Goal: Transaction & Acquisition: Book appointment/travel/reservation

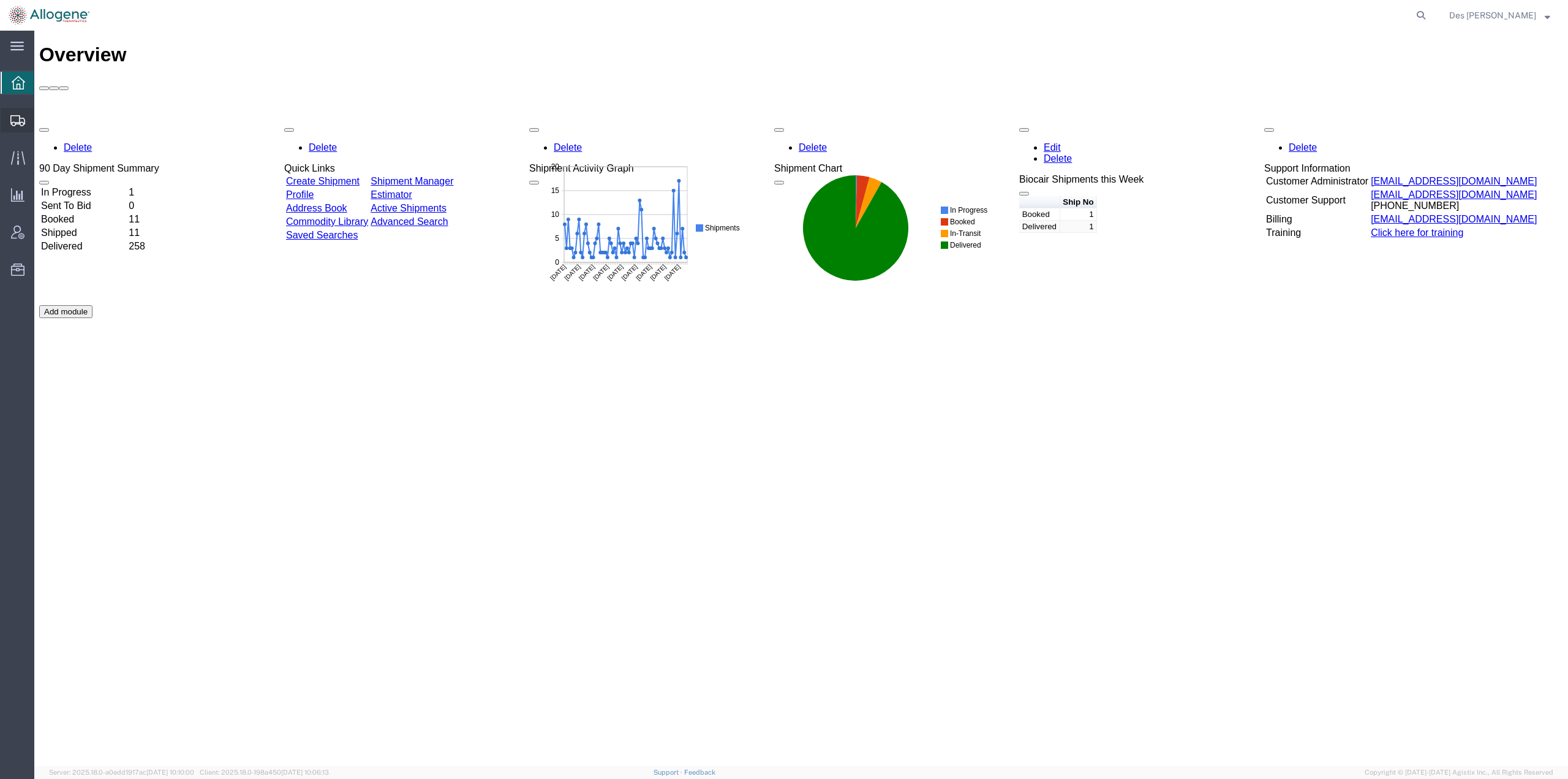
click at [42, 120] on span "Shipments" at bounding box center [38, 120] width 9 height 24
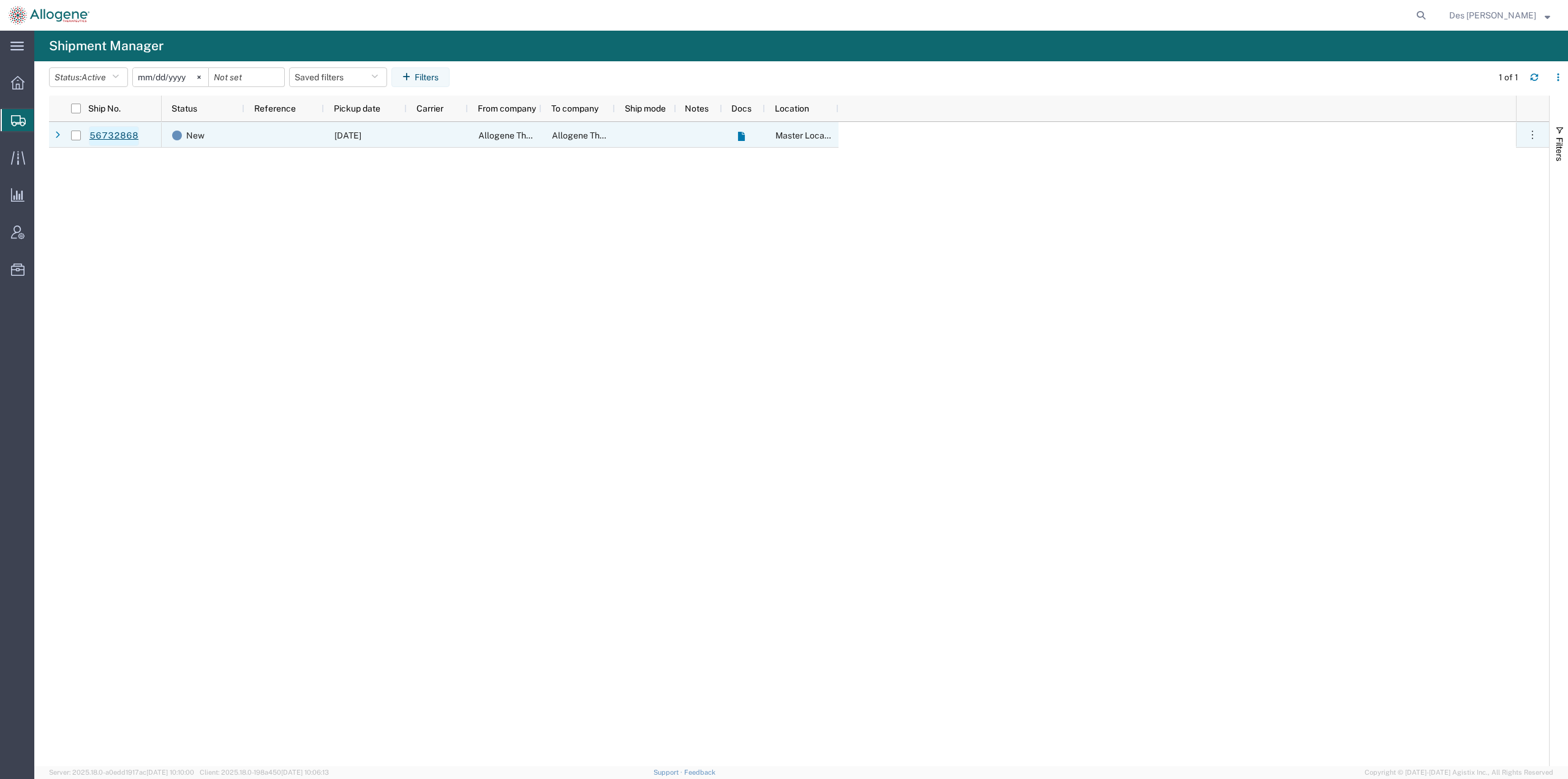
click at [113, 133] on link "56732868" at bounding box center [114, 136] width 50 height 20
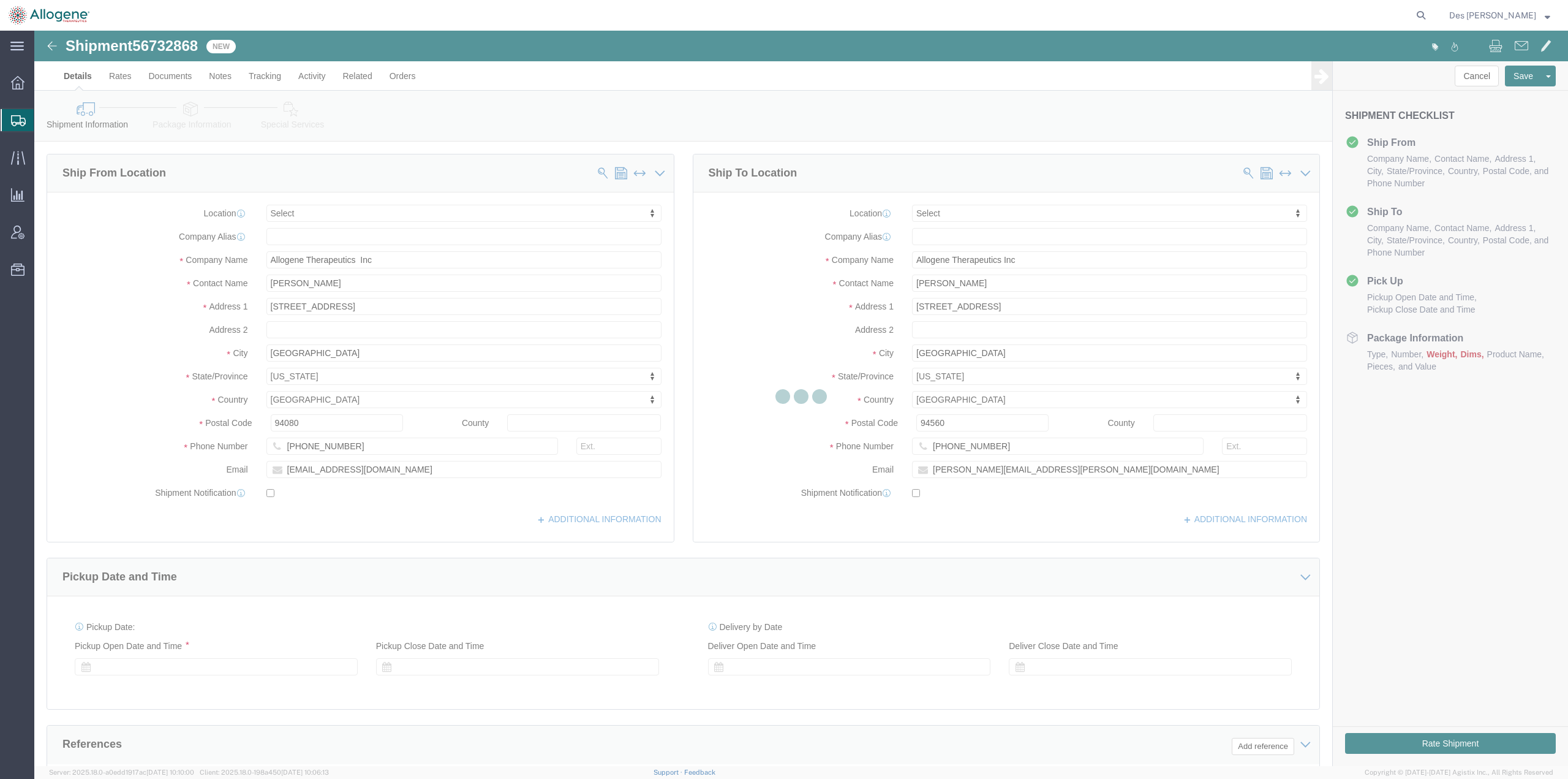
select select
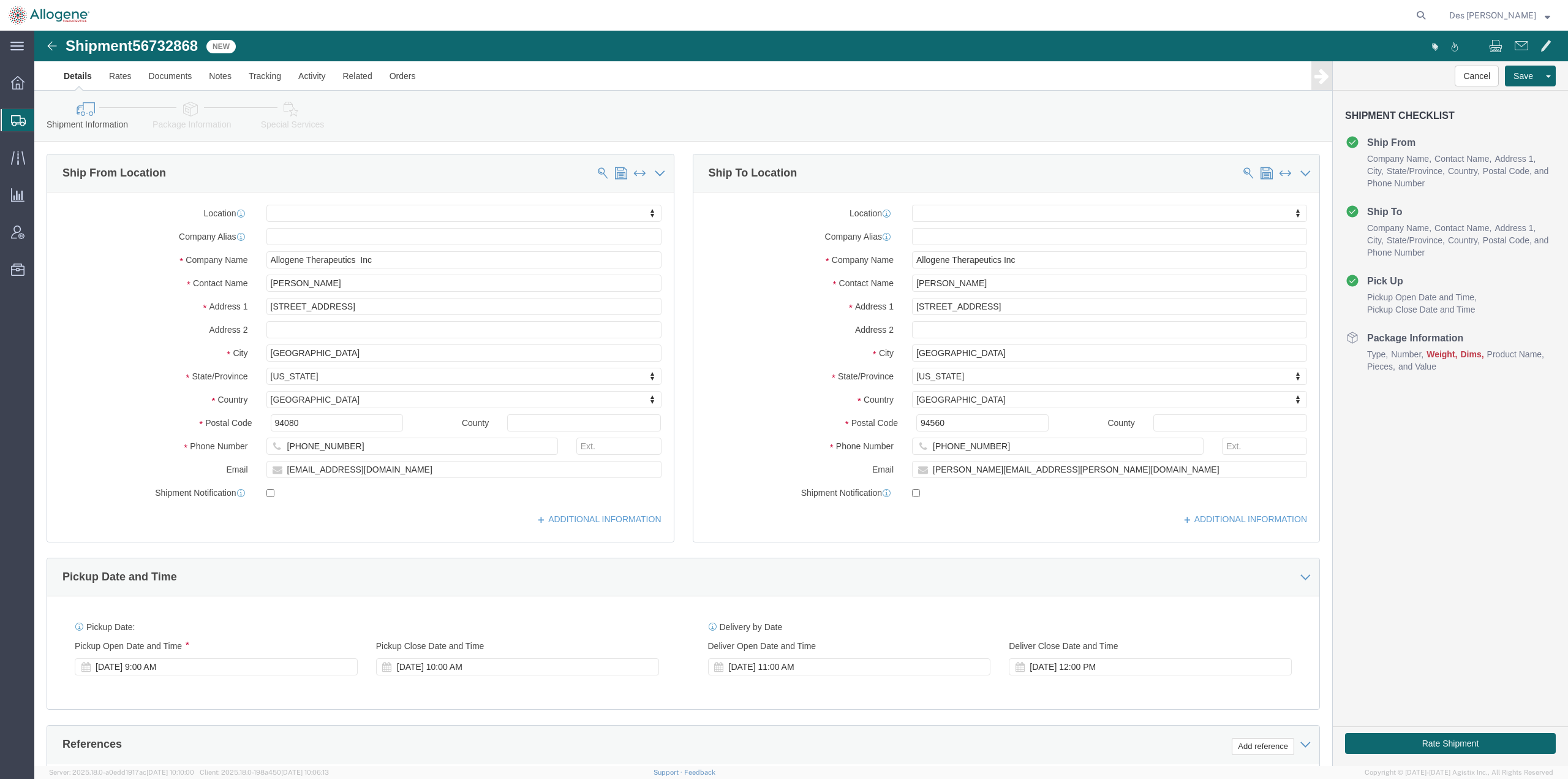
scroll to position [317, 0]
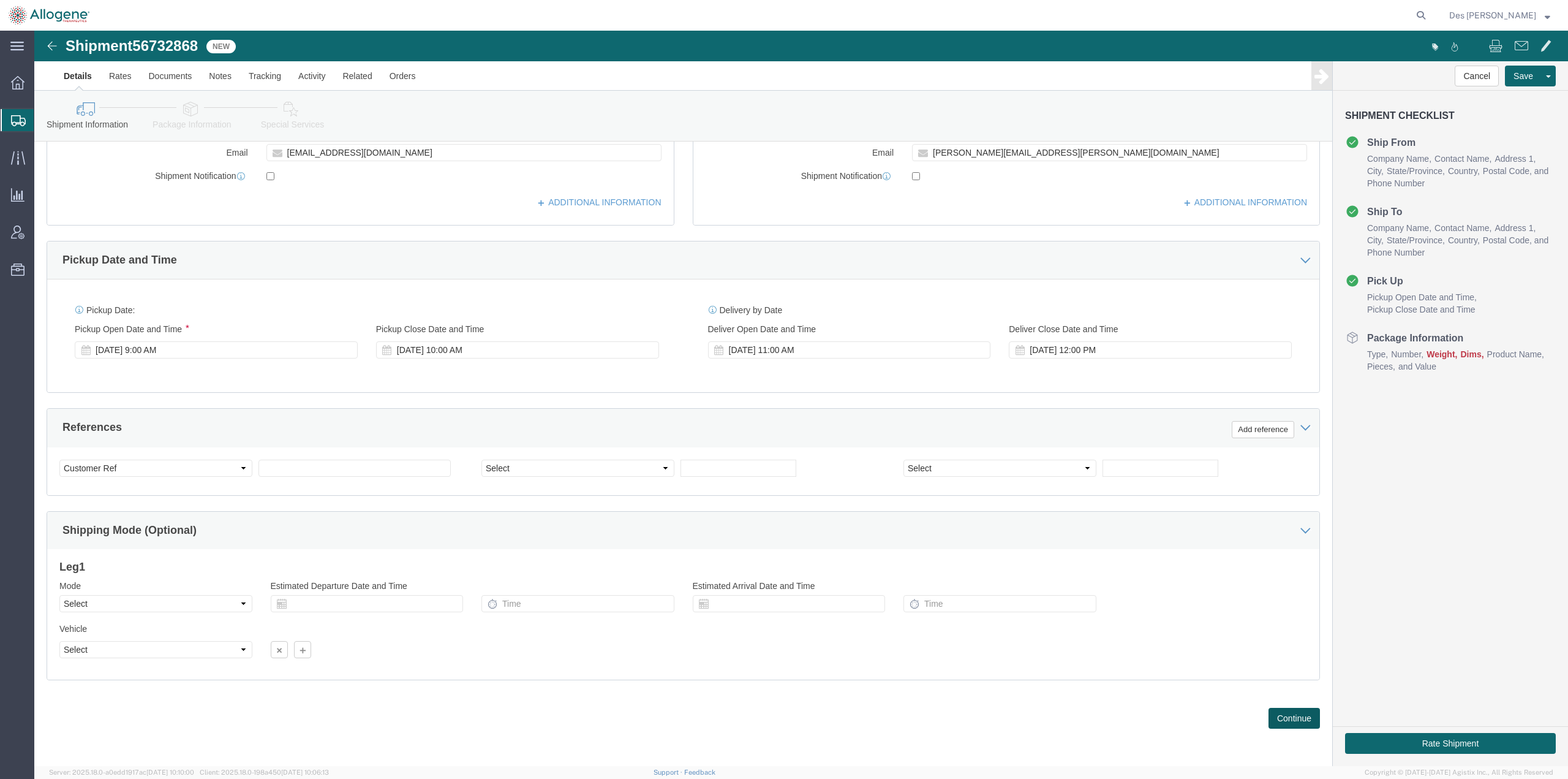
click button "Continue"
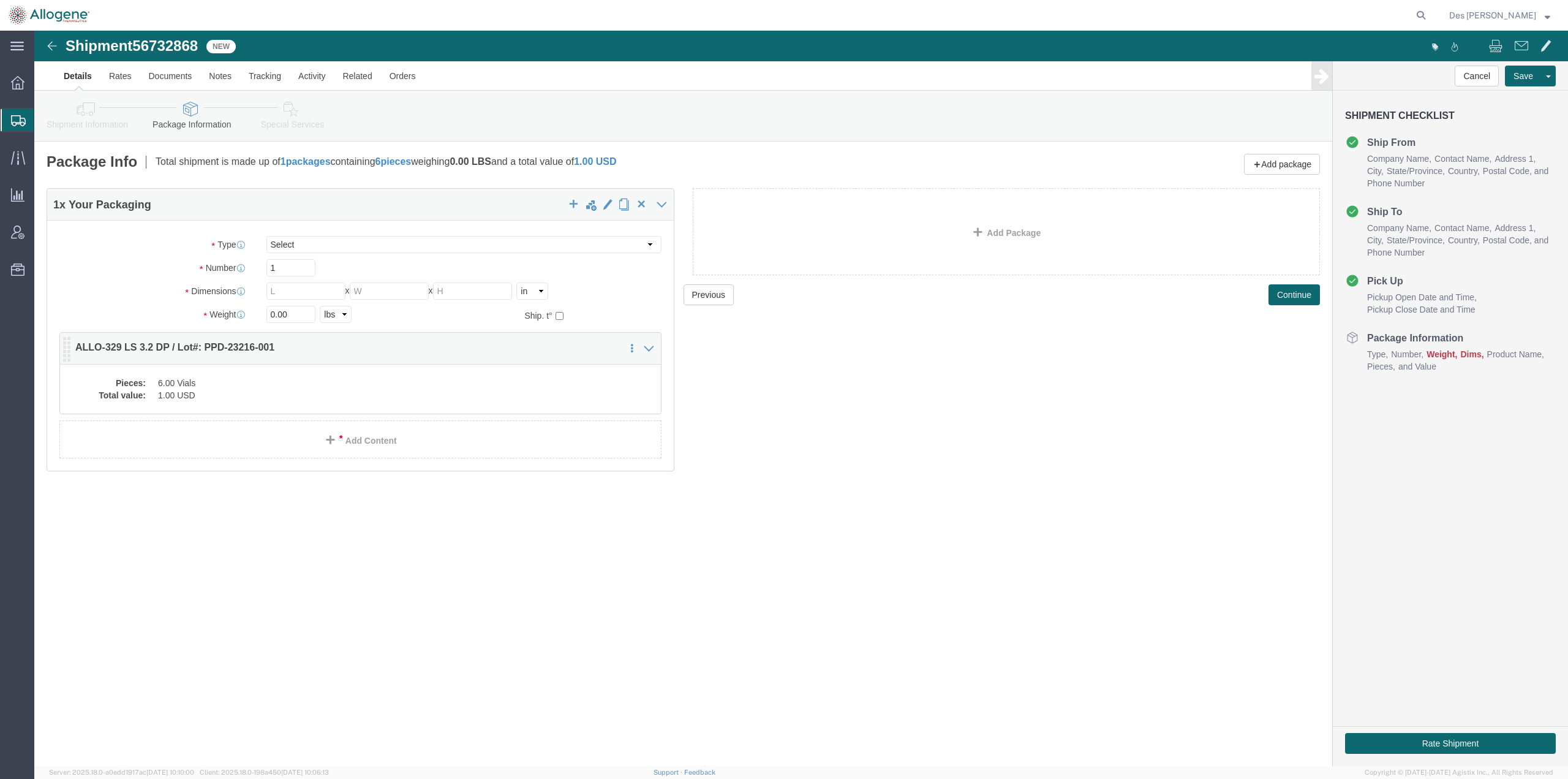
click dd "6.00 Vials"
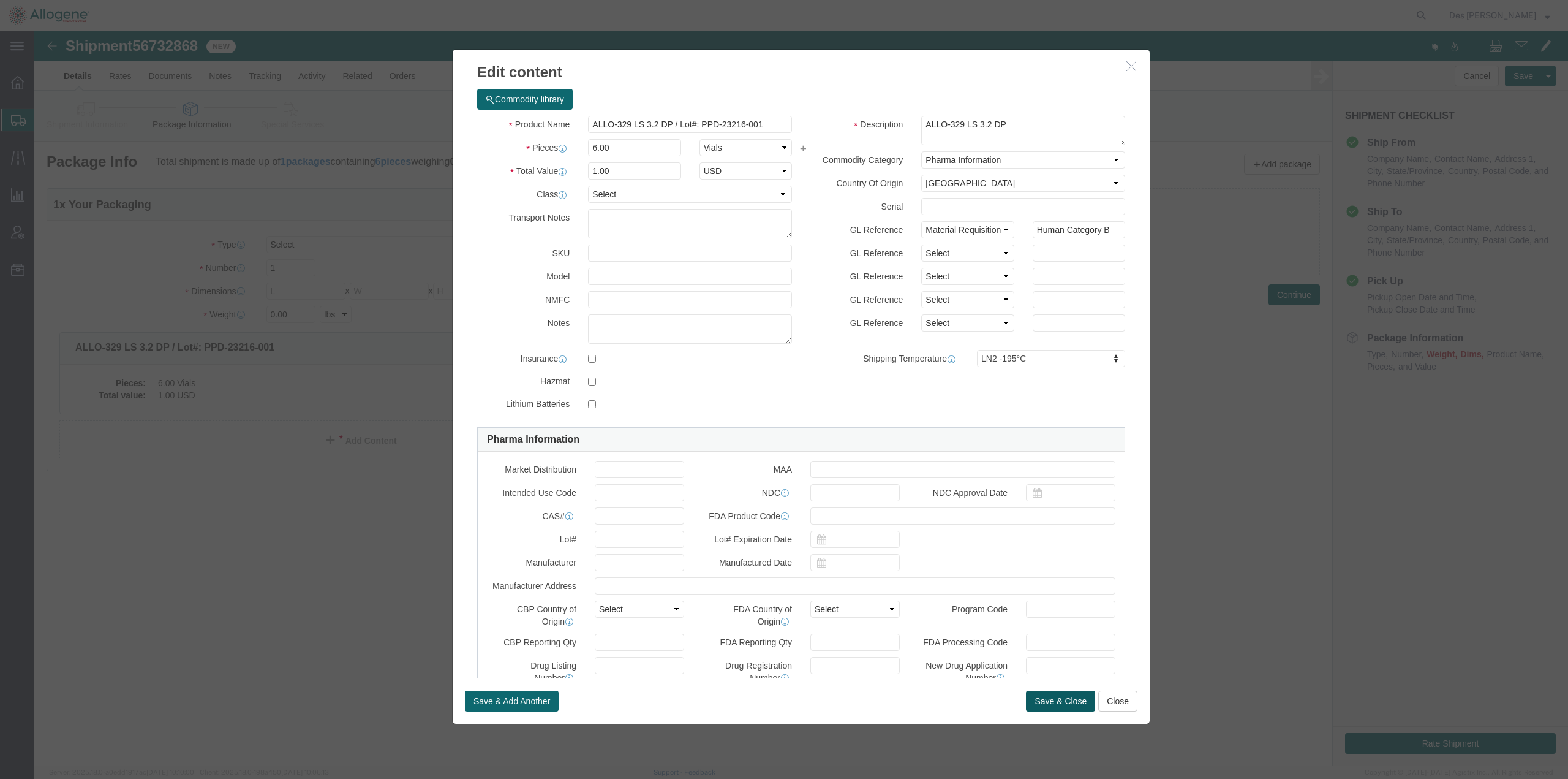
click button "Save & Close"
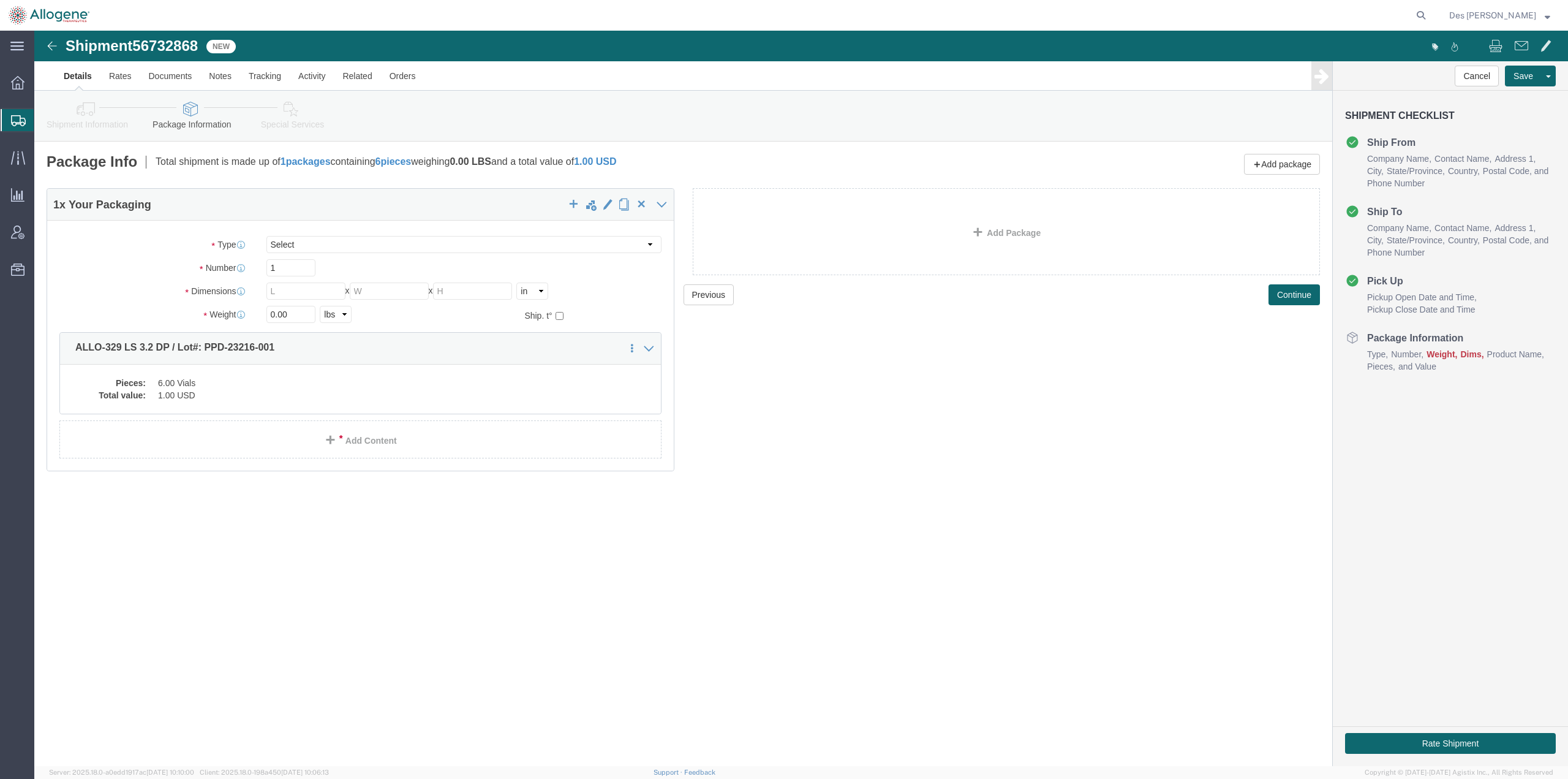
click link "Details"
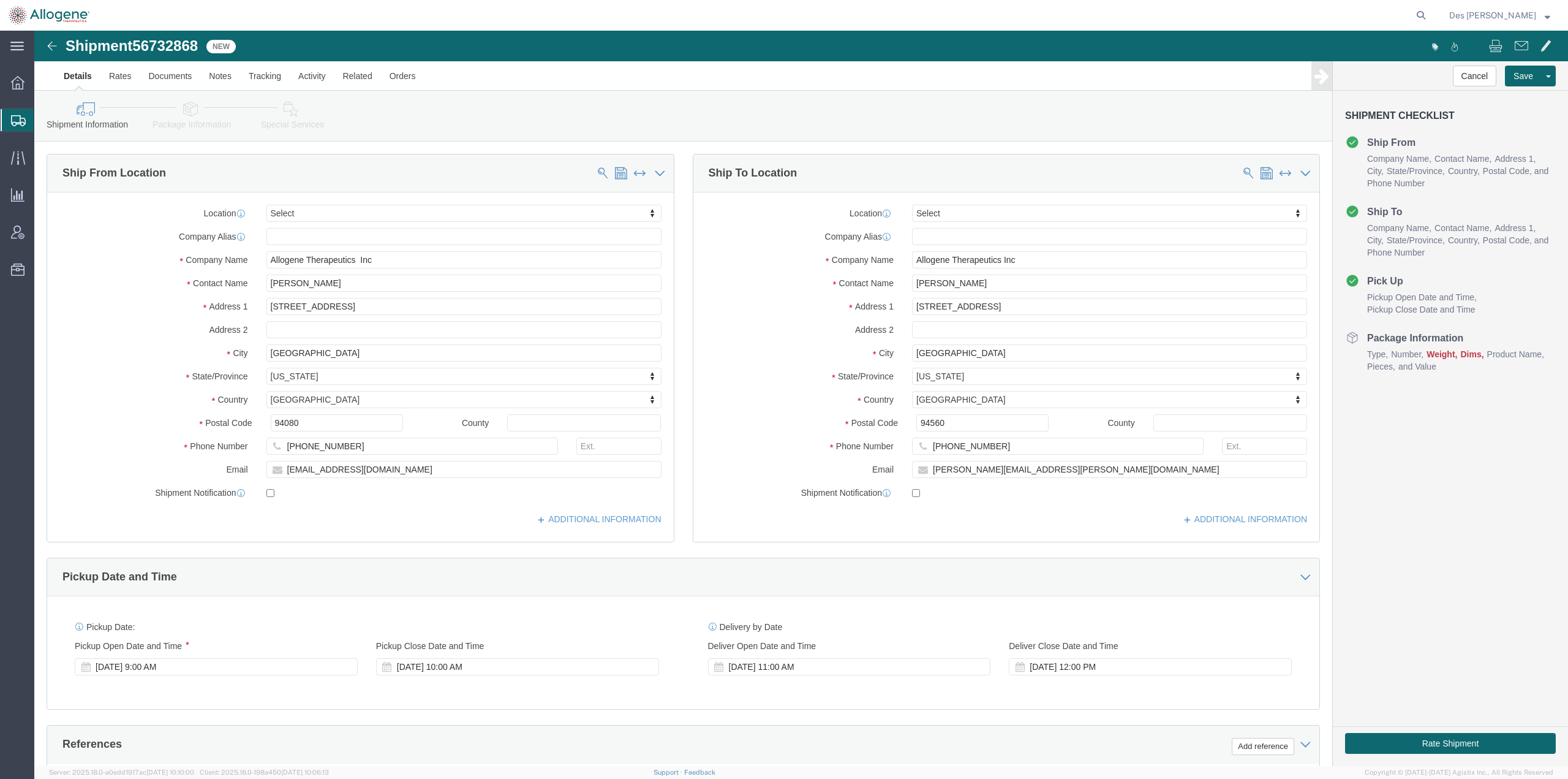
scroll to position [317, 0]
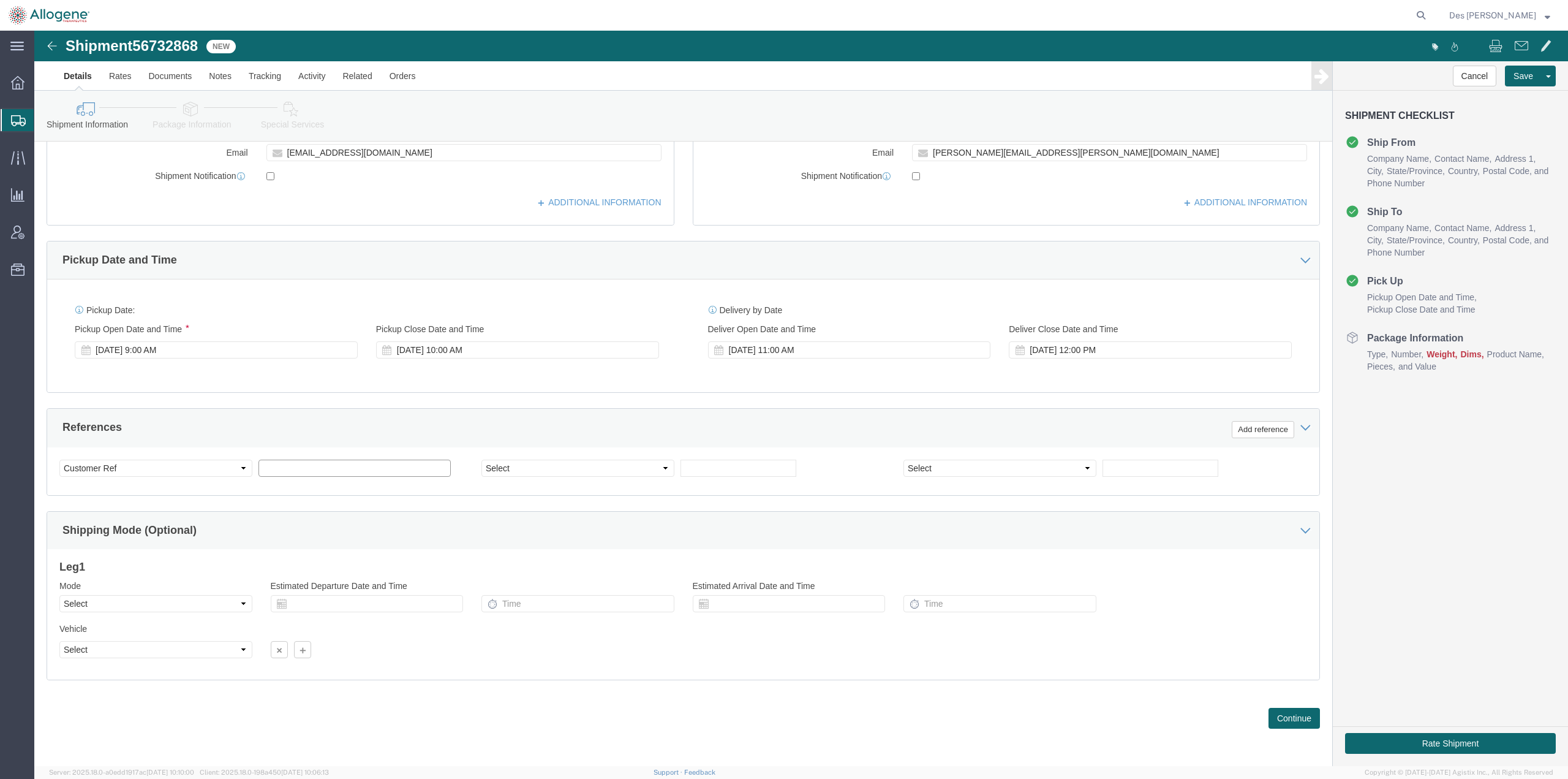
click input "text"
type input "General Request"
drag, startPoint x: 628, startPoint y: 437, endPoint x: 626, endPoint y: 445, distance: 8.2
click select "Select Account Type Activity ID Airline Appointment Number ASN Batch Request # …"
select select "PURCHORD"
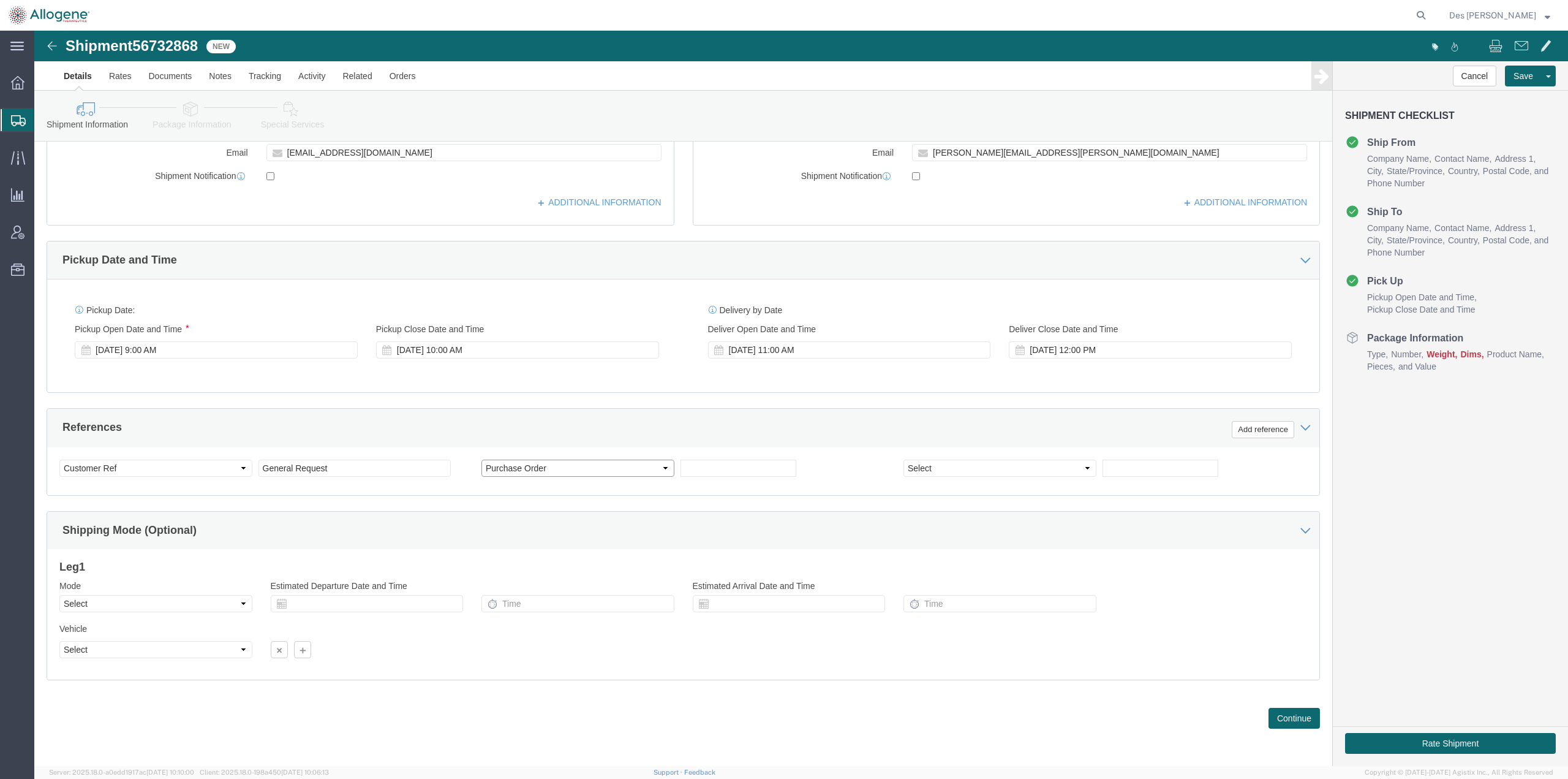
click select "Select Account Type Activity ID Airline Appointment Number ASN Batch Request # …"
click input "text"
type input "2952"
click div "References Add reference Select Account Type Activity ID Airline Appointment Nu…"
click button "Continue"
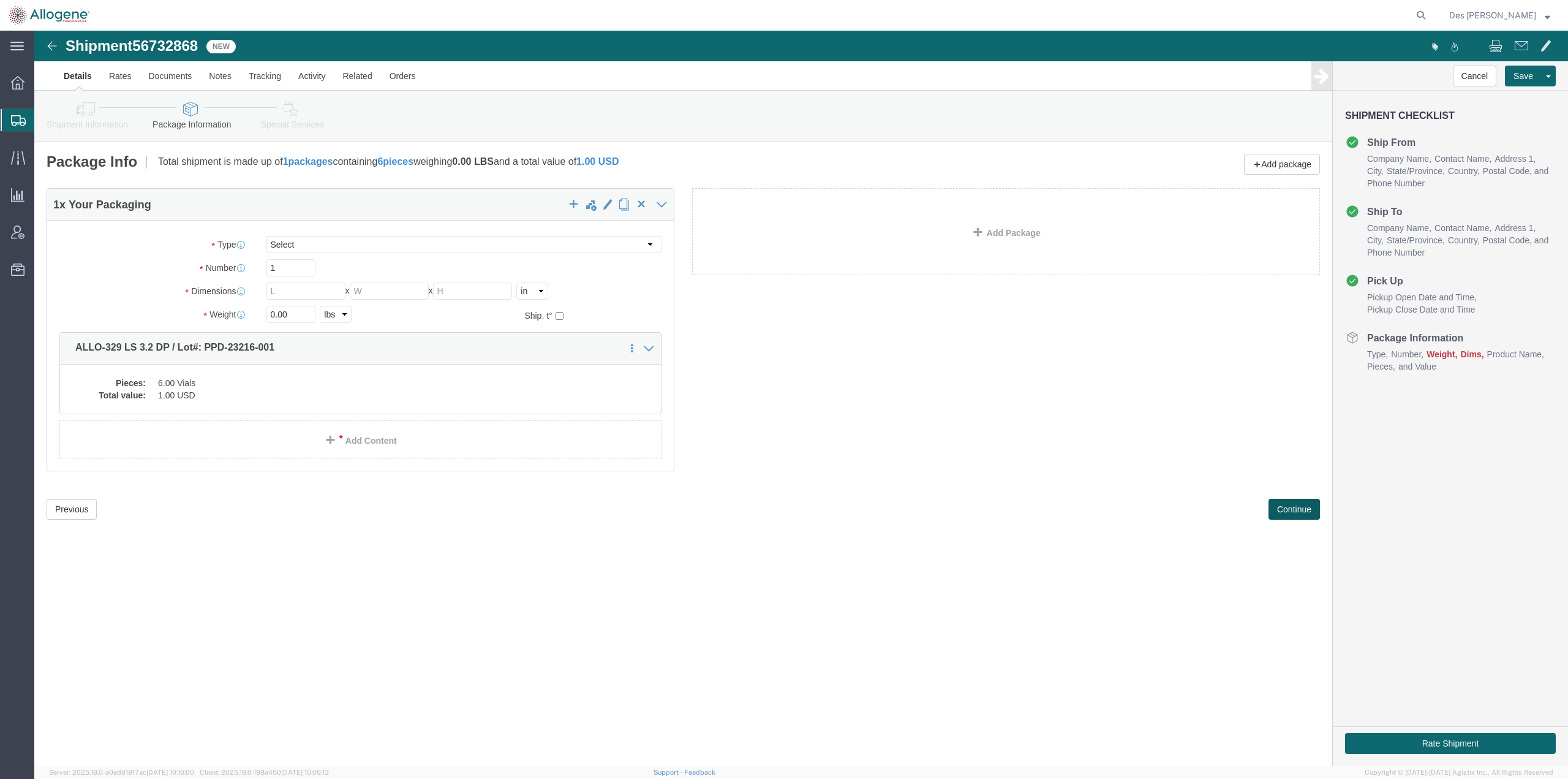
scroll to position [0, 0]
click button "Previous"
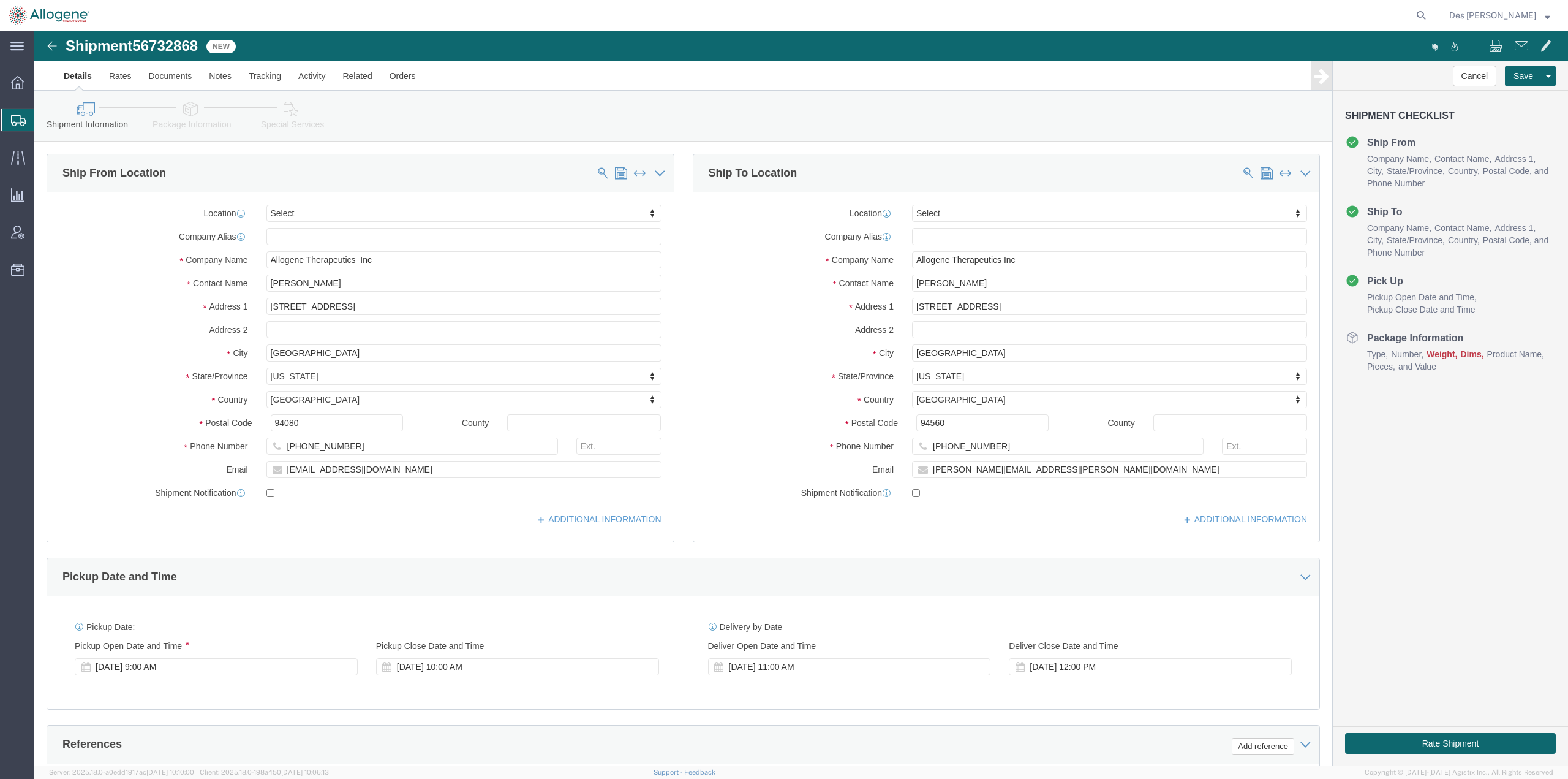
scroll to position [317, 0]
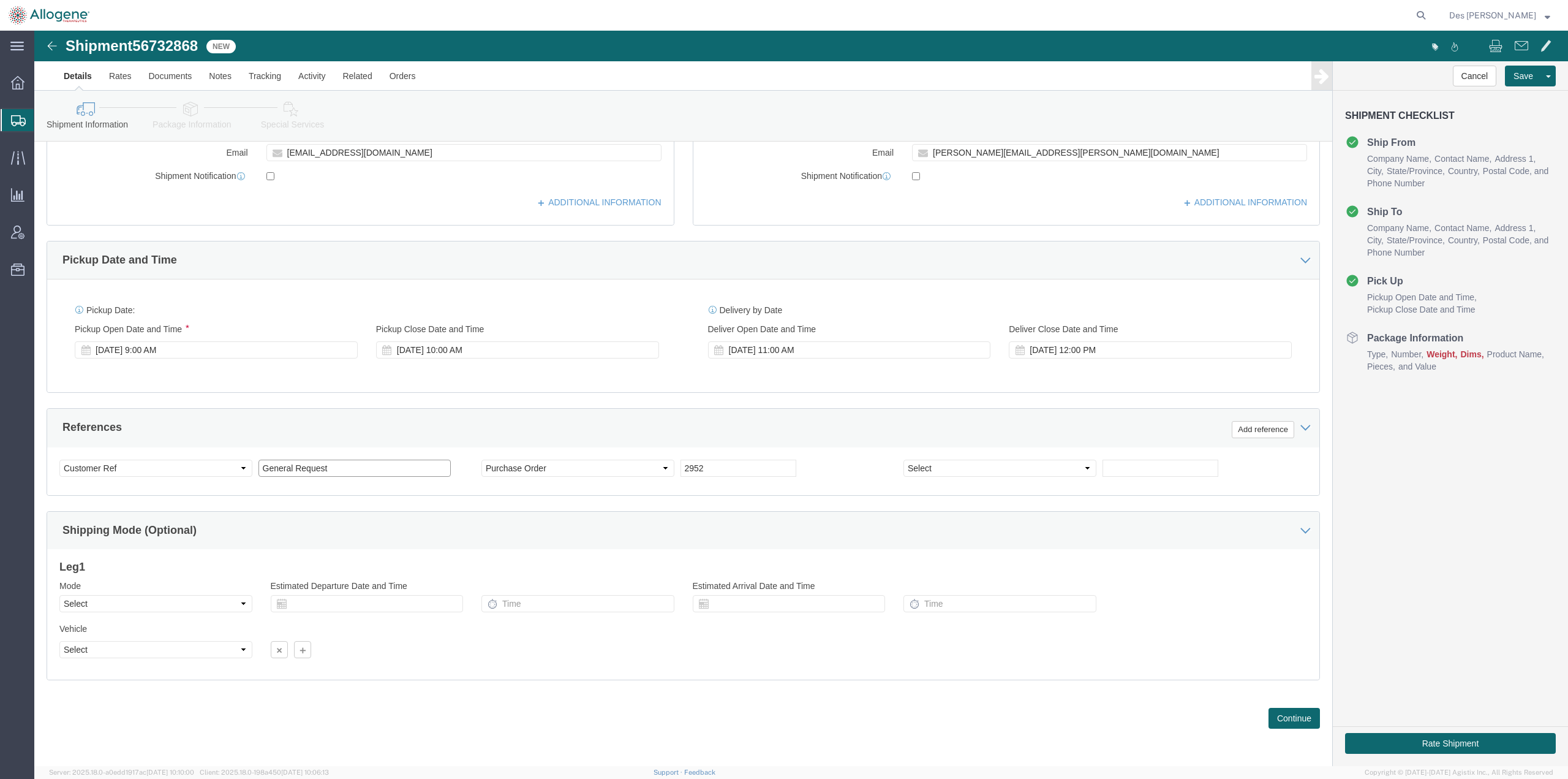
drag, startPoint x: 301, startPoint y: 436, endPoint x: 163, endPoint y: 437, distance: 138.0
click div "Select Account Type Activity ID Airline Appointment Number ASN Batch Request # …"
type input "ALLO-329"
click button "Continue"
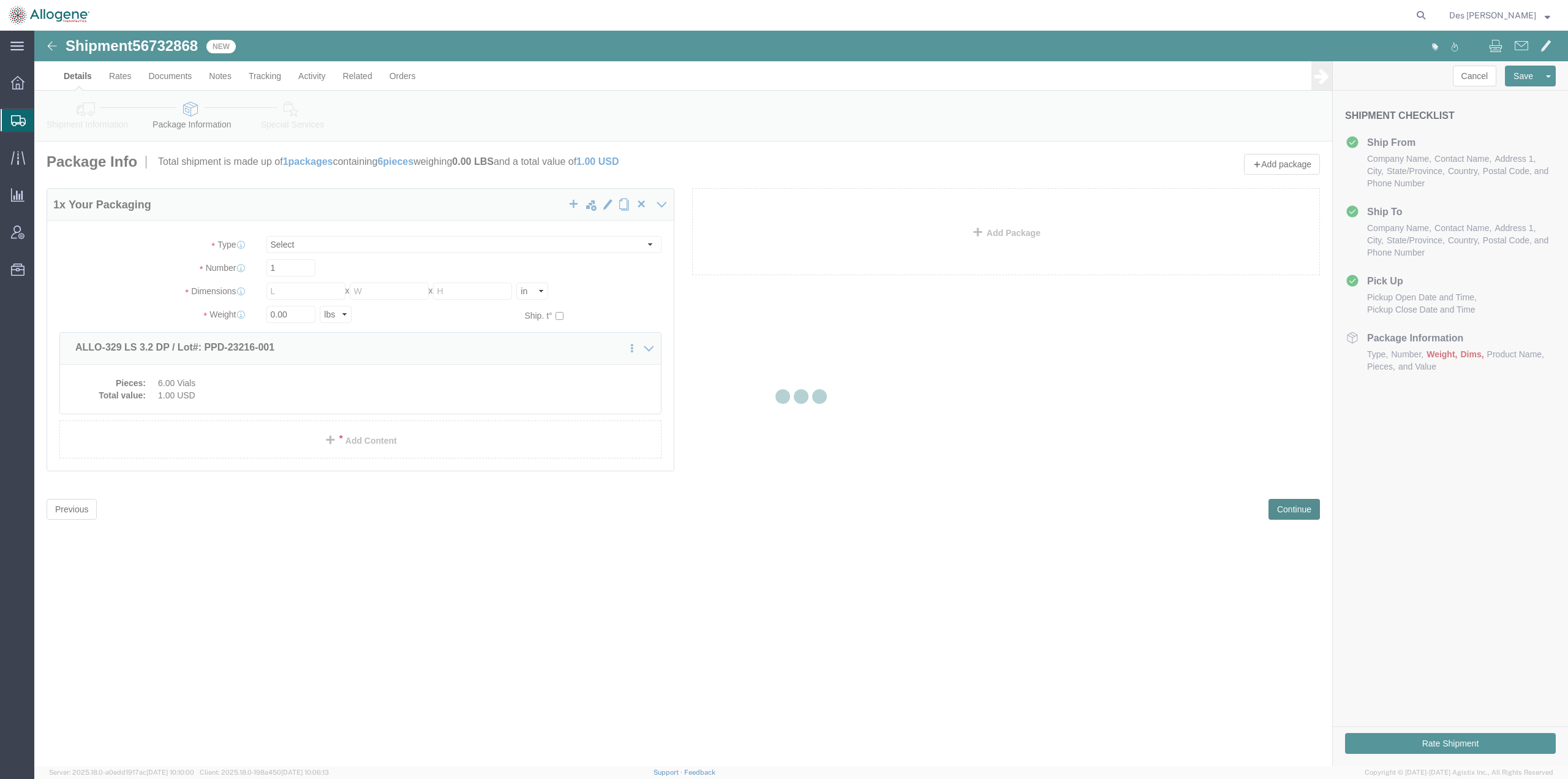
scroll to position [0, 0]
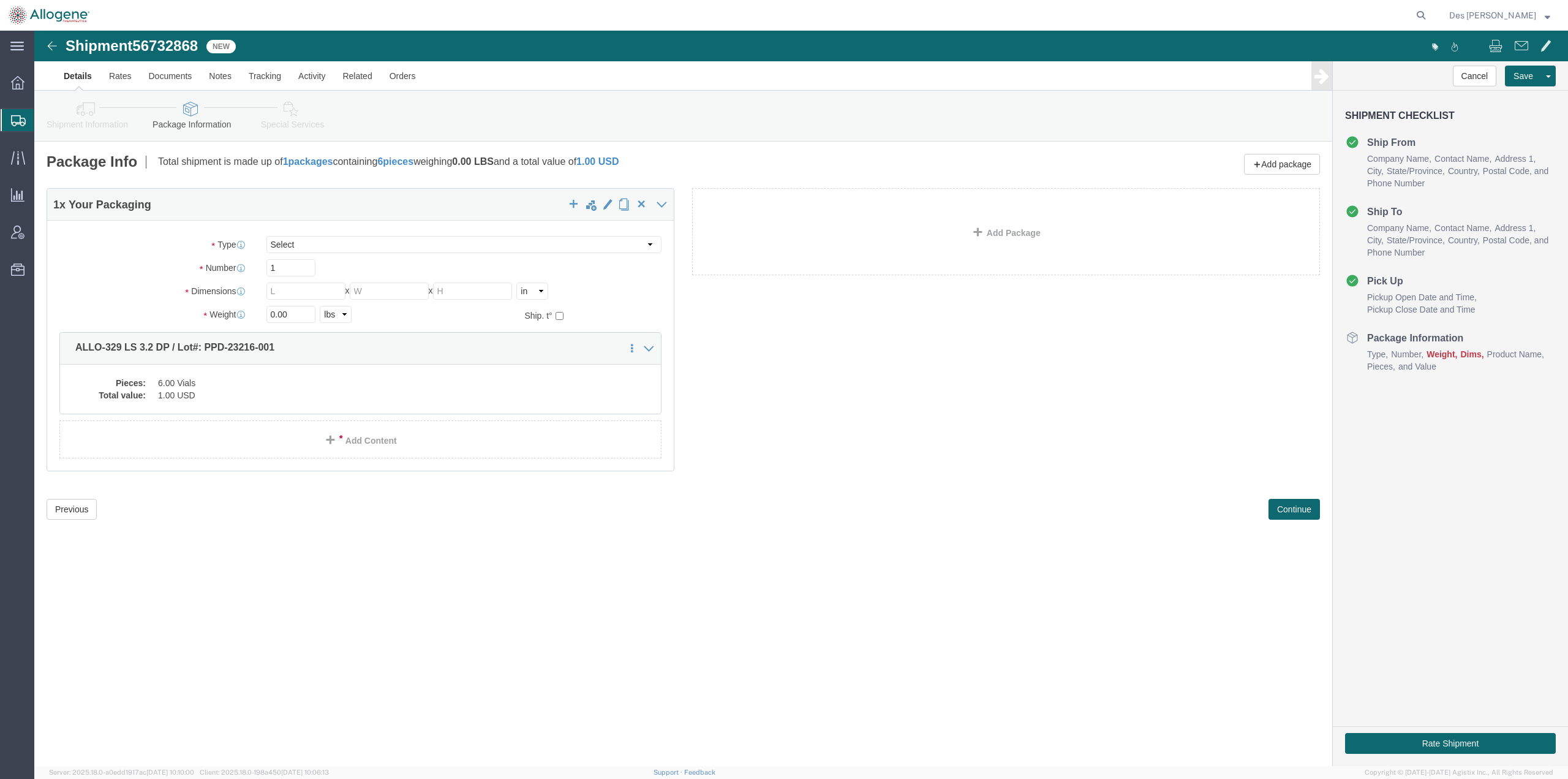
click div "Shipment 56732868 New Details Rates Documents Notes Tracking Activity Related O…"
click select "Select [DATE] Ambient [DATE] Dry Ice BC30 BC30 Ambient BC42 BC42 Frozen BC61 (C…"
select select "SS01"
click select "Select [DATE] Ambient [DATE] Dry Ice BC30 BC30 Ambient BC42 BC42 Frozen BC61 (C…"
type input "24.00"
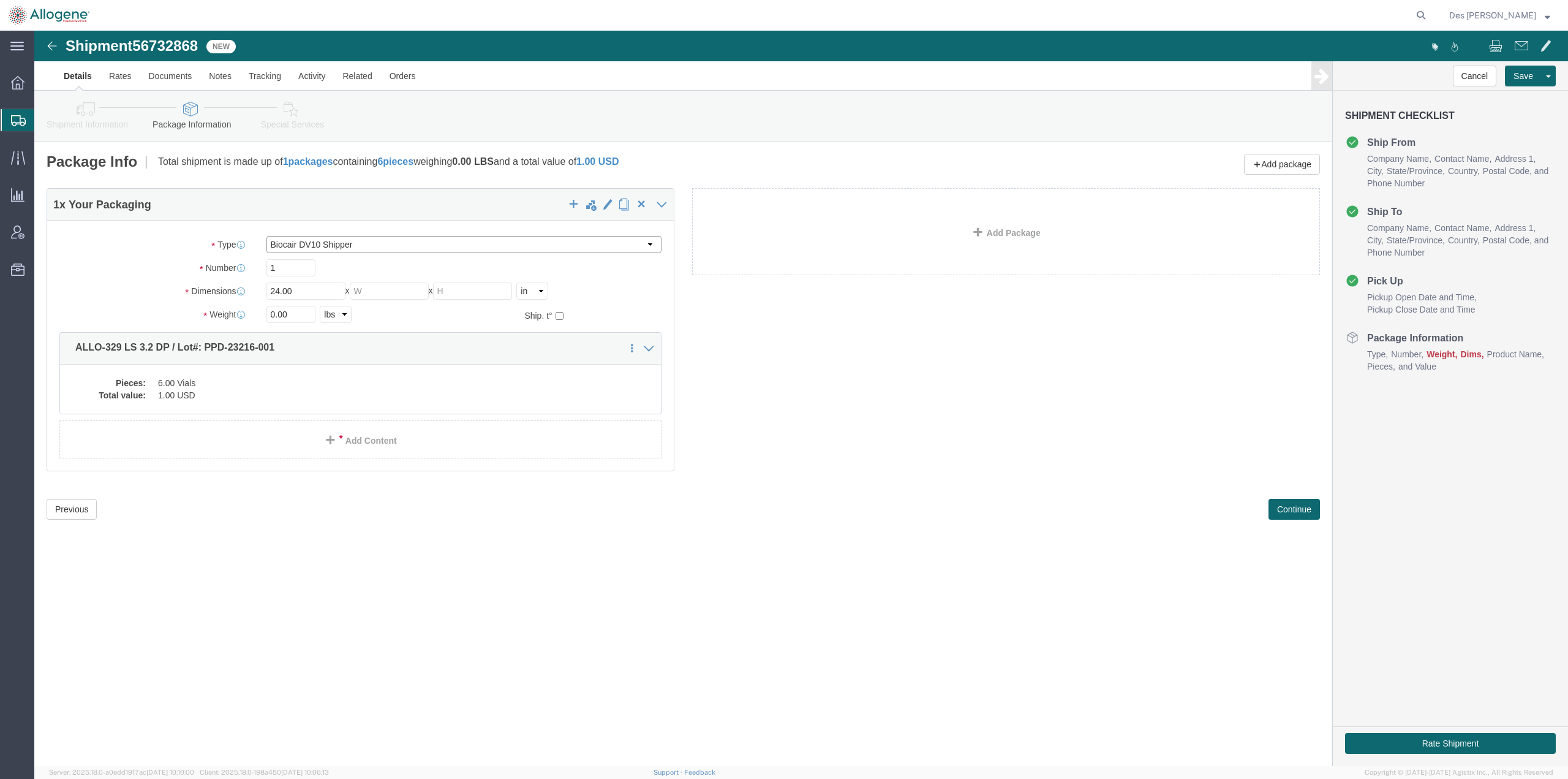
type input "23.20"
type input "37.00"
type input "106.5"
type input "[MEDICAL_DATA]"
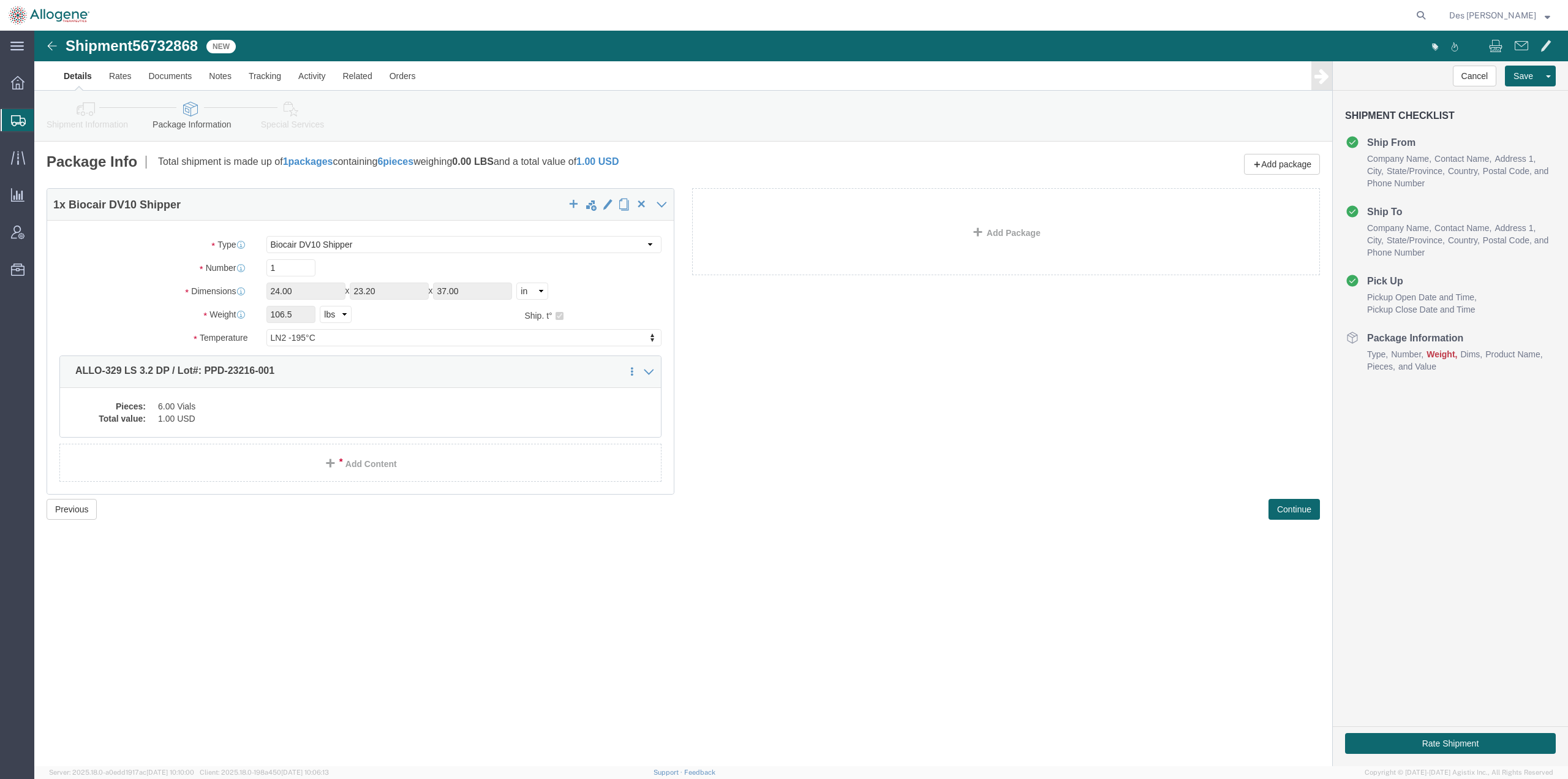
click div "Shipment 56732868 New Details Rates Documents Notes Tracking Activity Related O…"
drag, startPoint x: 386, startPoint y: 537, endPoint x: 461, endPoint y: 529, distance: 75.4
click div "Shipment 56732868 New Details Rates Documents Notes Tracking Activity Related O…"
click button "Continue"
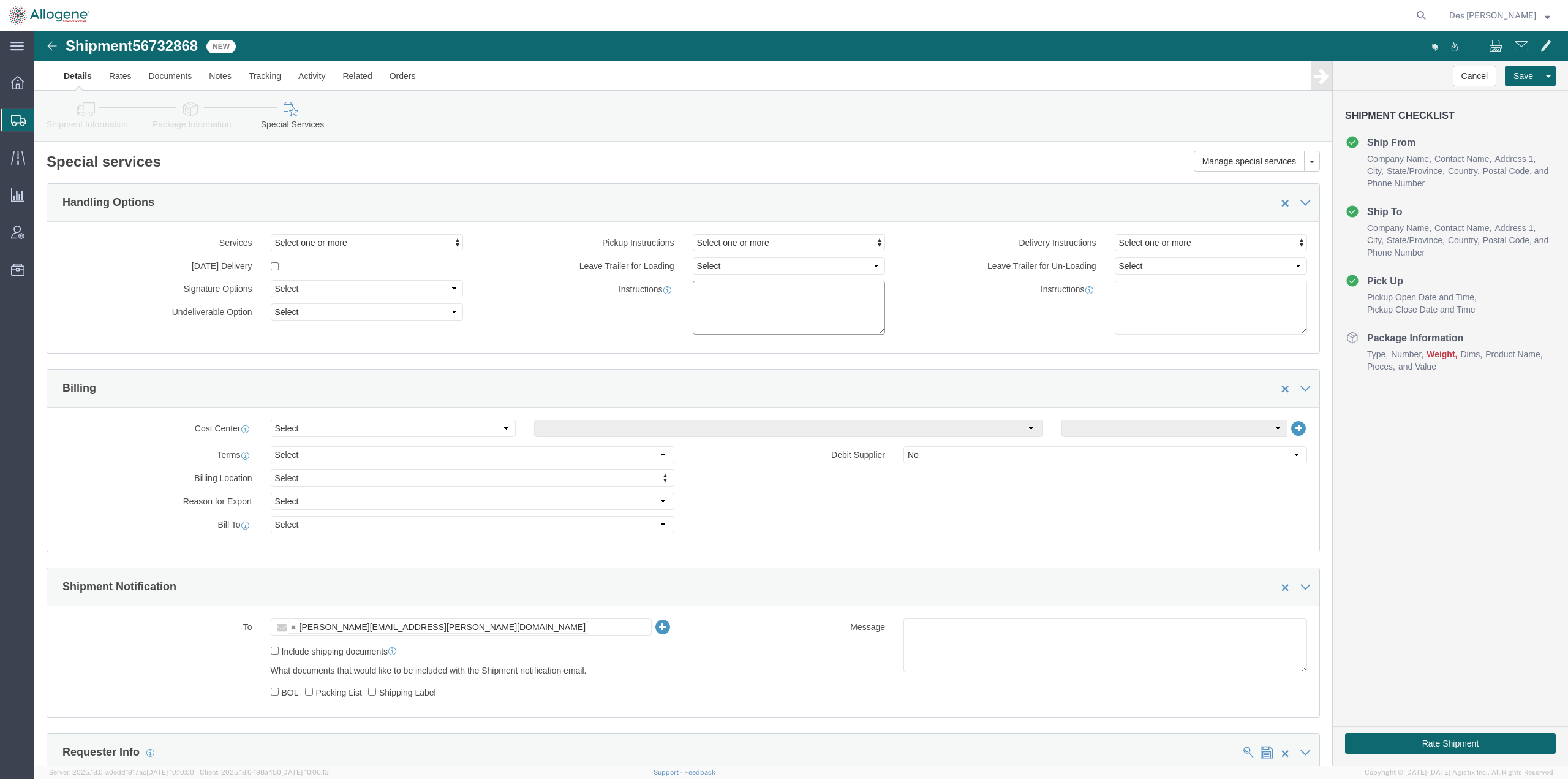
click textarea
type textarea "Please provide 1 x DV10 and live view link"
drag, startPoint x: 992, startPoint y: 515, endPoint x: 997, endPoint y: 507, distance: 9.4
click div "Cost Center Select Buyer Cost Center Department Operations Number Order Number …"
click button "Save"
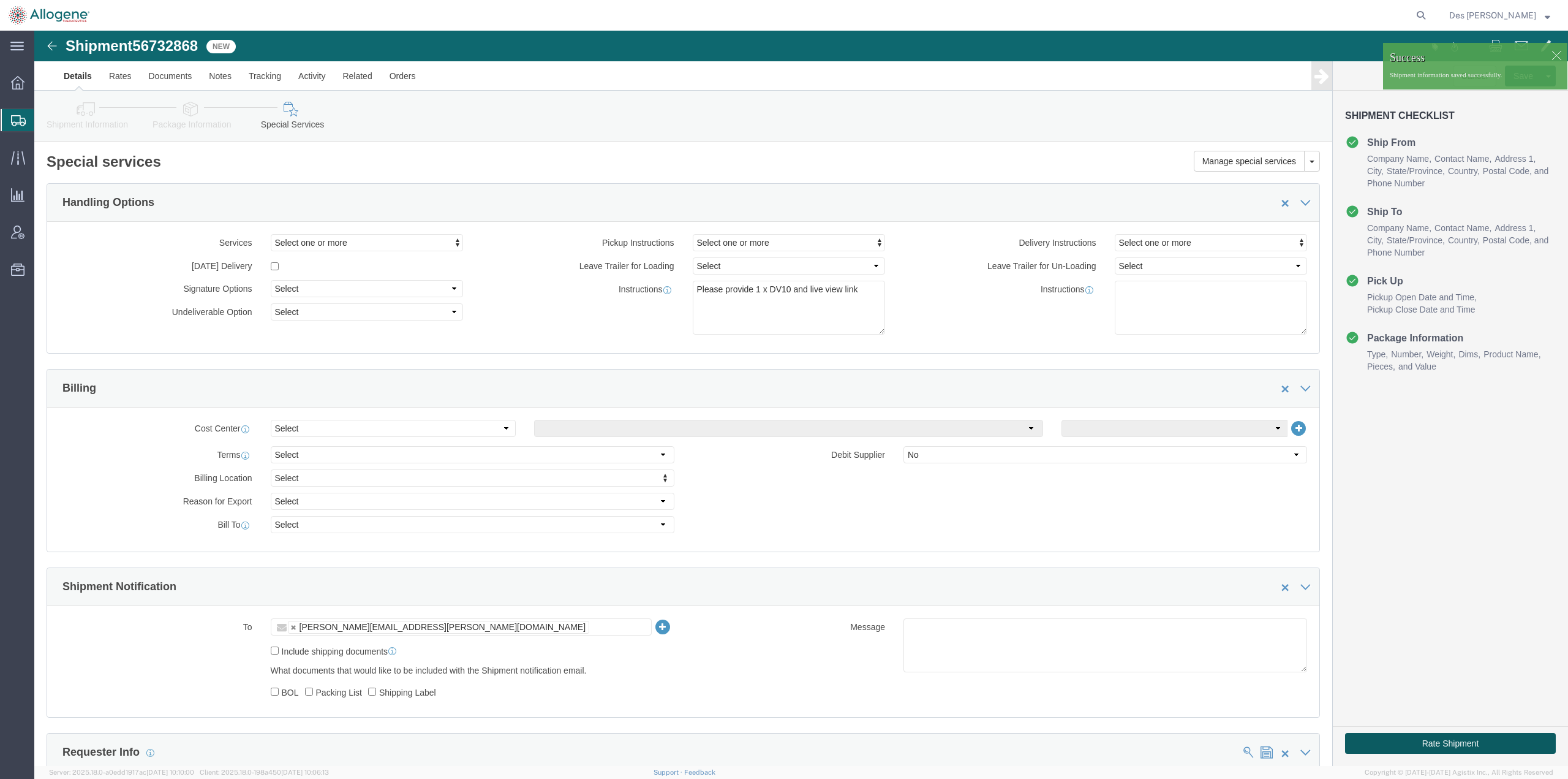
click button "Rate Shipment"
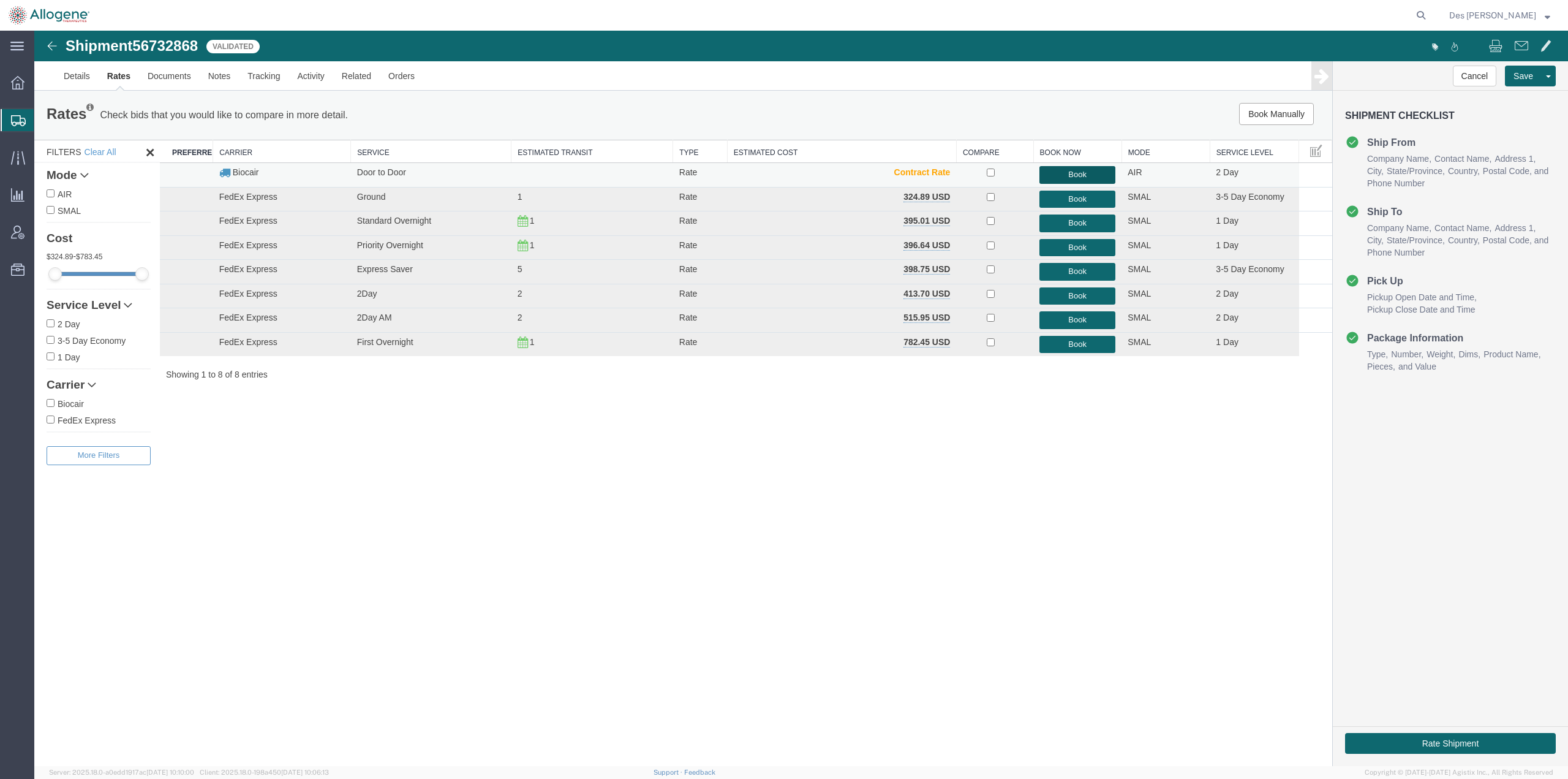
click at [1086, 171] on button "Book" at bounding box center [1078, 175] width 76 height 17
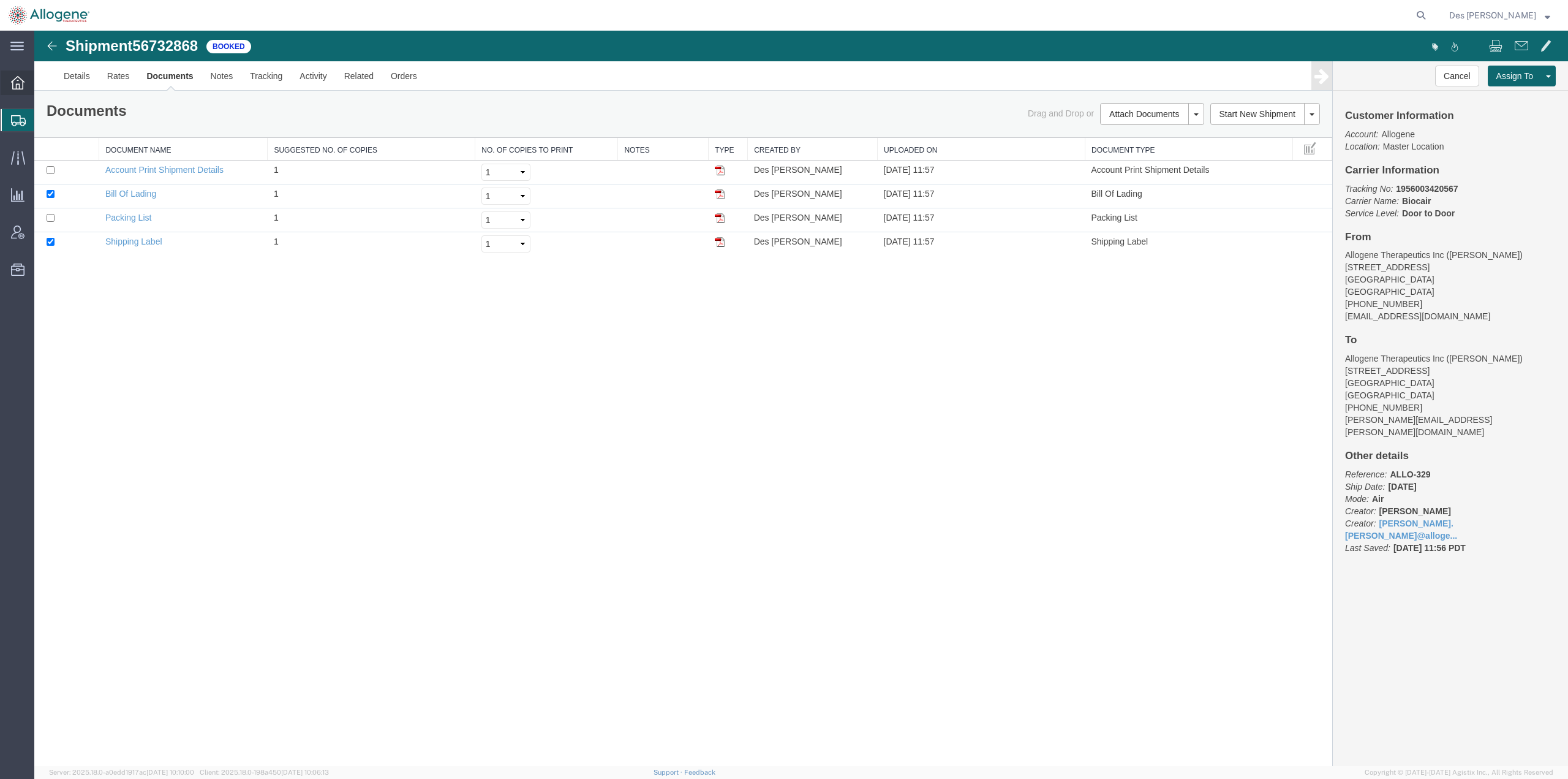
click at [42, 75] on span "Overview" at bounding box center [38, 83] width 9 height 24
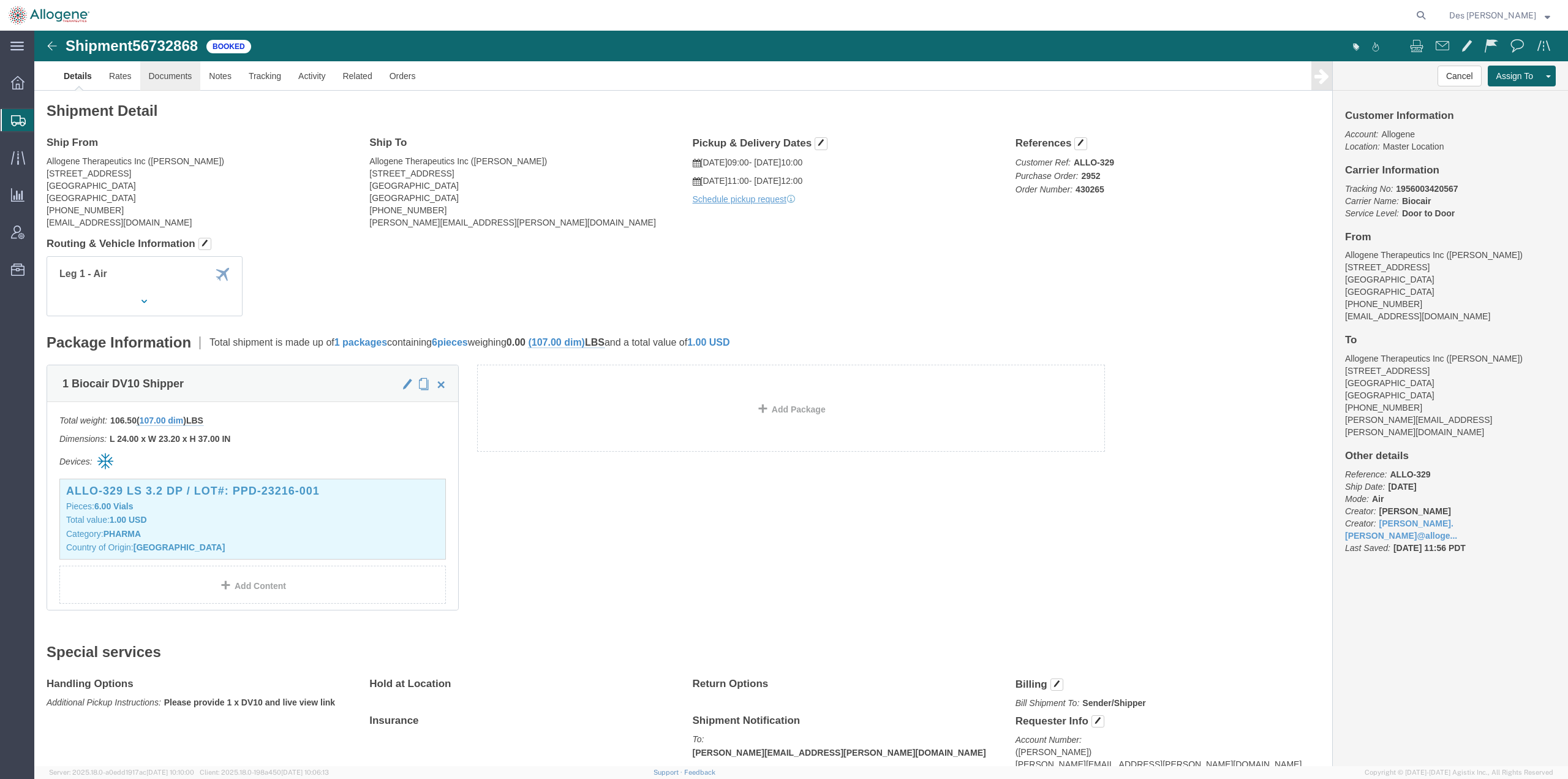
click link "Documents"
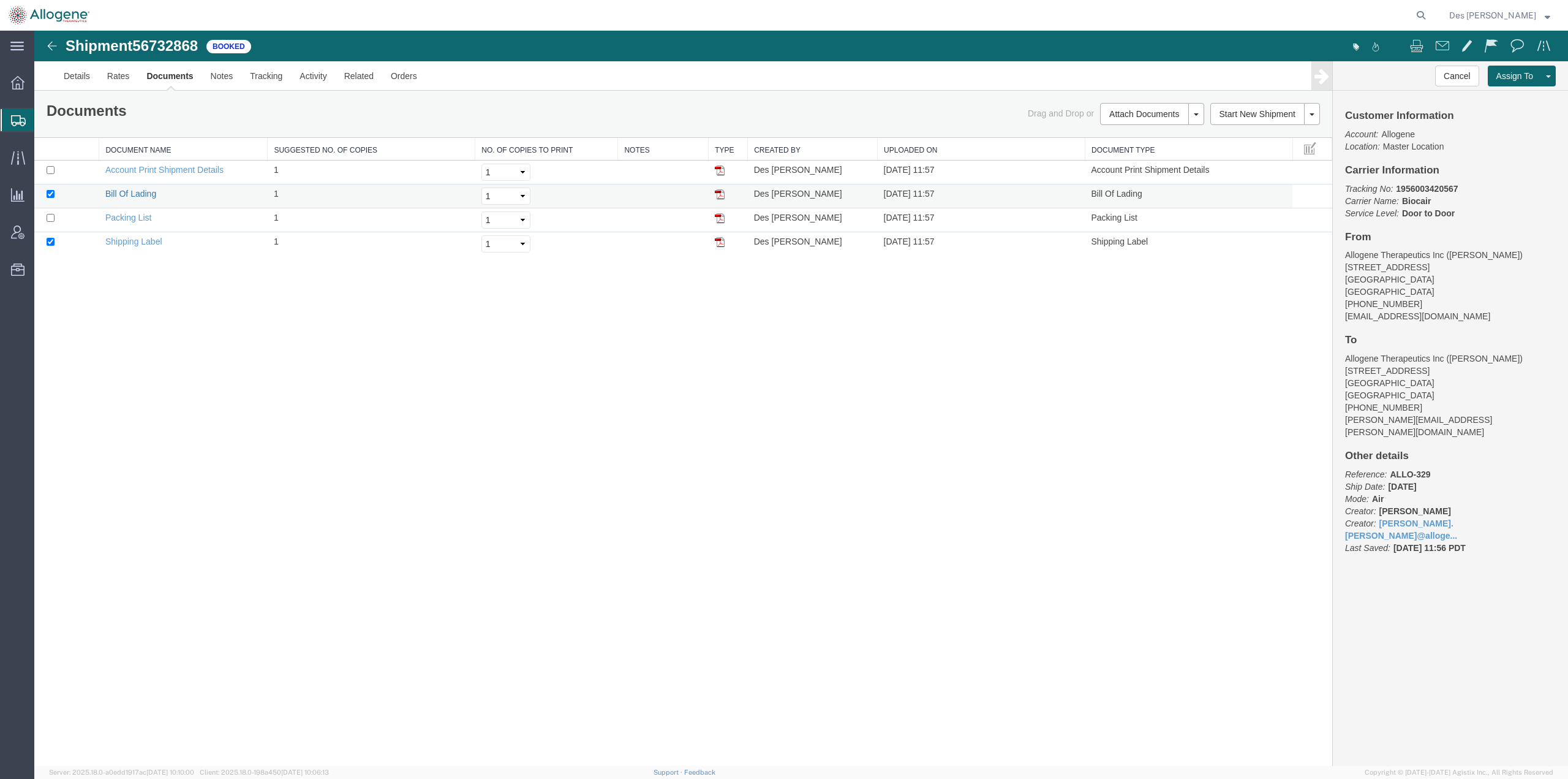
click at [114, 192] on link "Bill Of Lading" at bounding box center [131, 194] width 51 height 10
click at [80, 72] on link "Details" at bounding box center [77, 76] width 44 height 30
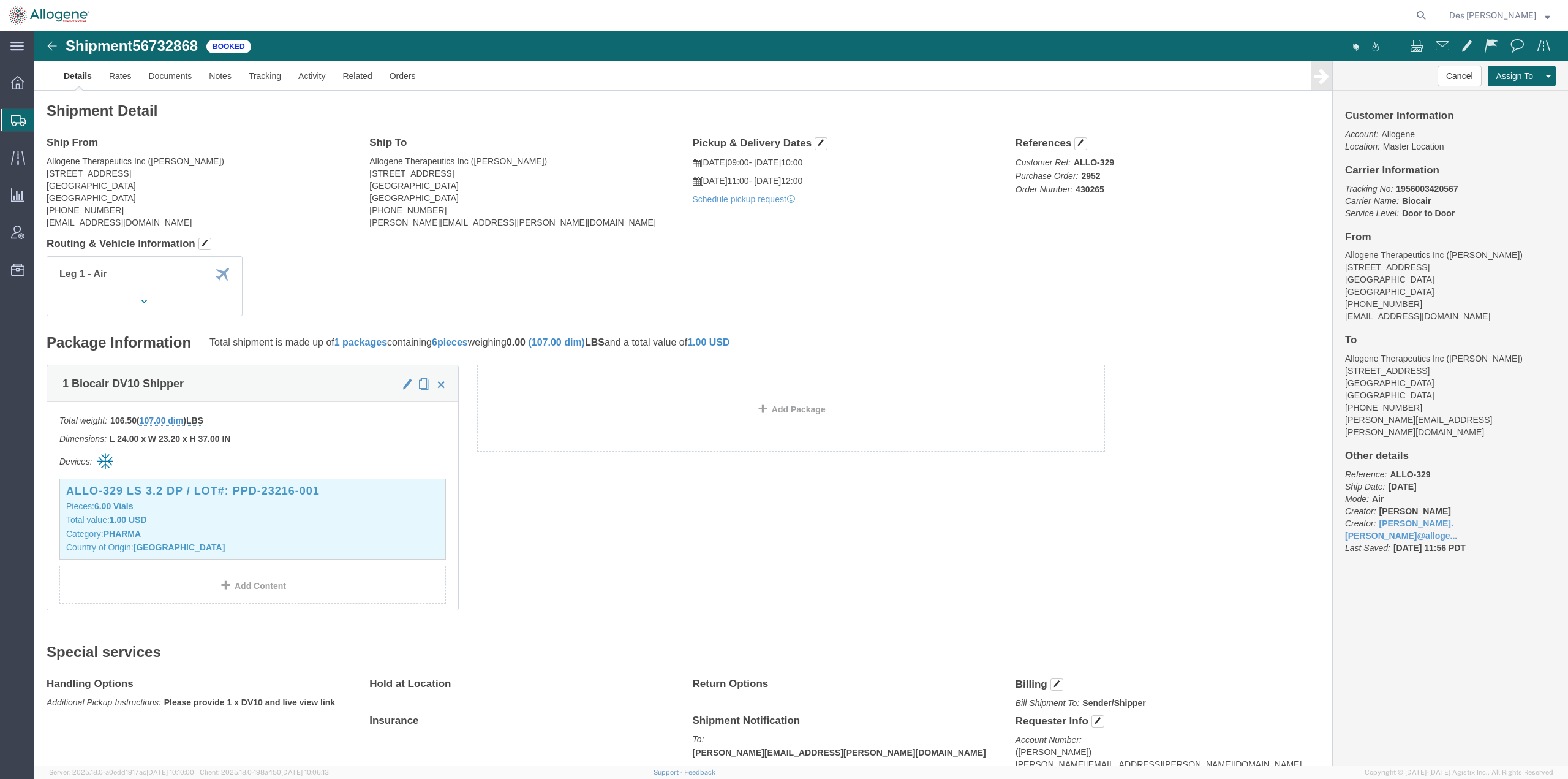
click div "Leg 1 - Air"
click at [44, 116] on span "Shipments" at bounding box center [38, 120] width 10 height 24
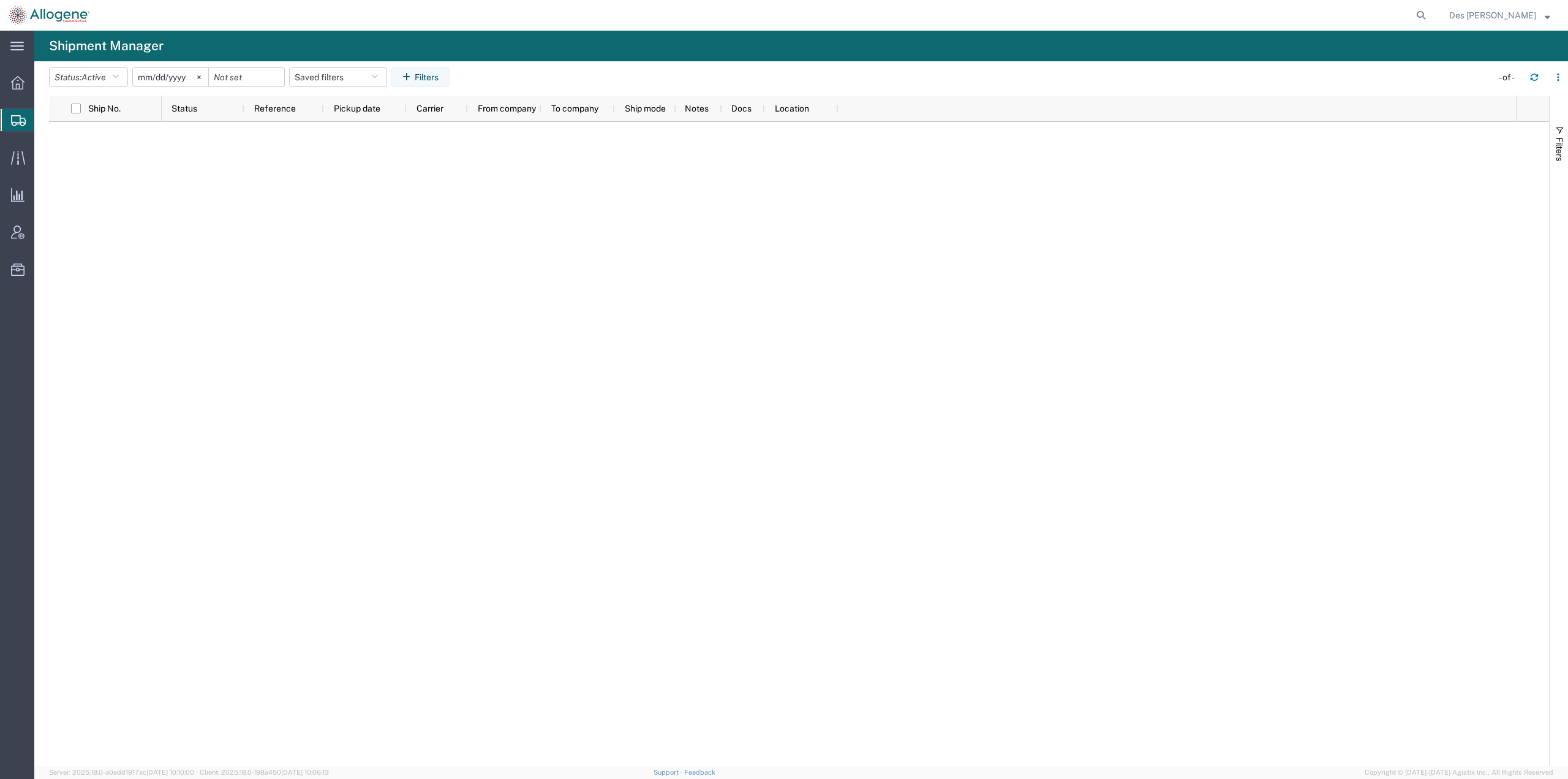
click at [0, 0] on span "Create Shipment" at bounding box center [0, 0] width 0 height 0
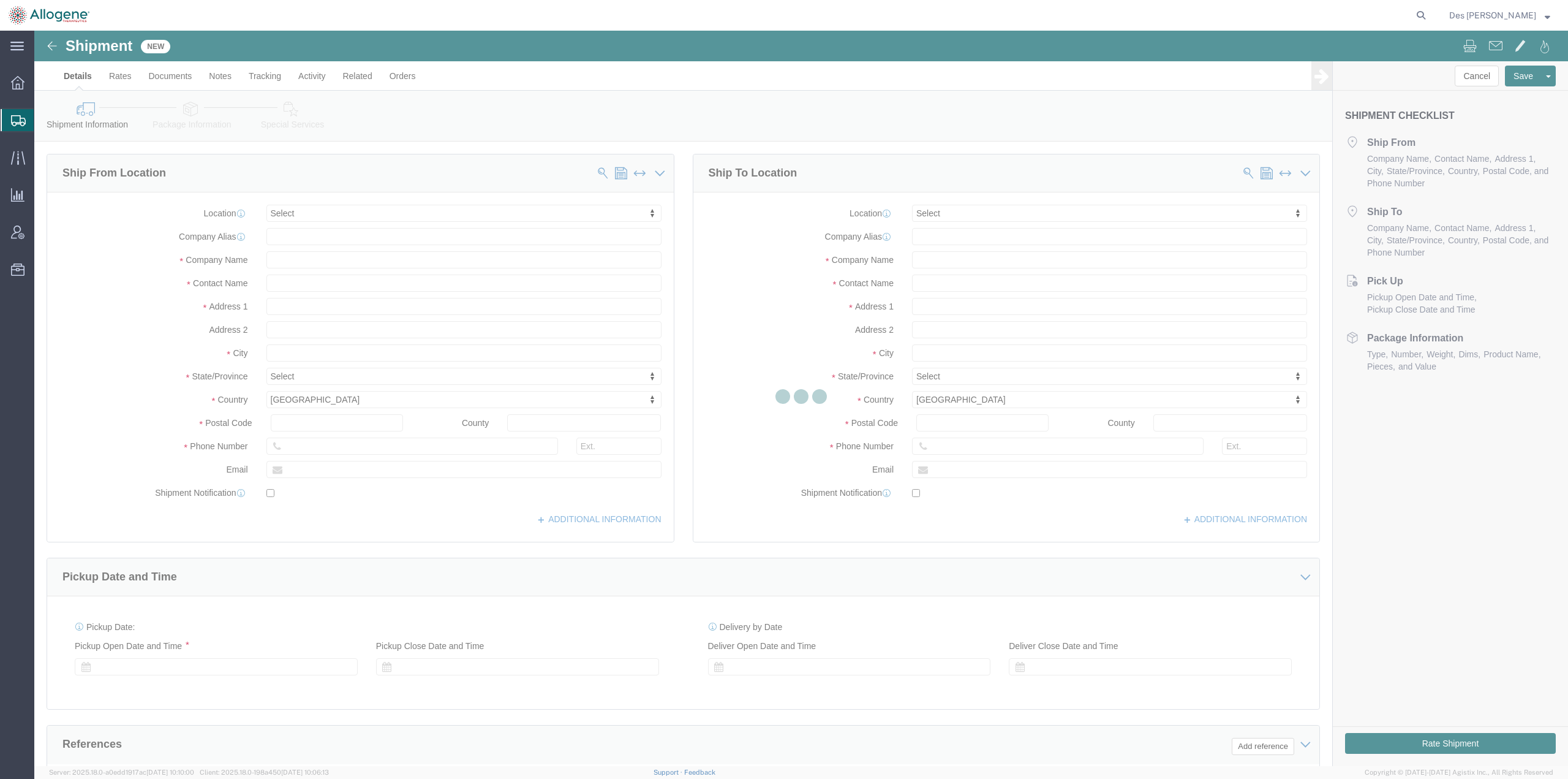
select select
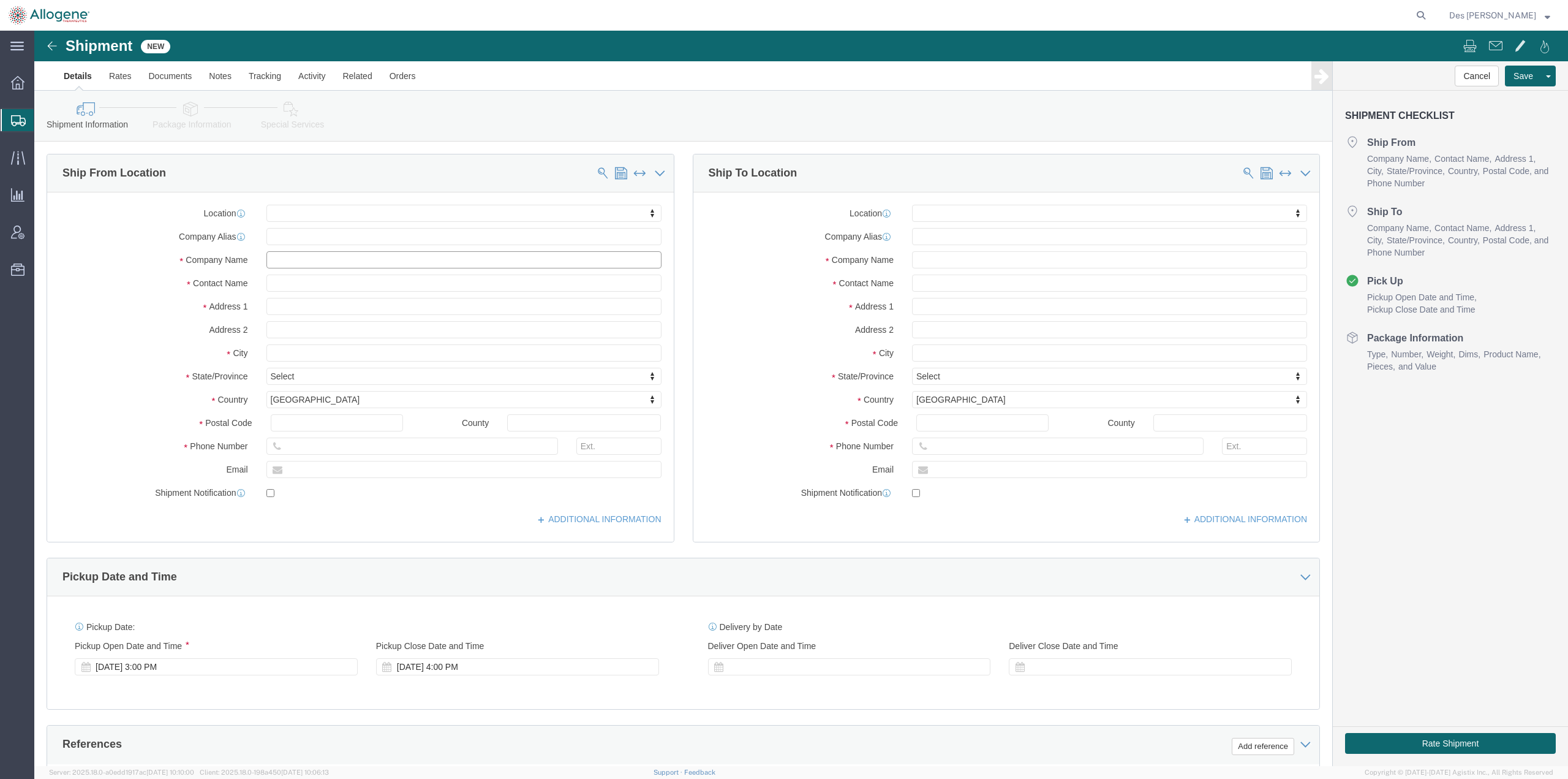
click input "text"
type input "[PERSON_NAME]"
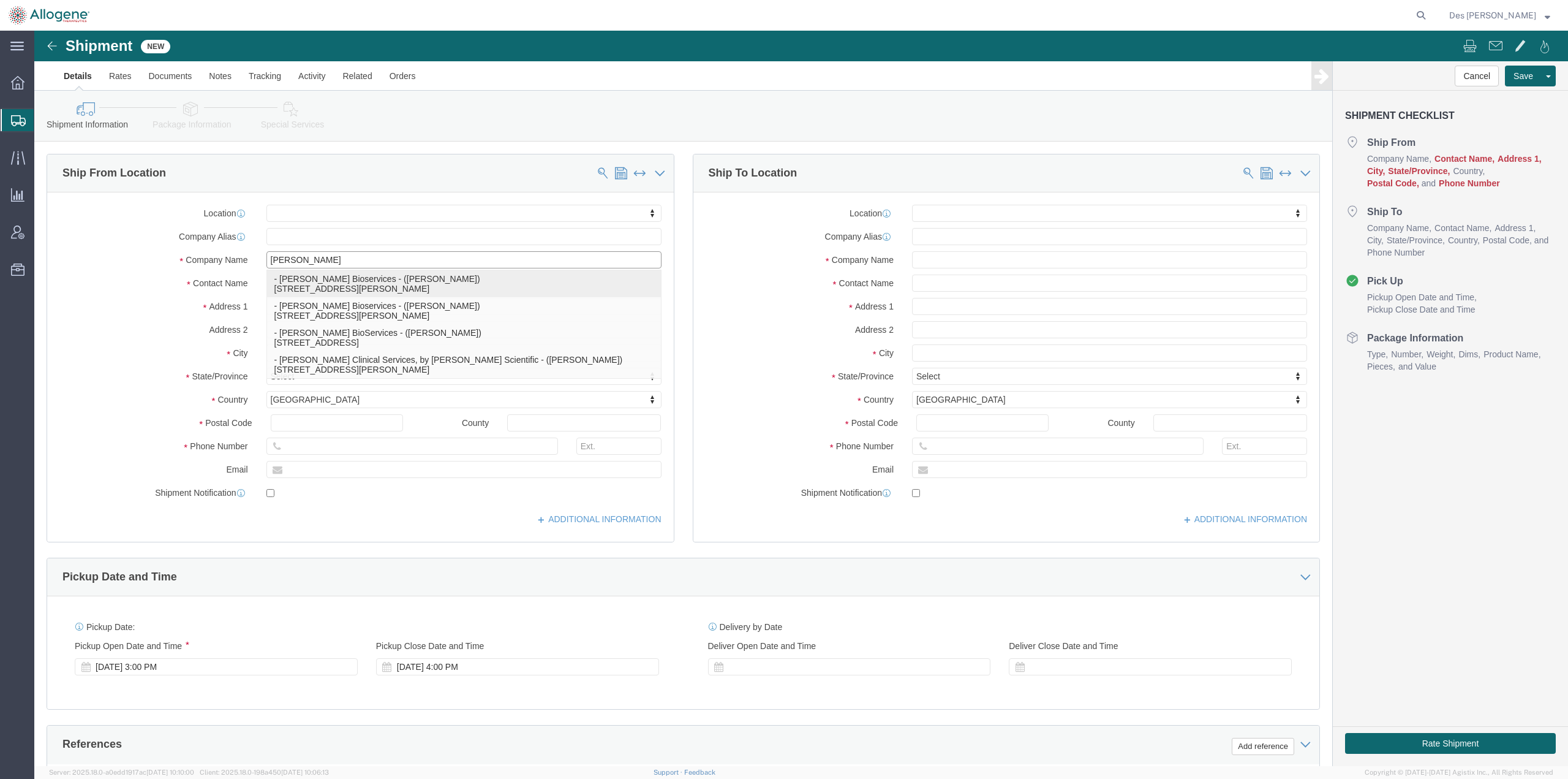
click p "- [PERSON_NAME] Bioservices - ([PERSON_NAME]) [STREET_ADDRESS][PERSON_NAME]"
select select "CA"
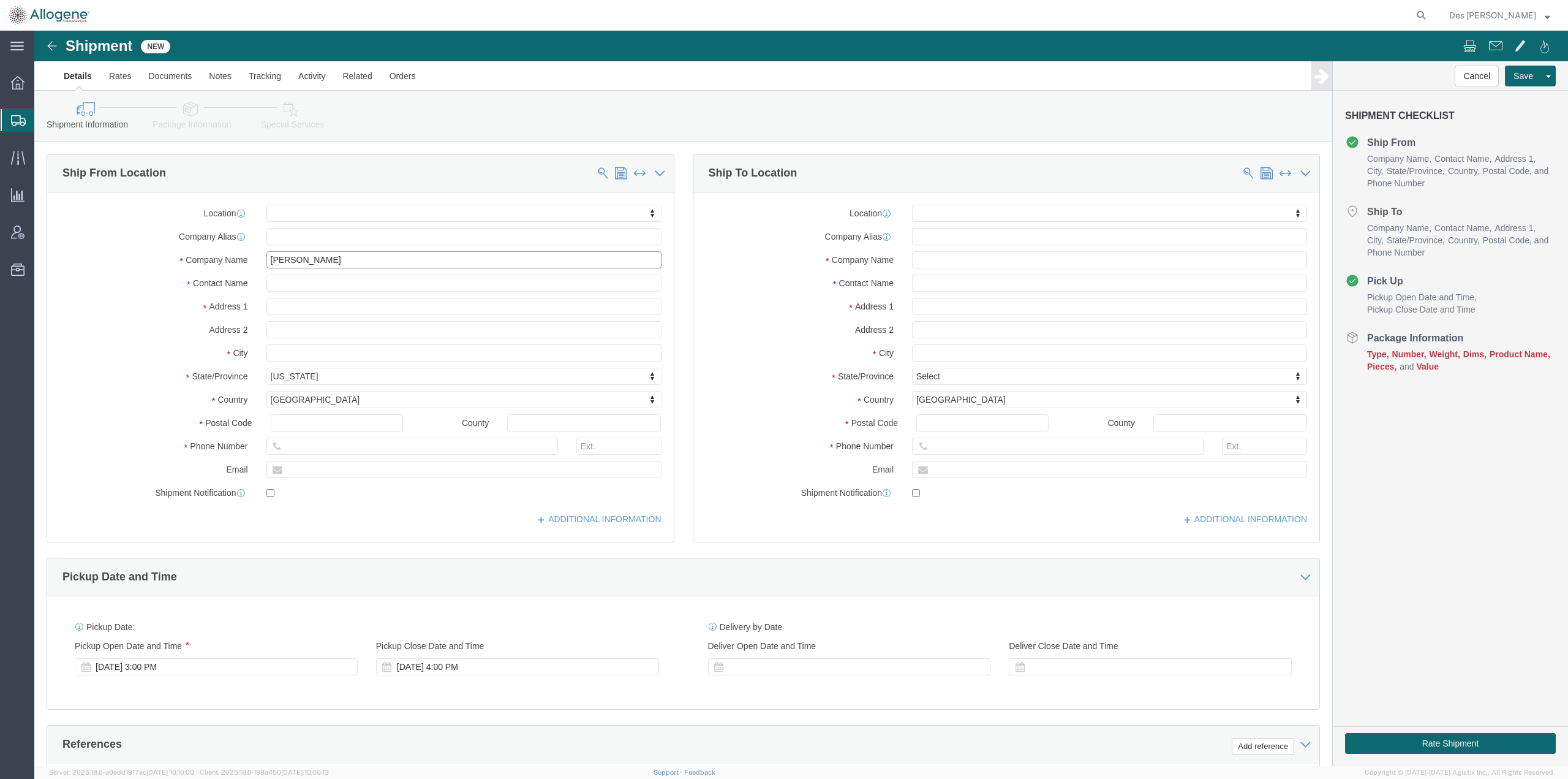
type input "[PERSON_NAME] Bioservices"
click input "text"
type input "allogene"
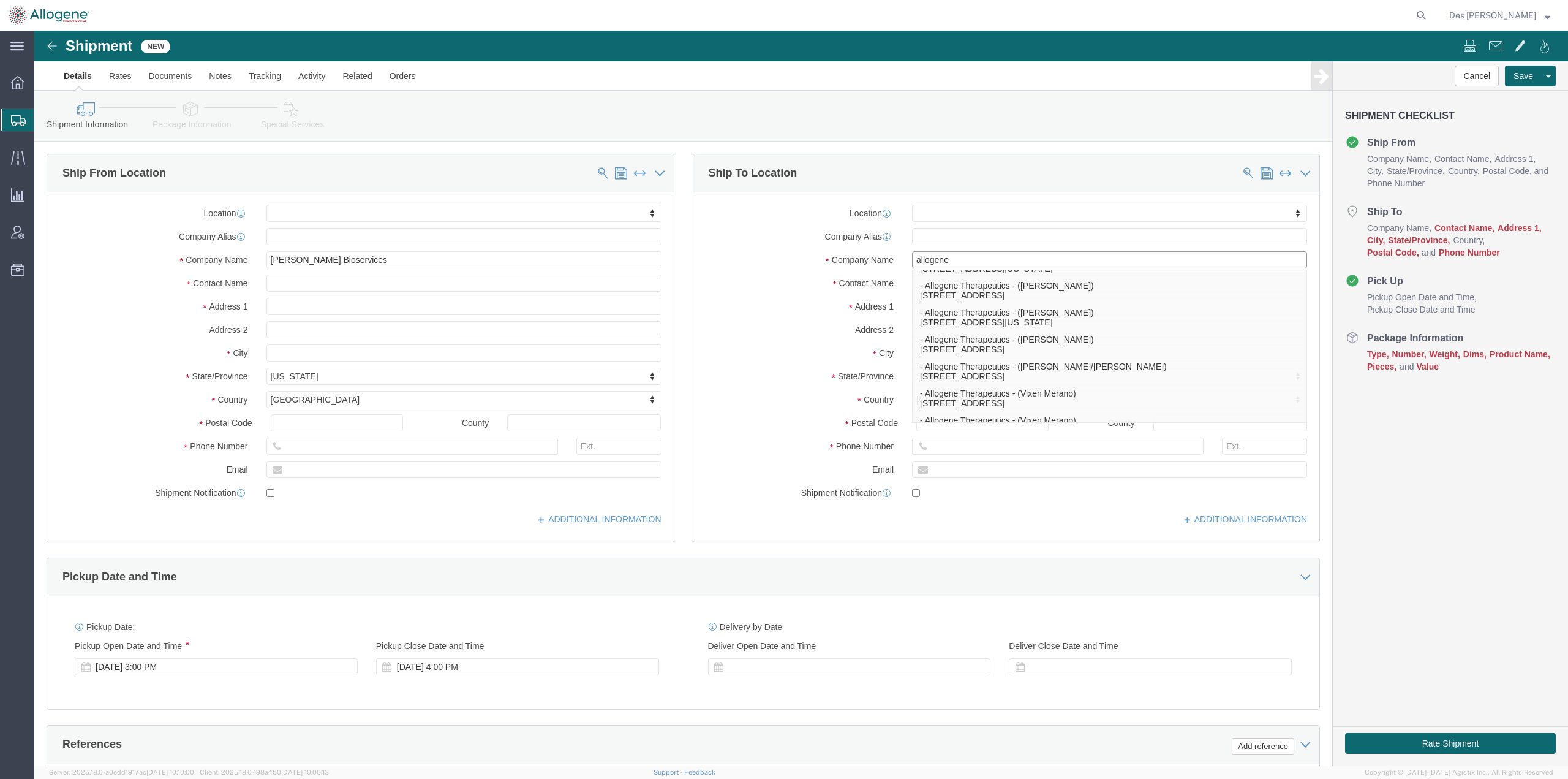
scroll to position [387, 0]
click p "- Allogene Therapeutics - (Vixen Merano) [STREET_ADDRESS]"
select select "CA"
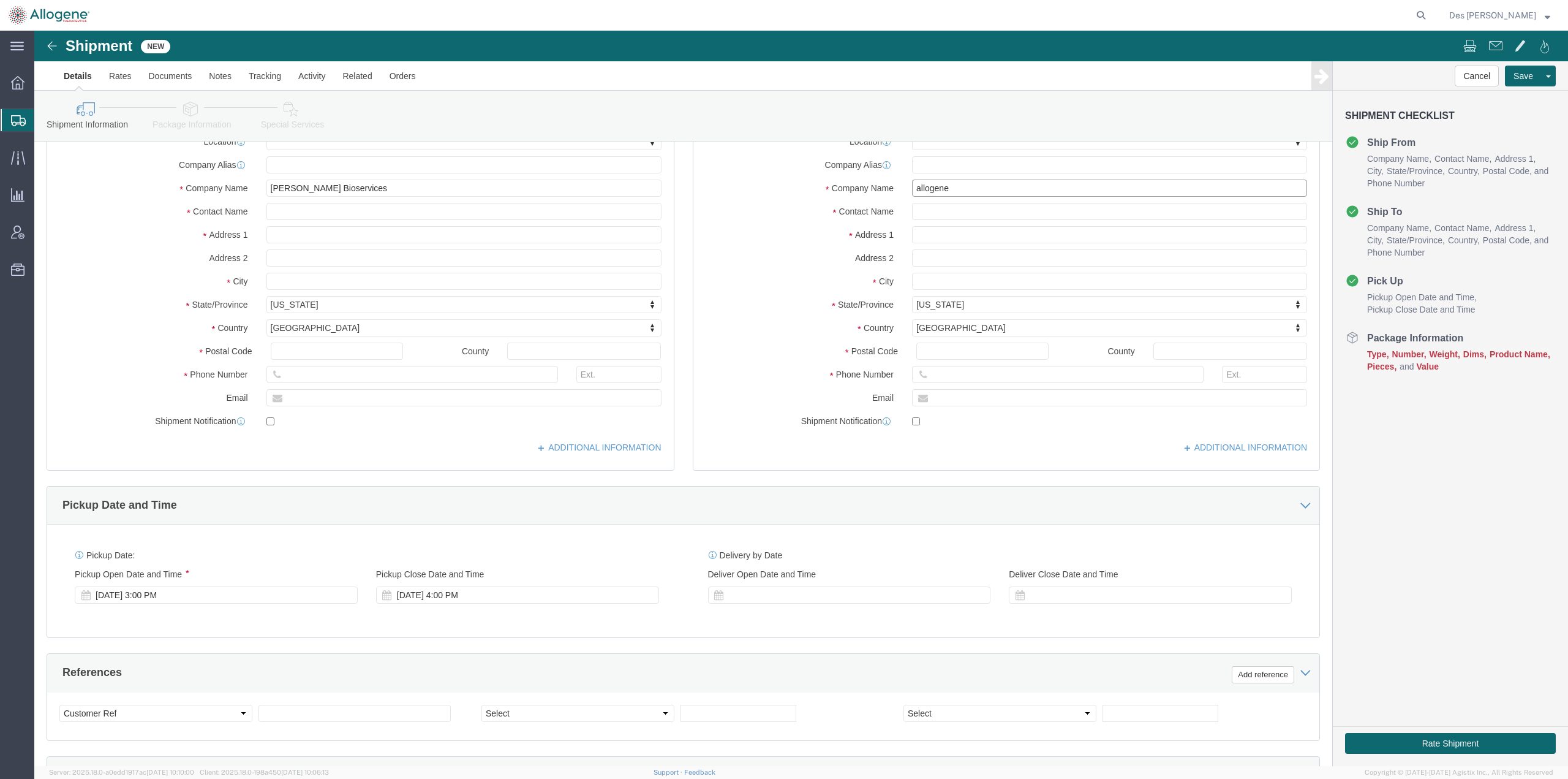
scroll to position [73, 0]
type input "Allogene Therapeutics"
click div "[DATE] 3:00 PM"
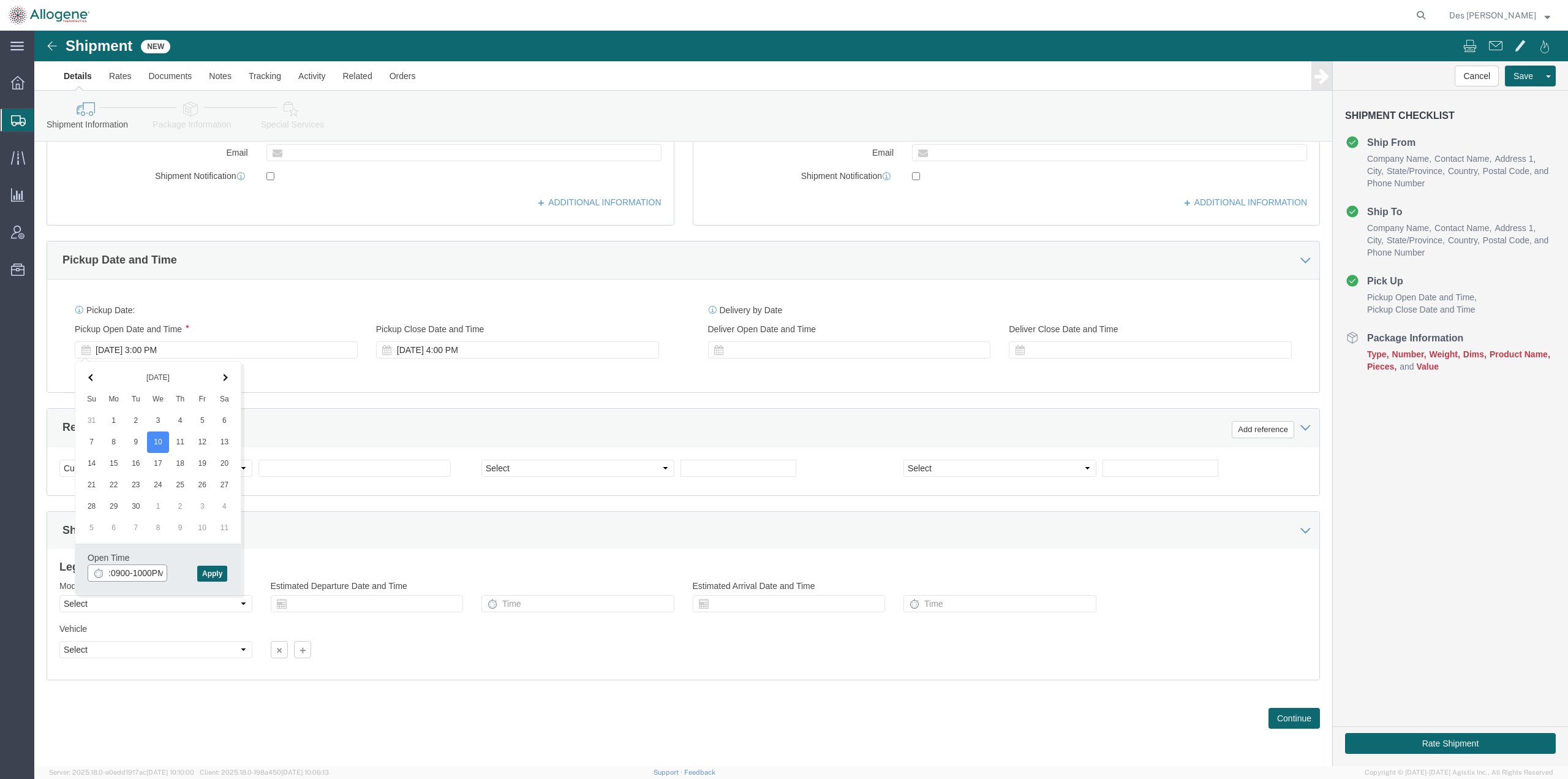
click input ":0900-1000PM"
click button "Apply"
click div "[DATE] 11:10 PM"
drag, startPoint x: 79, startPoint y: 541, endPoint x: 81, endPoint y: 548, distance: 7.3
click input "11:10 PM"
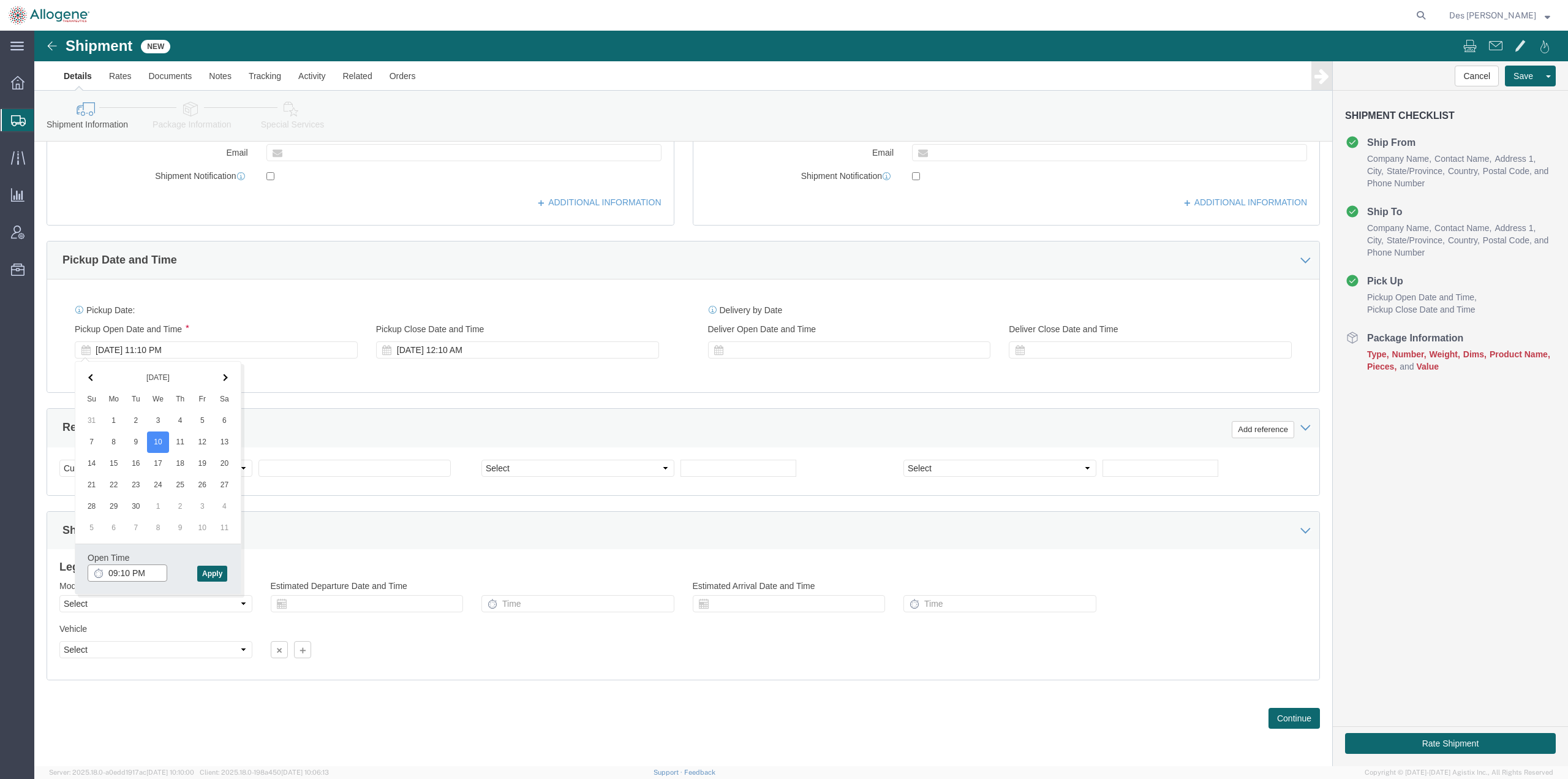
click input "09:10 PM"
type input "9:00 AM"
click button "Apply"
click div "[DATE] 12:10 AM"
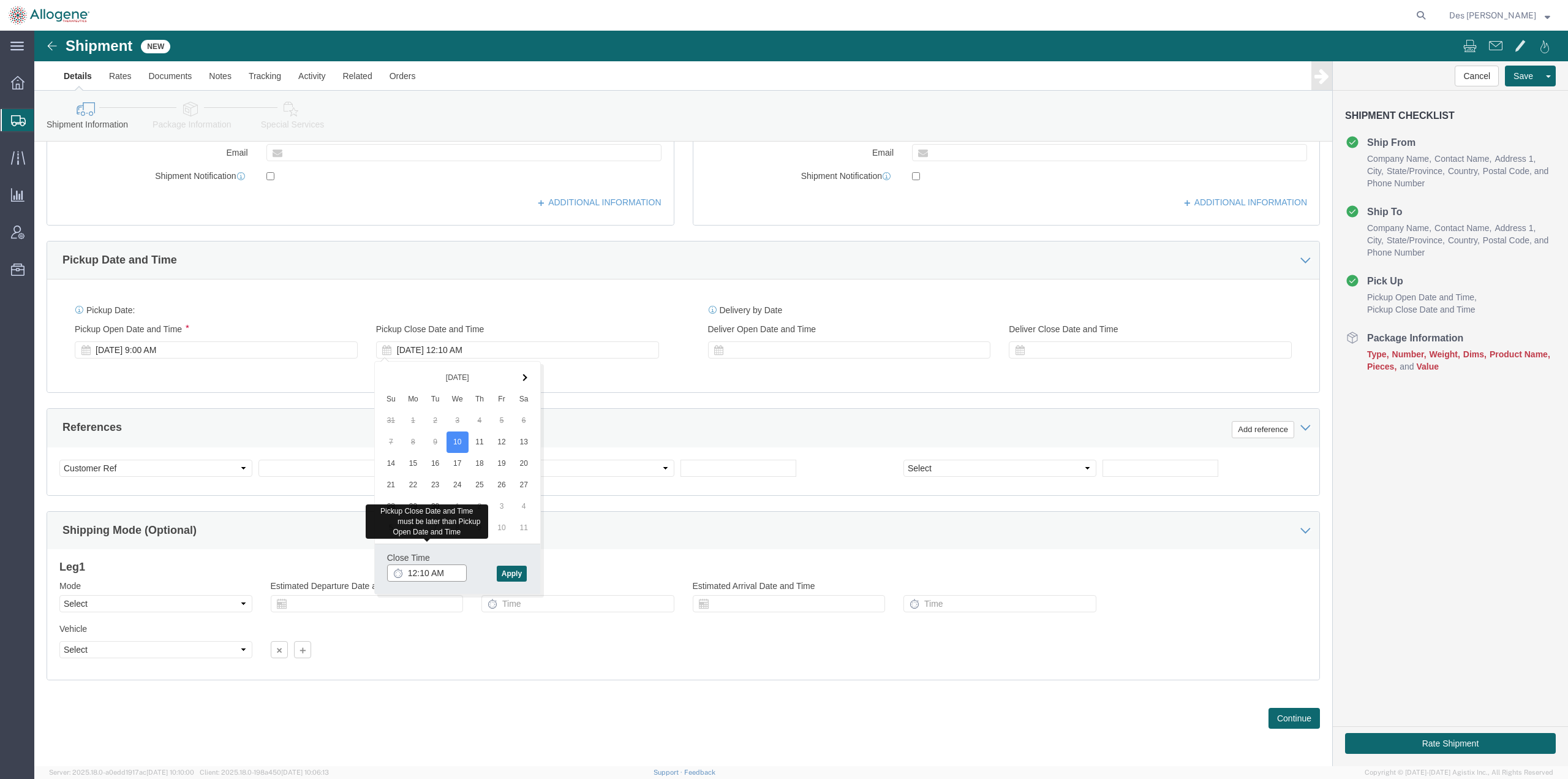
click input "12:10 AM"
type input "10:00 AM"
click button "Apply"
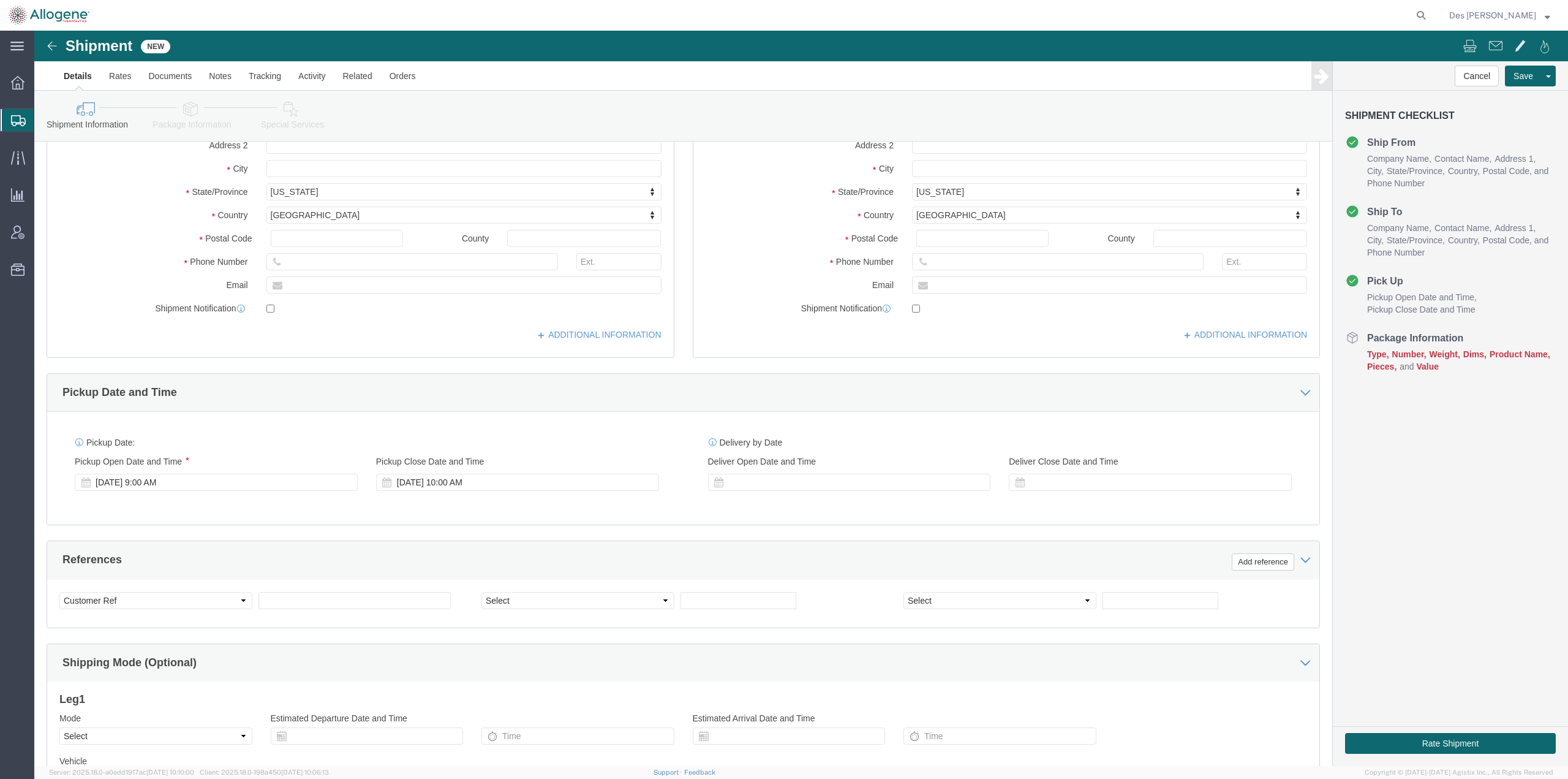
scroll to position [186, 0]
click div
click input "1:10 AM"
click input "09:10 AM"
type input "9:00 AM"
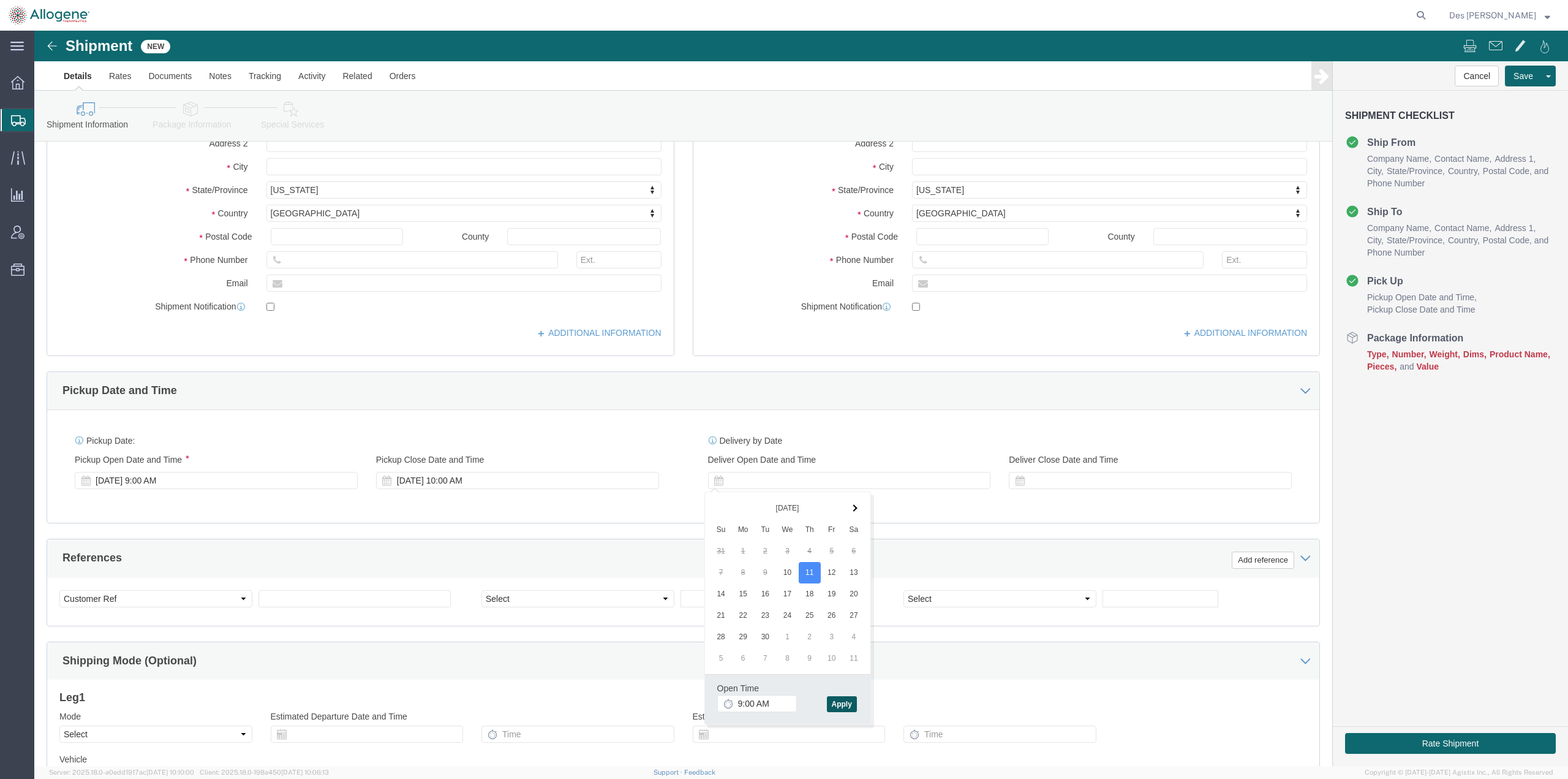
click button "Apply"
click div
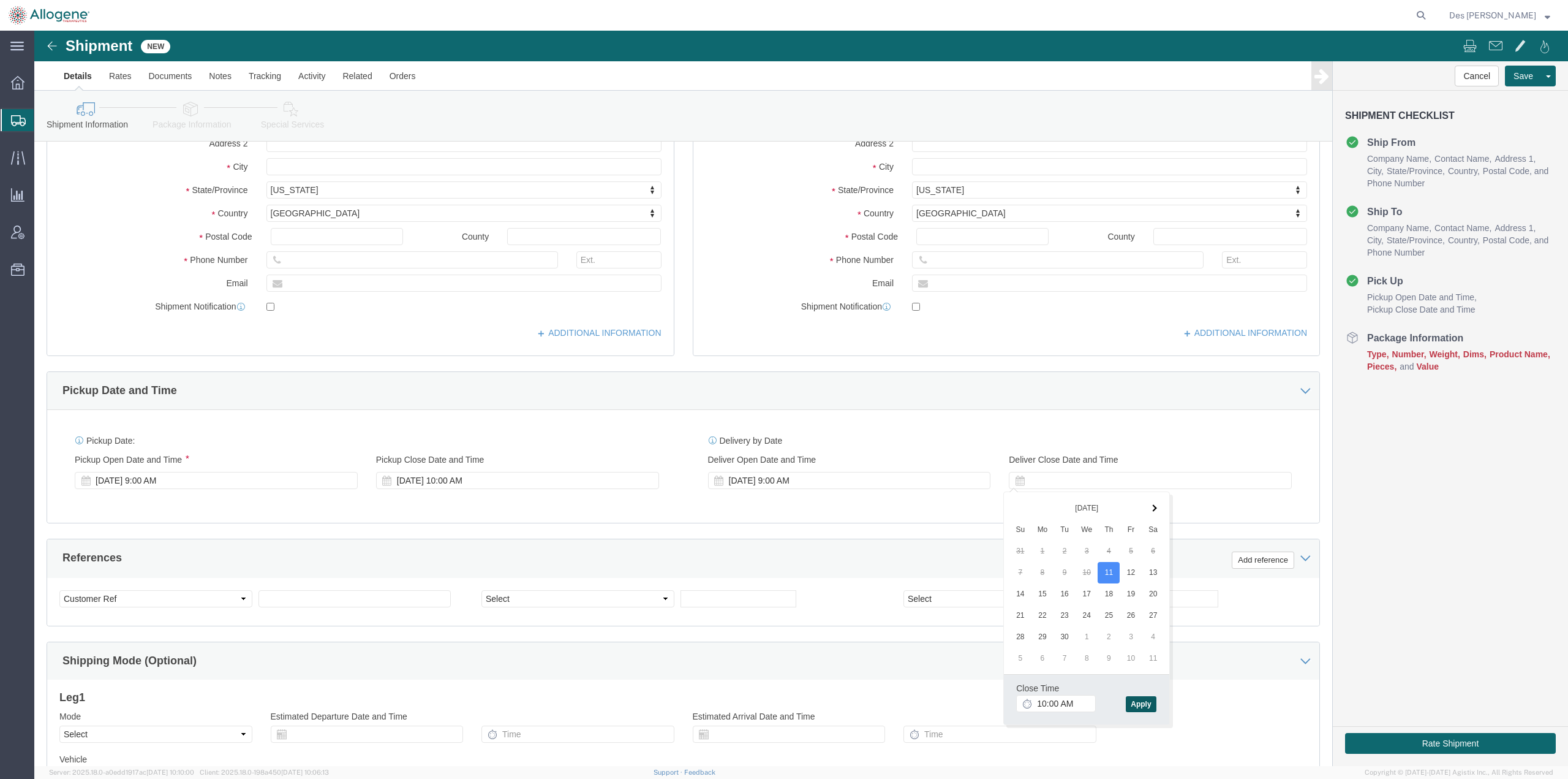
click button "Apply"
click input "text"
type input "ALLO-316"
click select "Select Account Type Activity ID Airline Appointment Number ASN Batch Request # …"
select select "PURCHORD"
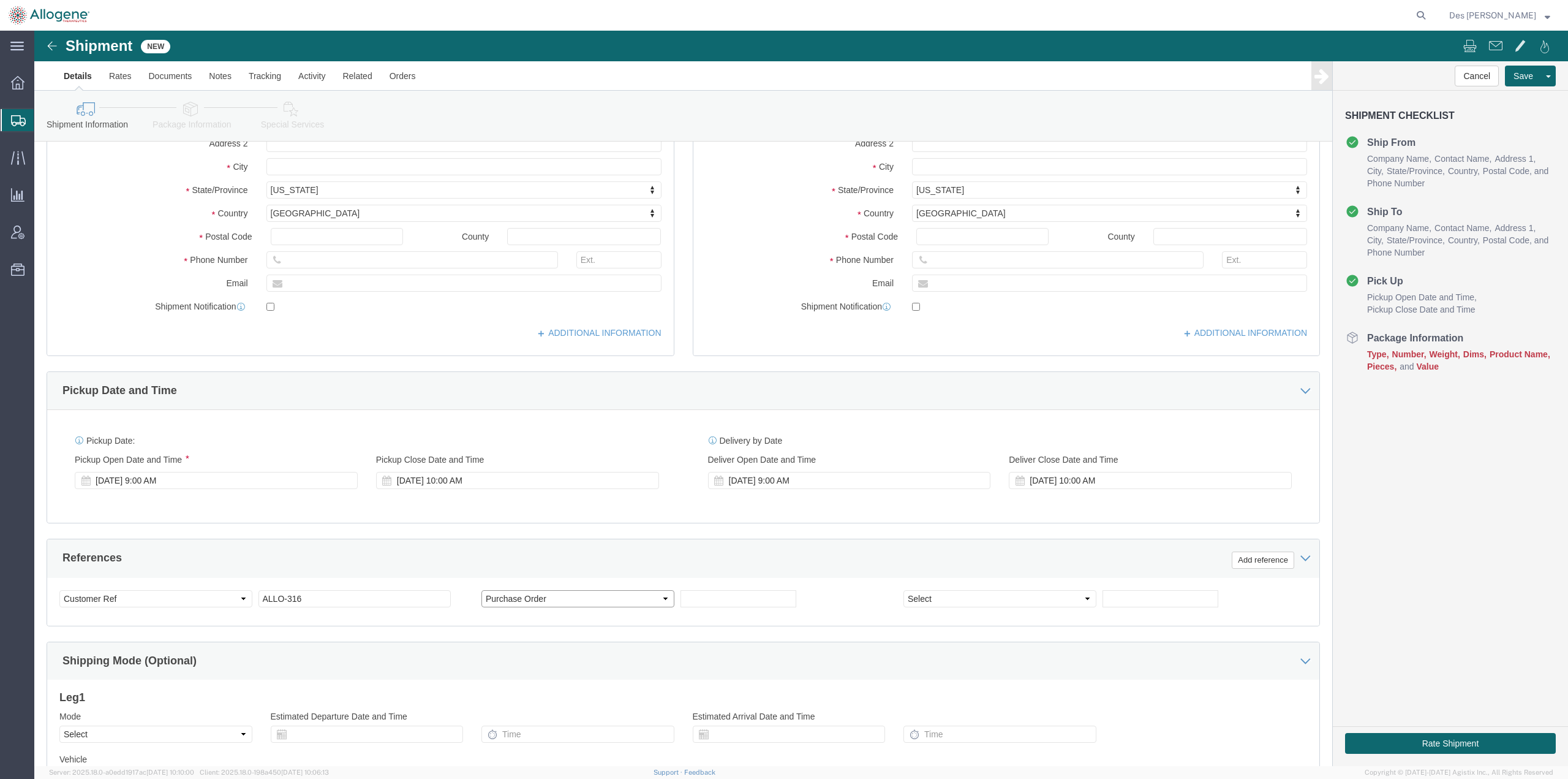
click select "Select Account Type Activity ID Airline Appointment Number ASN Batch Request # …"
click input "text"
type input "2952"
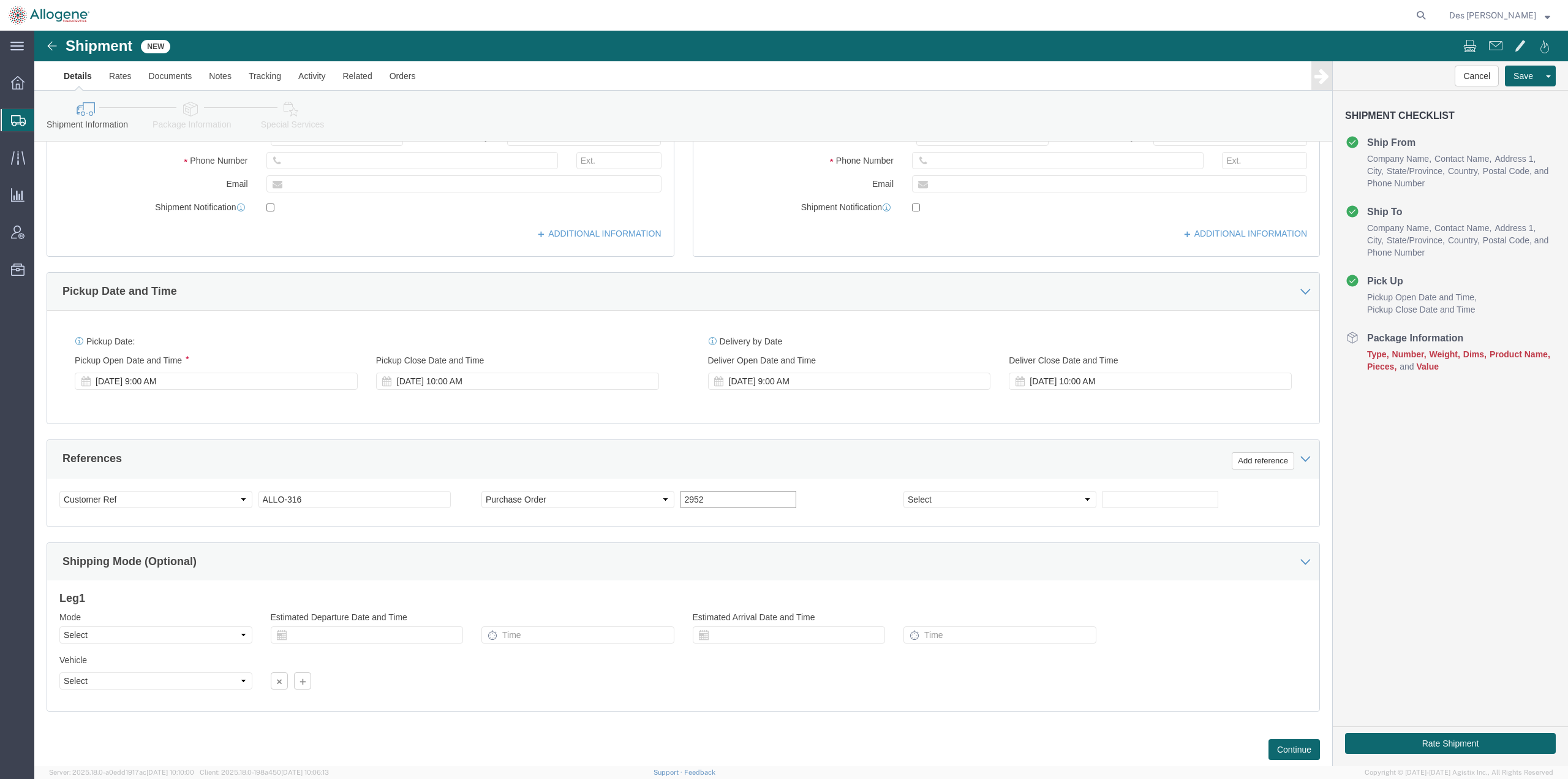
scroll to position [317, 0]
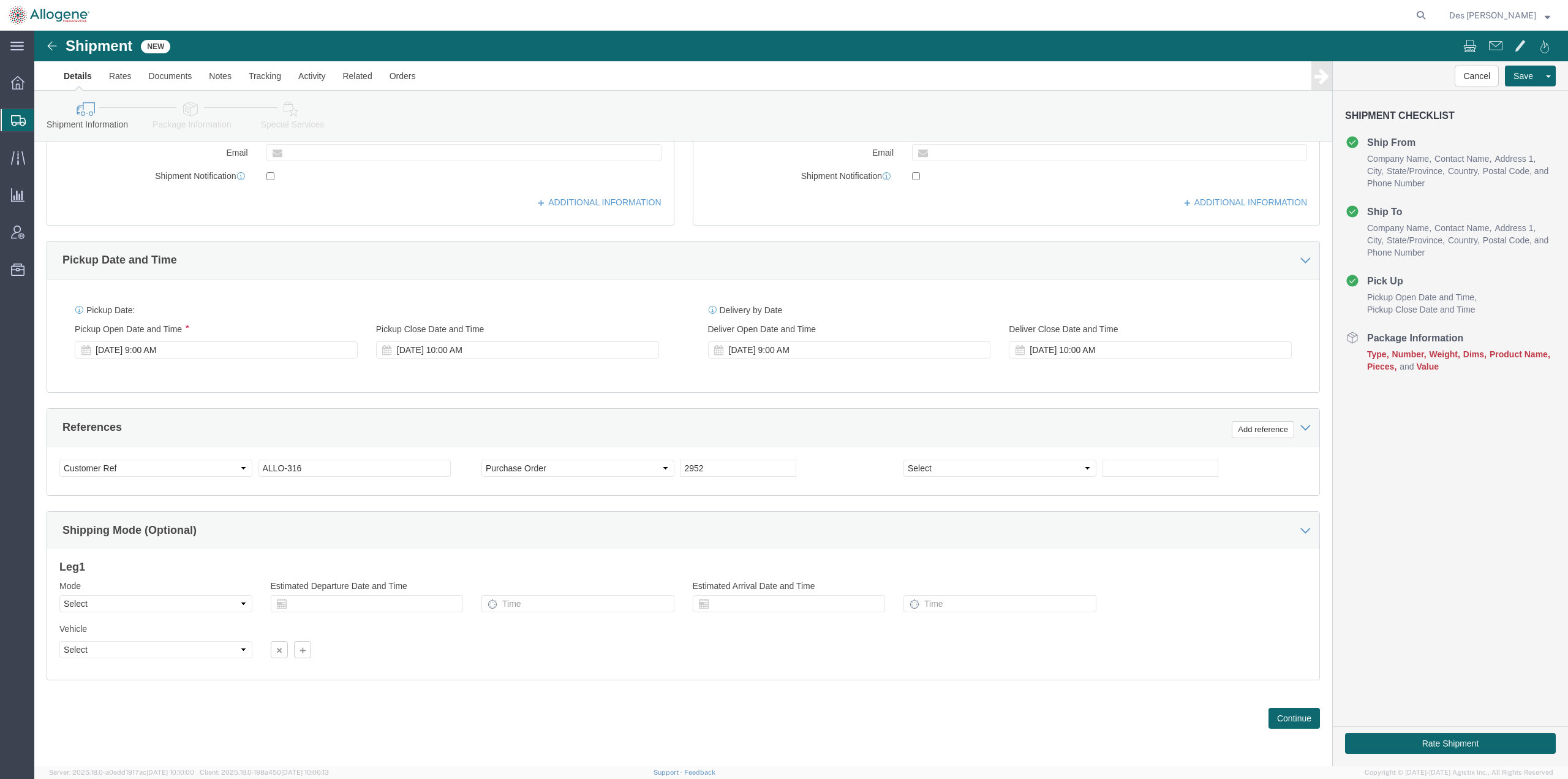
click div "2952"
click button "Continue"
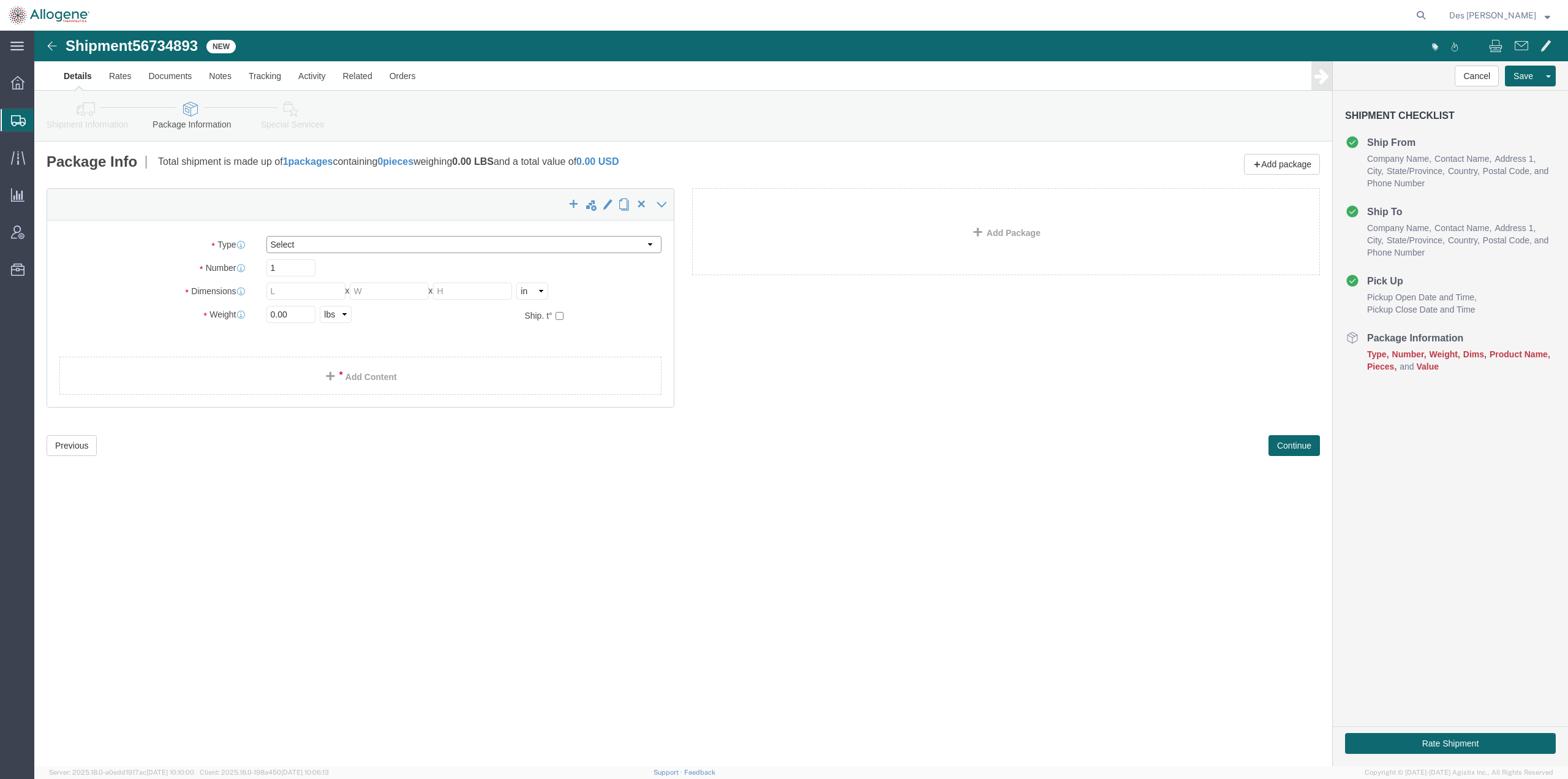
click select "Select [DATE] Ambient [DATE] Dry Ice BC30 BC30 Ambient BC42 BC42 Frozen BC61 (C…"
select select "SS01"
click select "Select [DATE] Ambient [DATE] Dry Ice BC30 BC30 Ambient BC42 BC42 Frozen BC61 (C…"
type input "24.00"
type input "23.20"
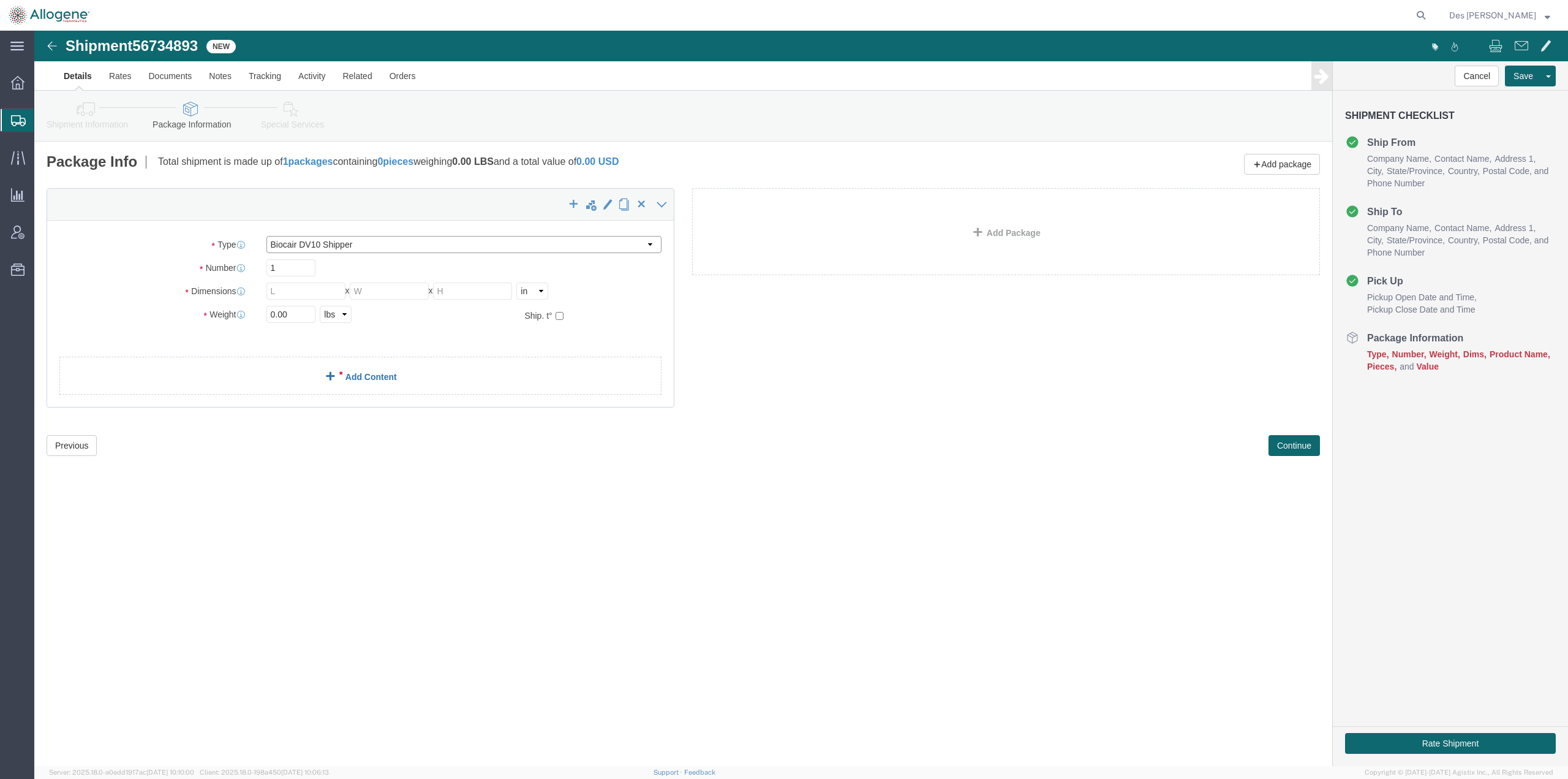
type input "37.00"
type input "106.5"
type input "[MEDICAL_DATA]"
click div "Shipment 56734893 New Details Rates Documents Notes Tracking Activity Related O…"
click span
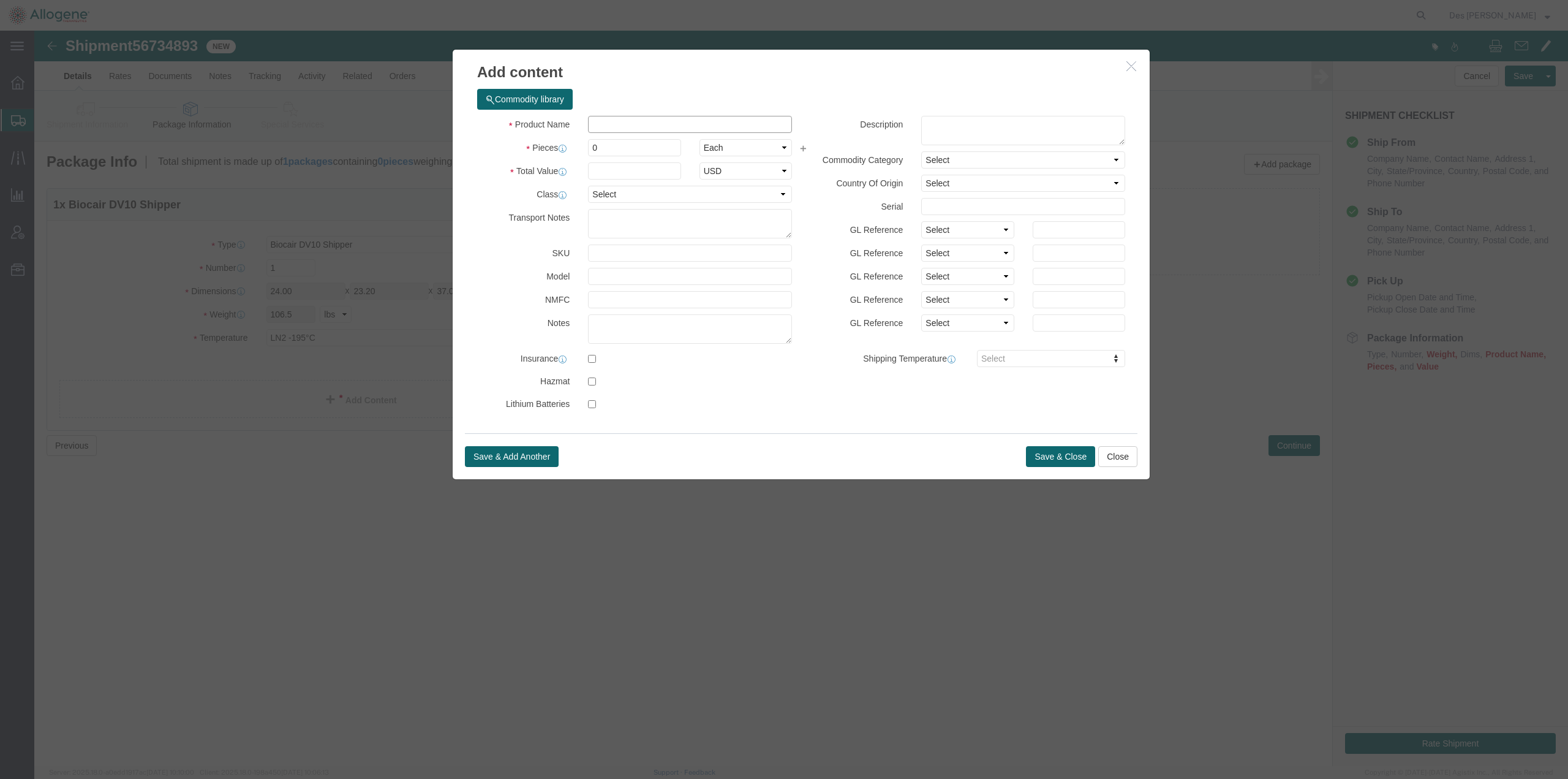
click input "text"
type input "ALLO-316 DP vials"
click textarea
type textarea "ALLO-316 DP Vials"
drag, startPoint x: 576, startPoint y: 115, endPoint x: 539, endPoint y: 118, distance: 37.1
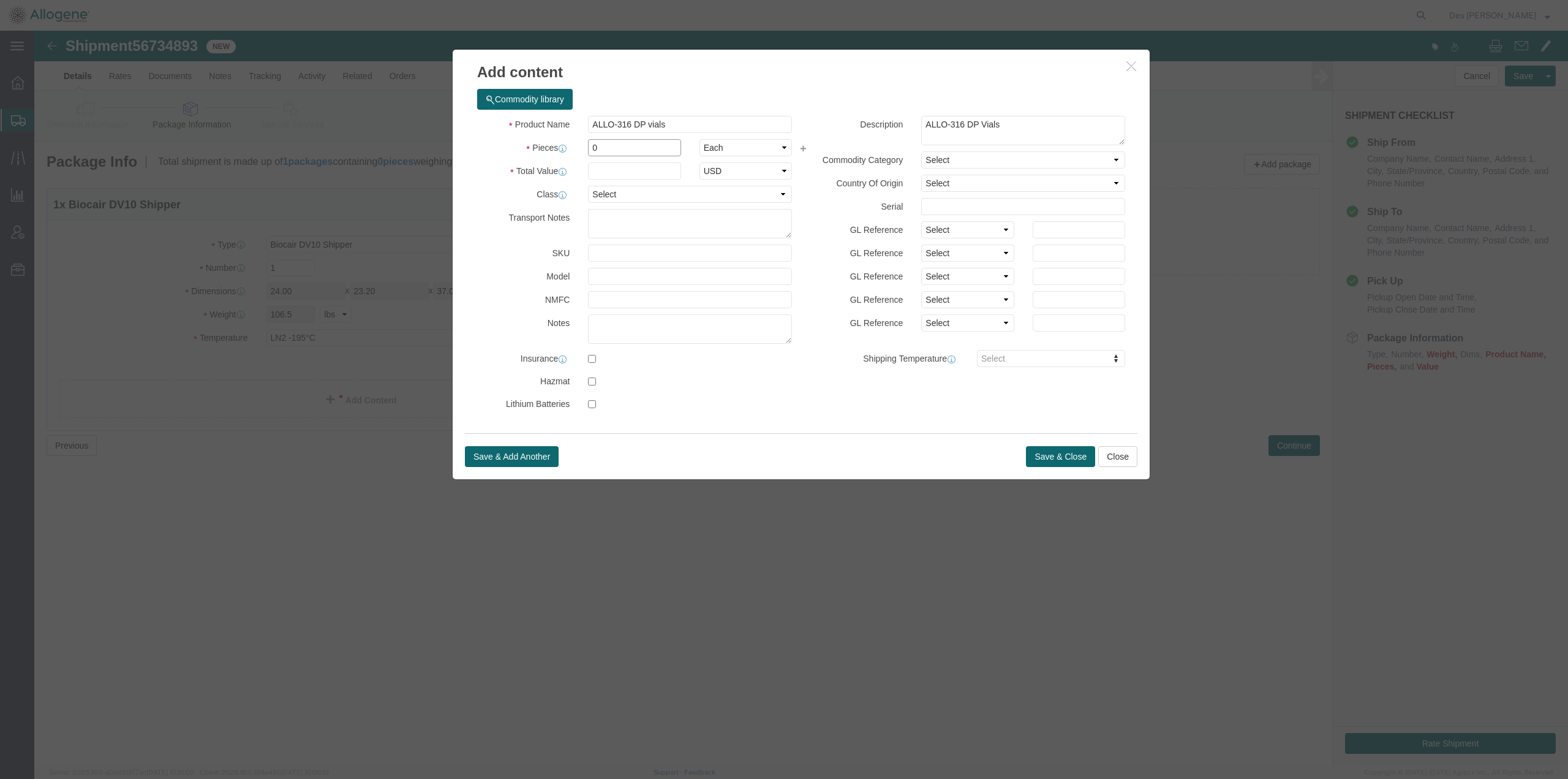
click div "Pieces 0 Select Bag Barrels 100Board Feet Bottle Box Blister Pack Carats Can Ca…"
type input "9"
click select "Select Bag Barrels 100Board Feet Bottle Box Blister Pack Carats Can Capsule Car…"
select select "VIAL"
click select "Select Bag Barrels 100Board Feet Bottle Box Blister Pack Carats Can Capsule Car…"
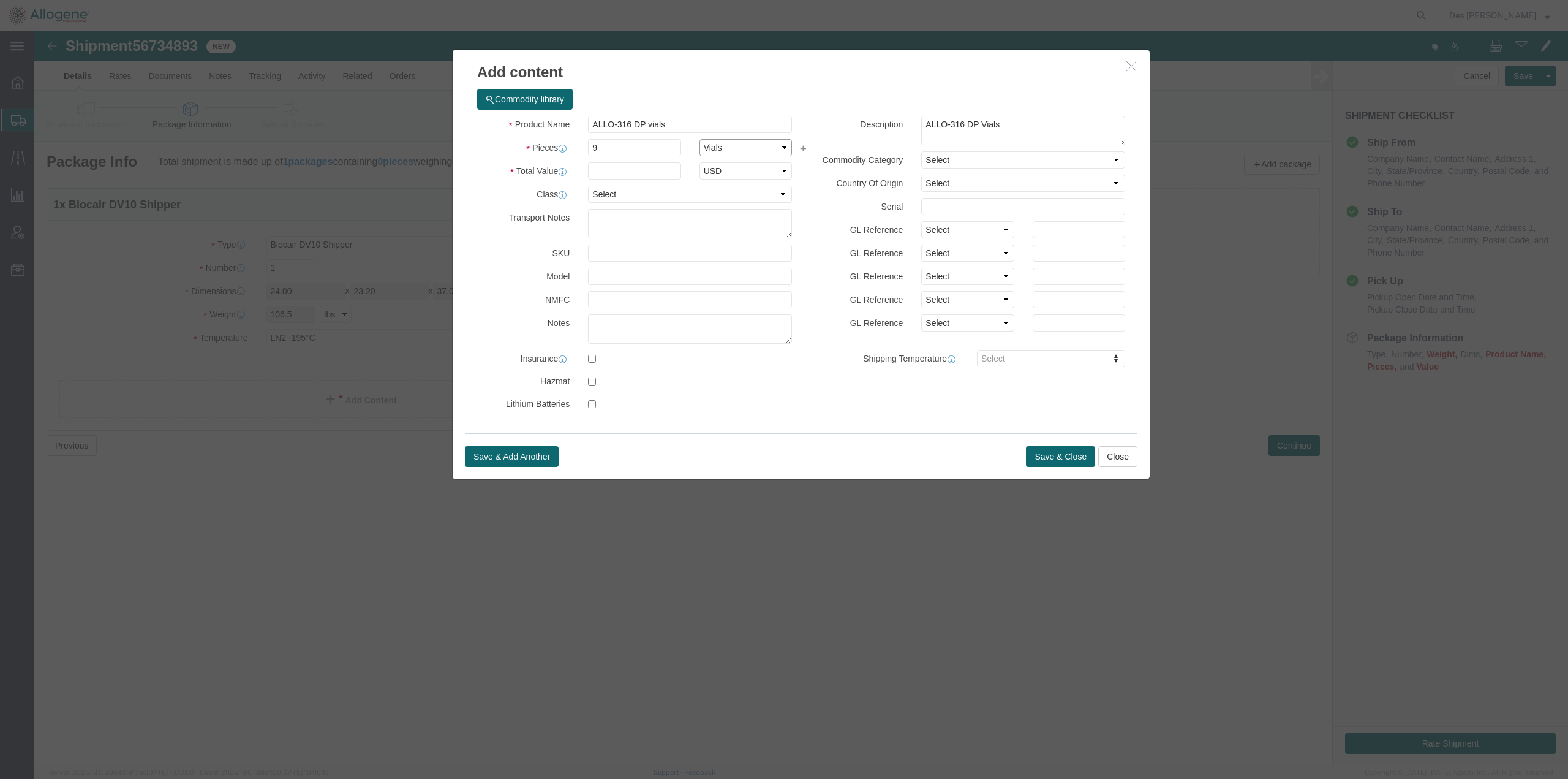
click select "Select Bag Barrels 100Board Feet Bottle Box Blister Pack Carats Can Capsule Car…"
click input "text"
type input "1"
click h3 "Add content"
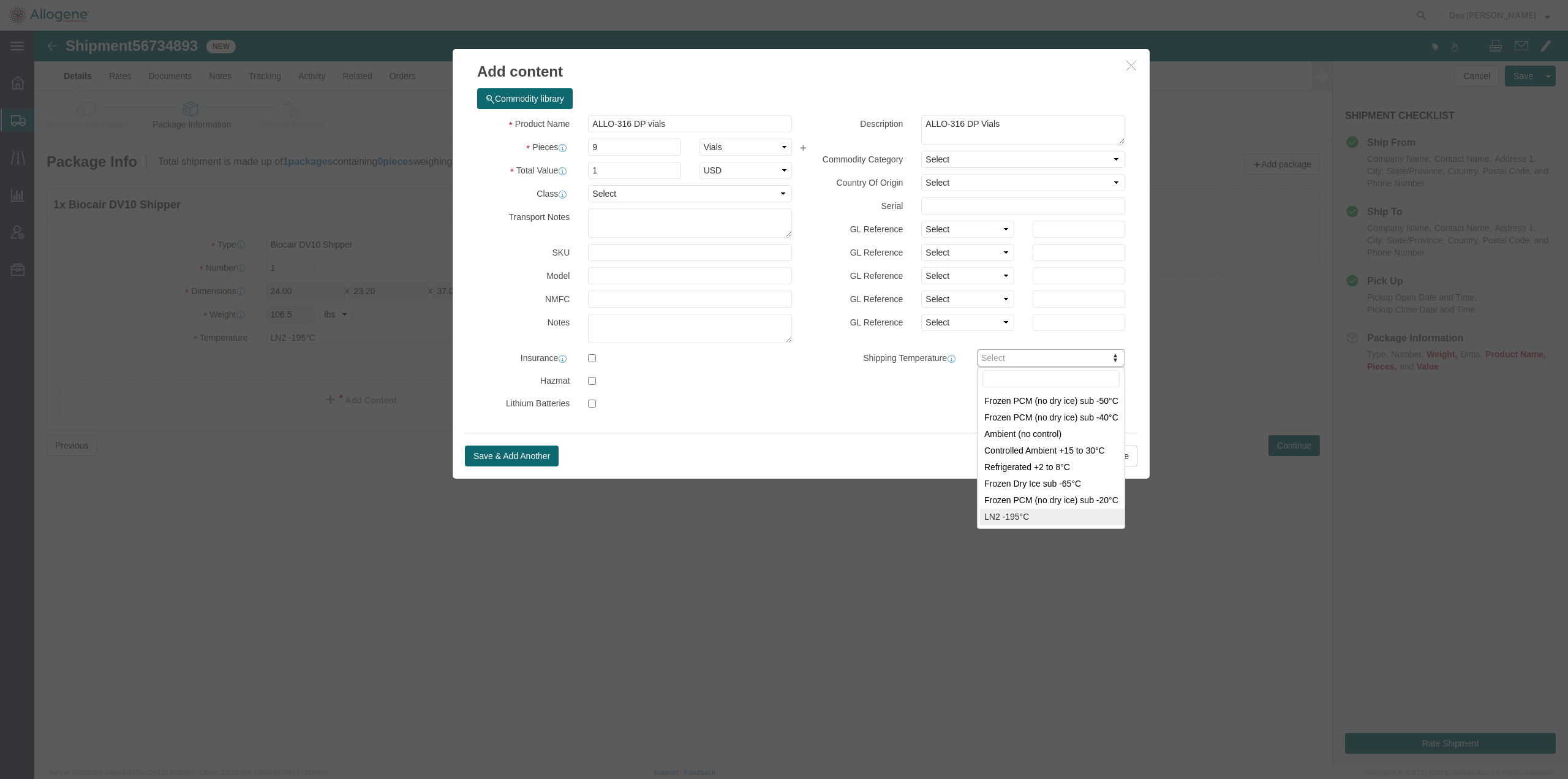
type input "[MEDICAL_DATA]"
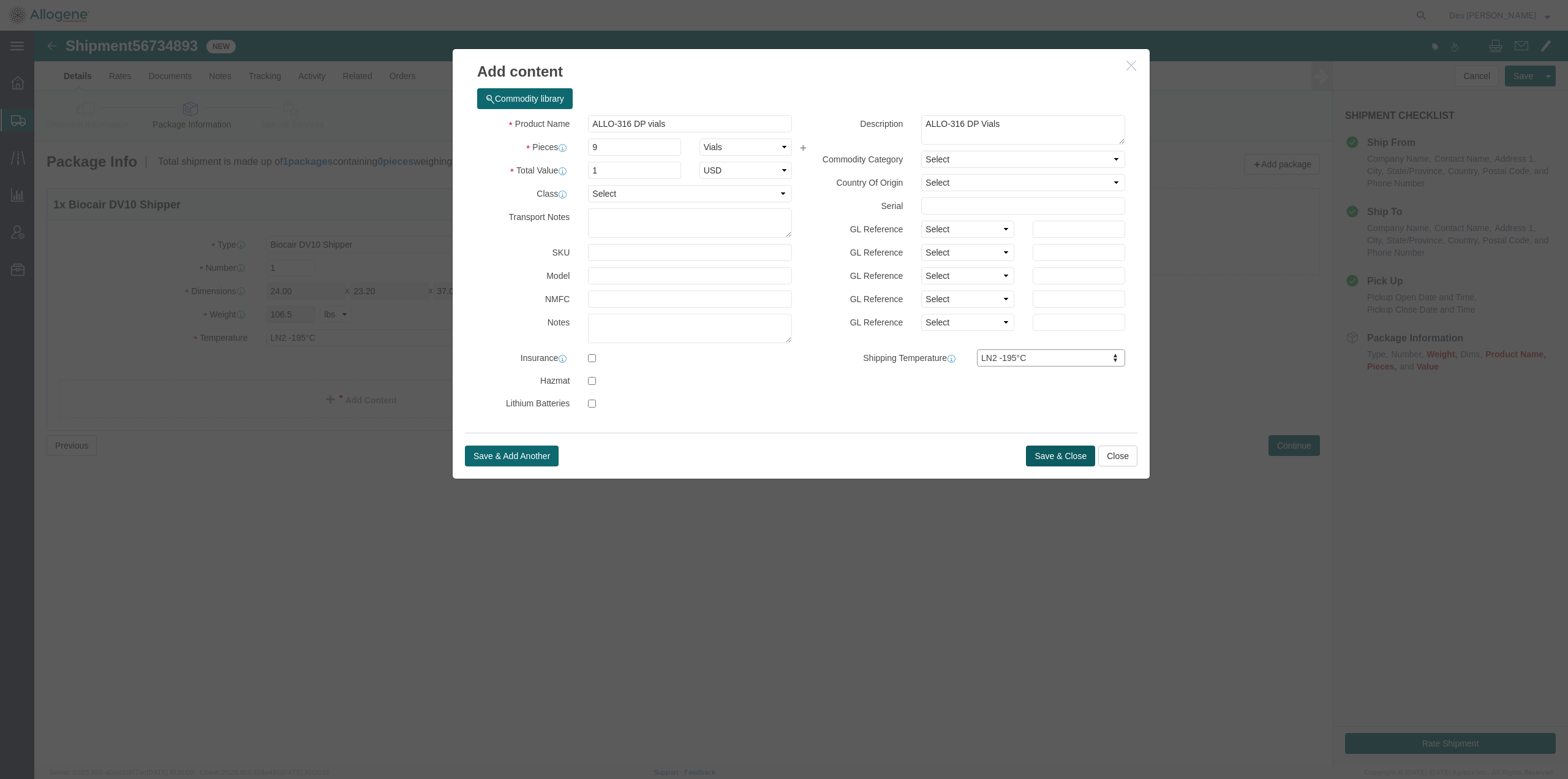
click button "Save & Close"
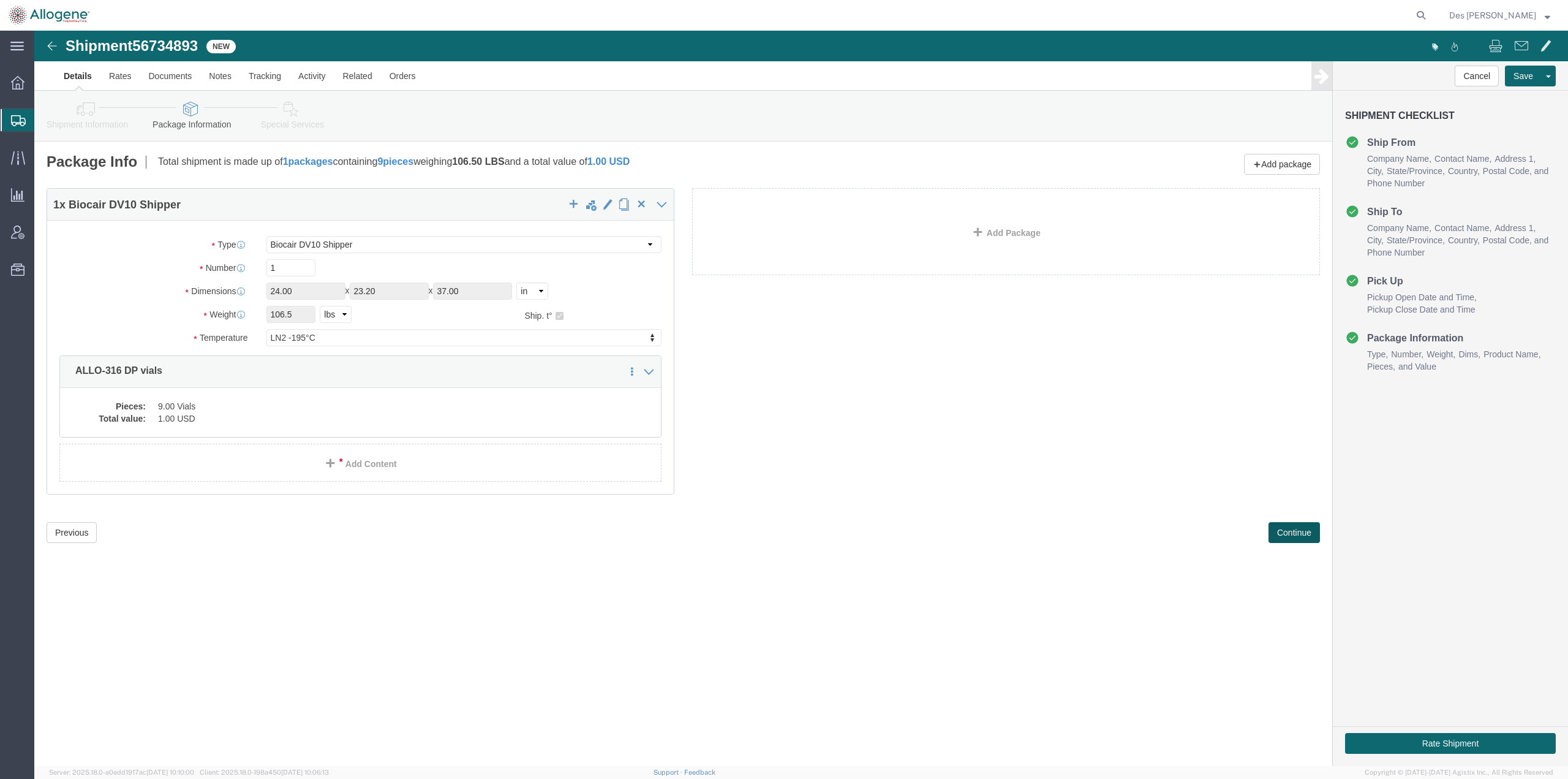
click button "Continue"
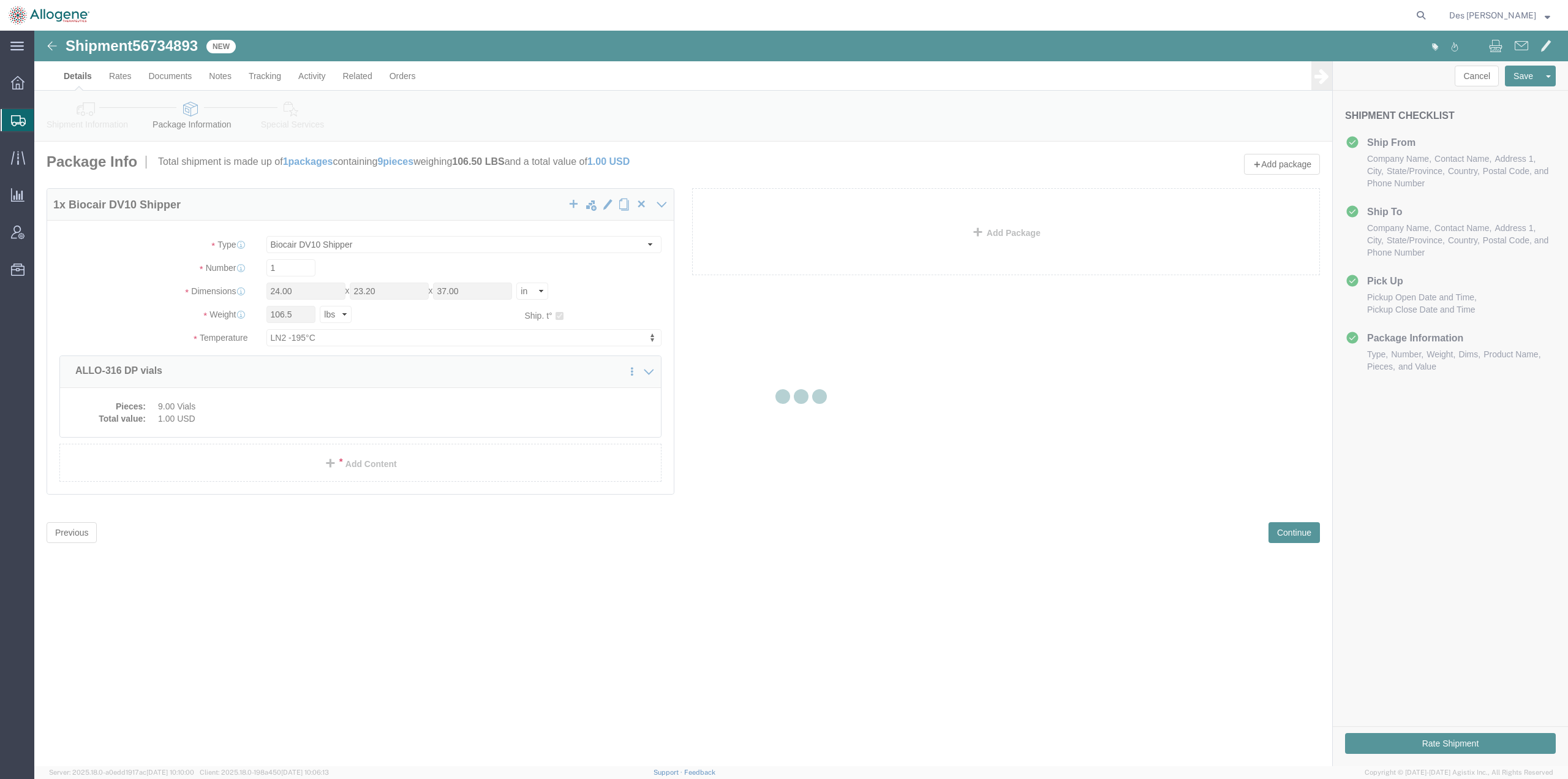
select select
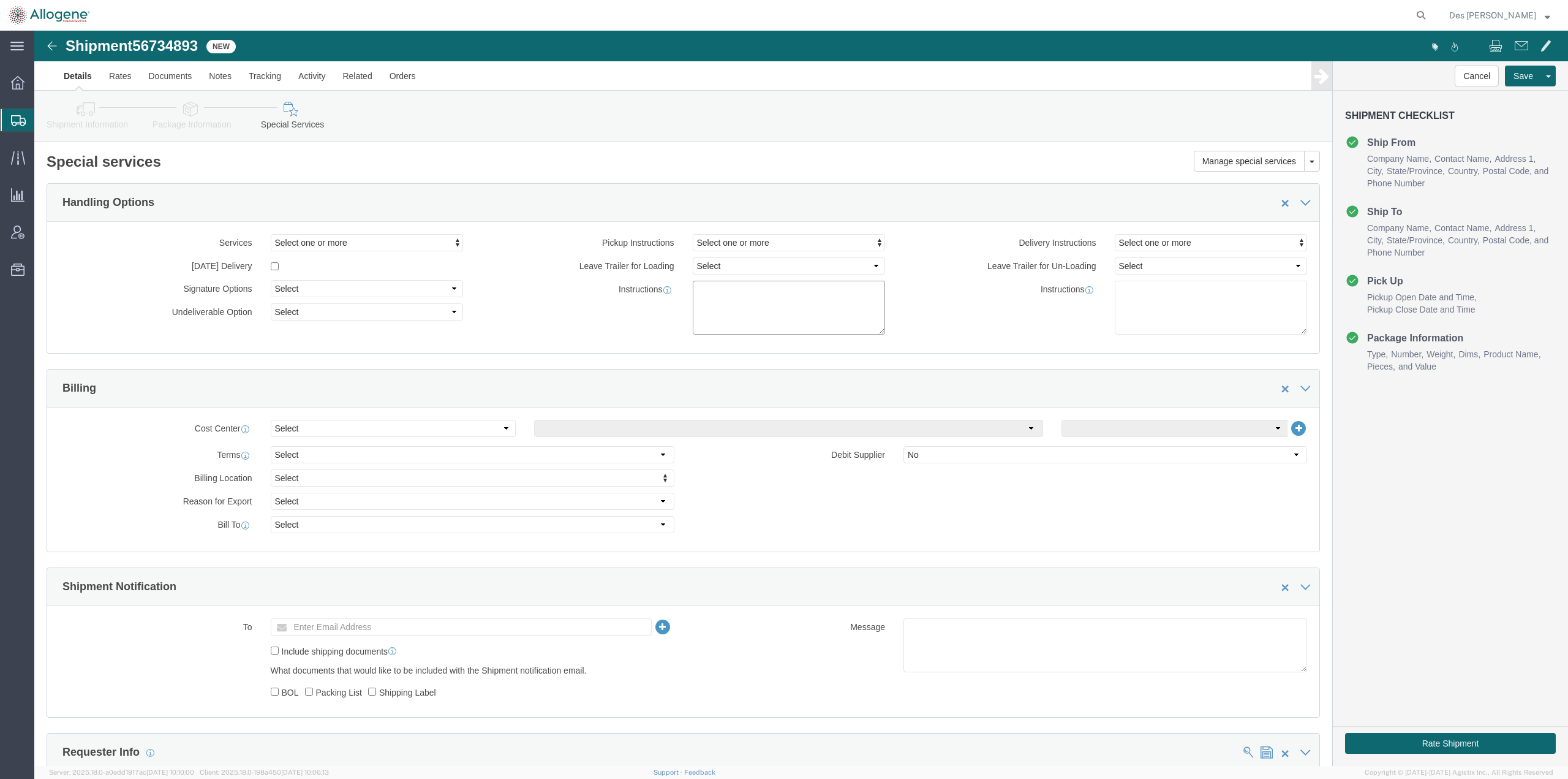
click textarea
type textarea "Please provide 1 x DV10 and live view link"
click input "text"
type input "[EMAIL_ADDRESS][DOMAIN_NAME]"
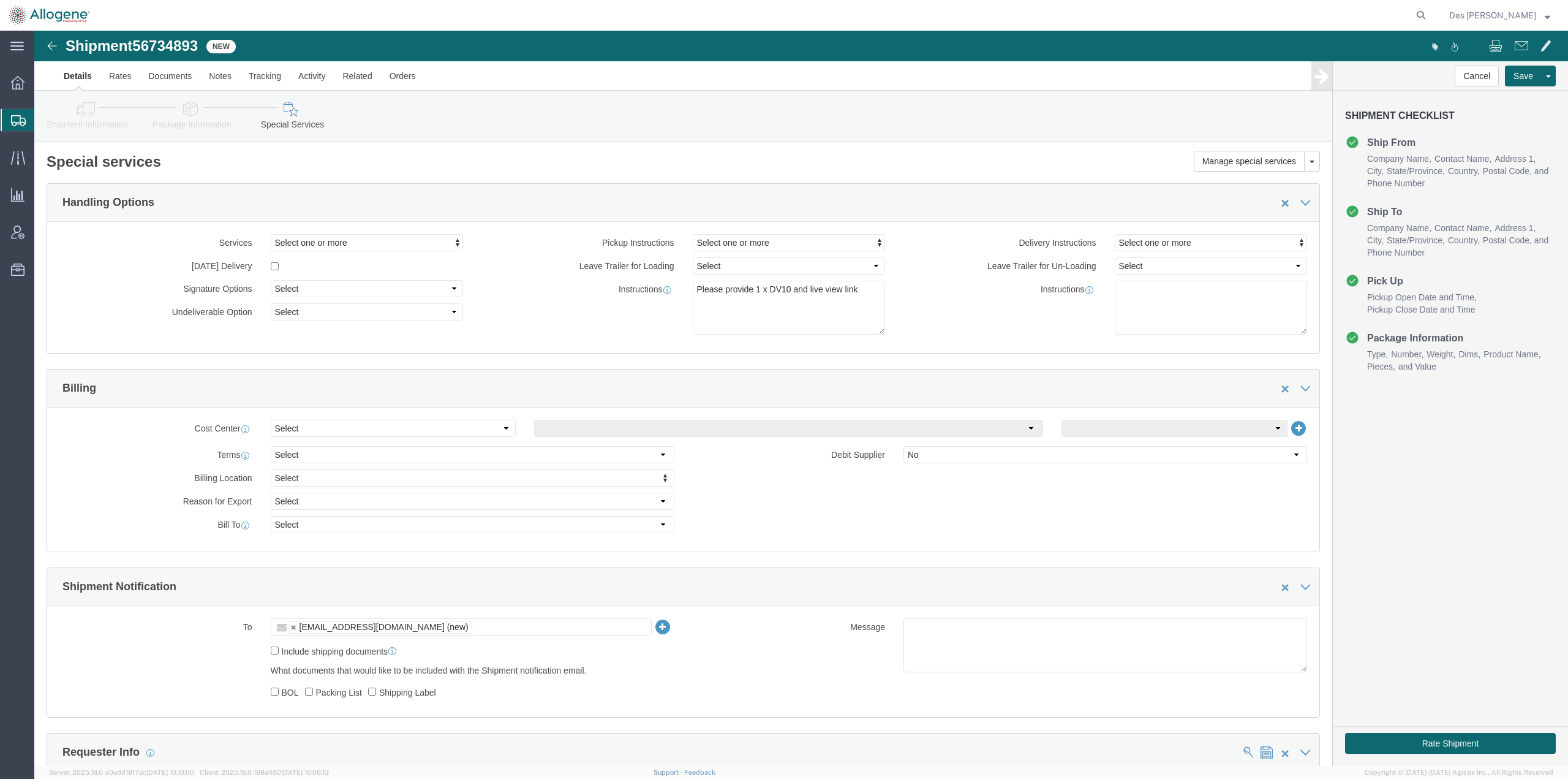
click div "To [EMAIL_ADDRESS][DOMAIN_NAME] (new) [EMAIL_ADDRESS][DOMAIN_NAME] Include ship…"
click button "Save"
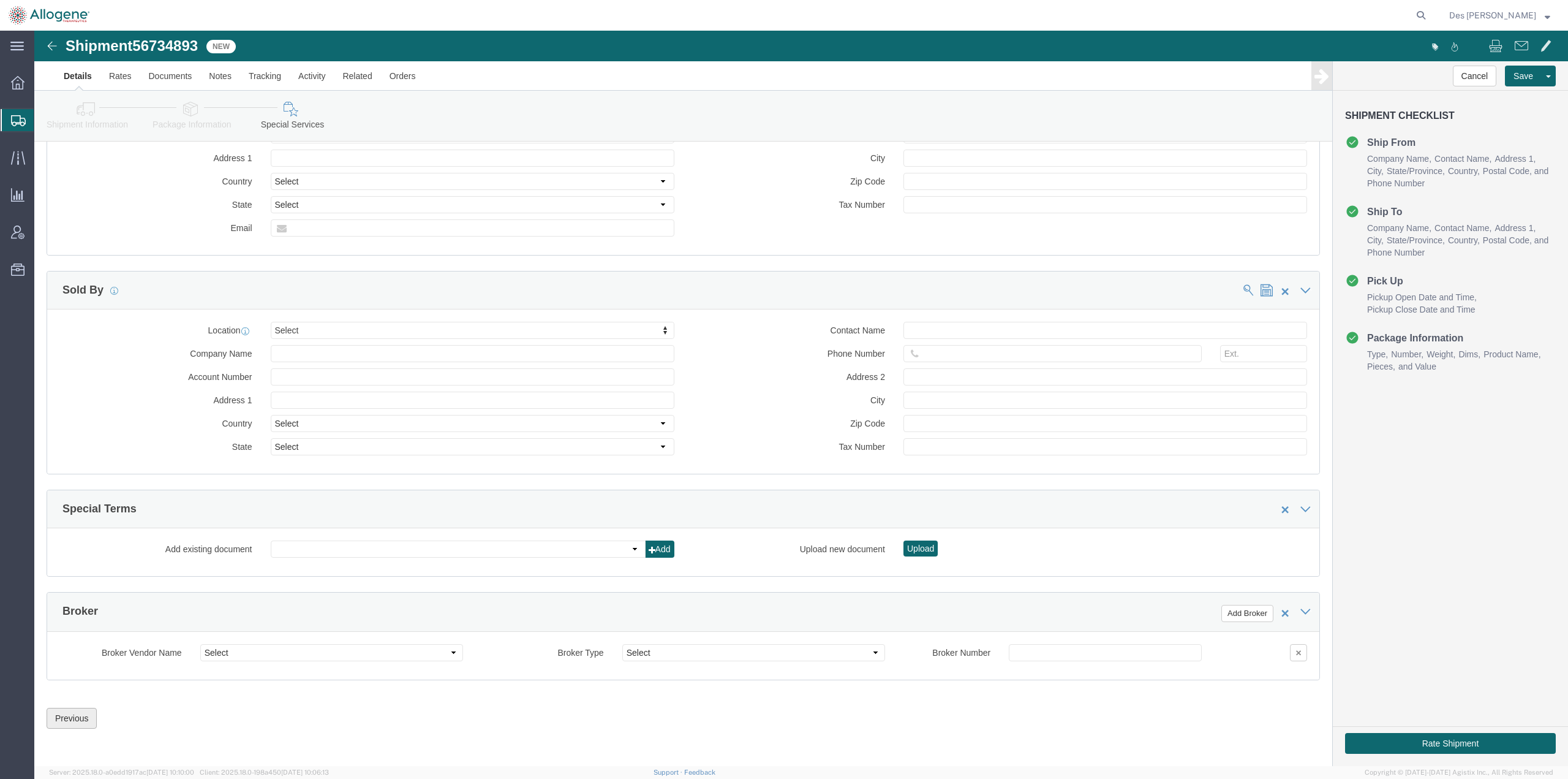
click button "Previous"
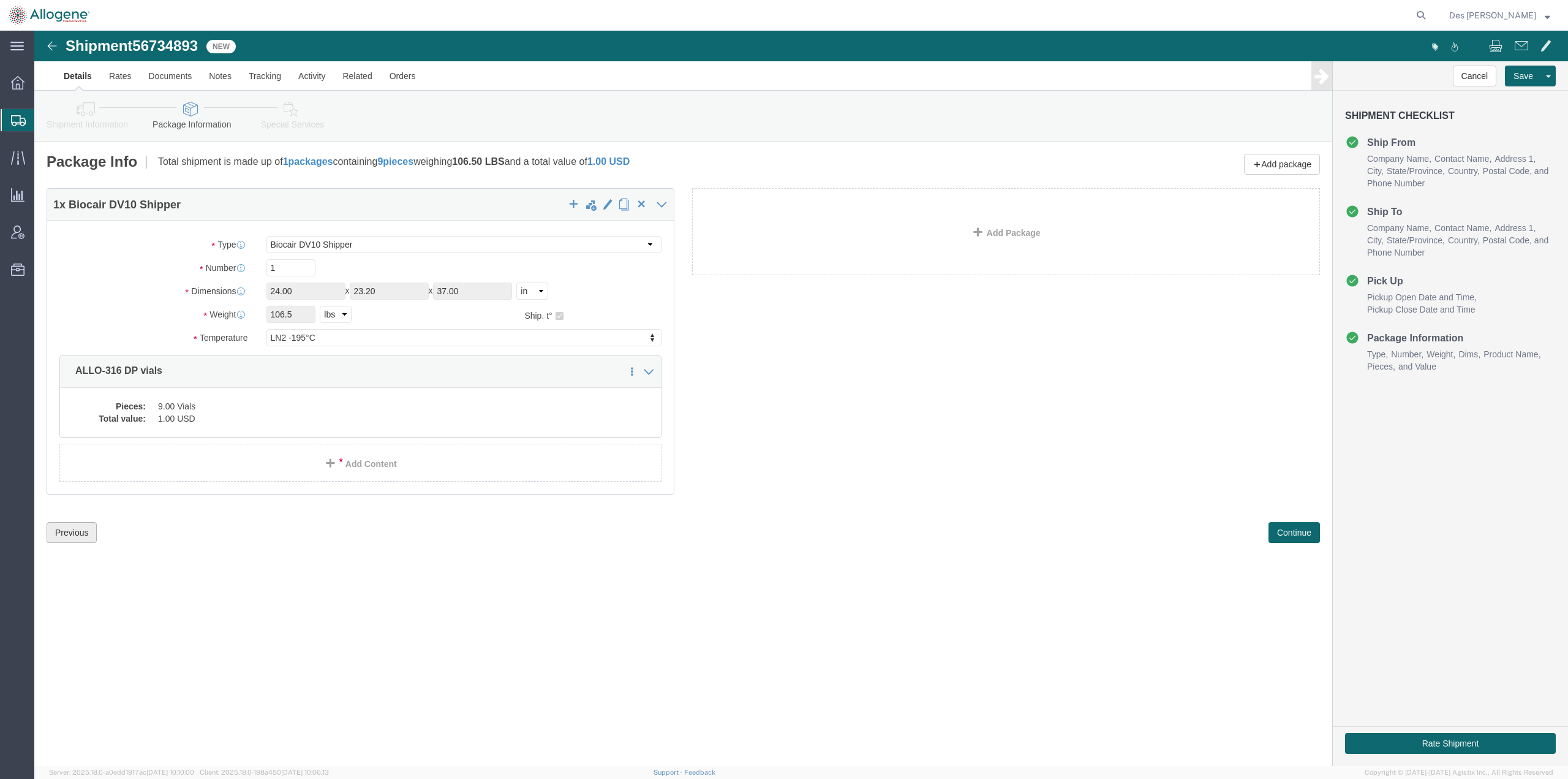
scroll to position [0, 0]
click button "Previous"
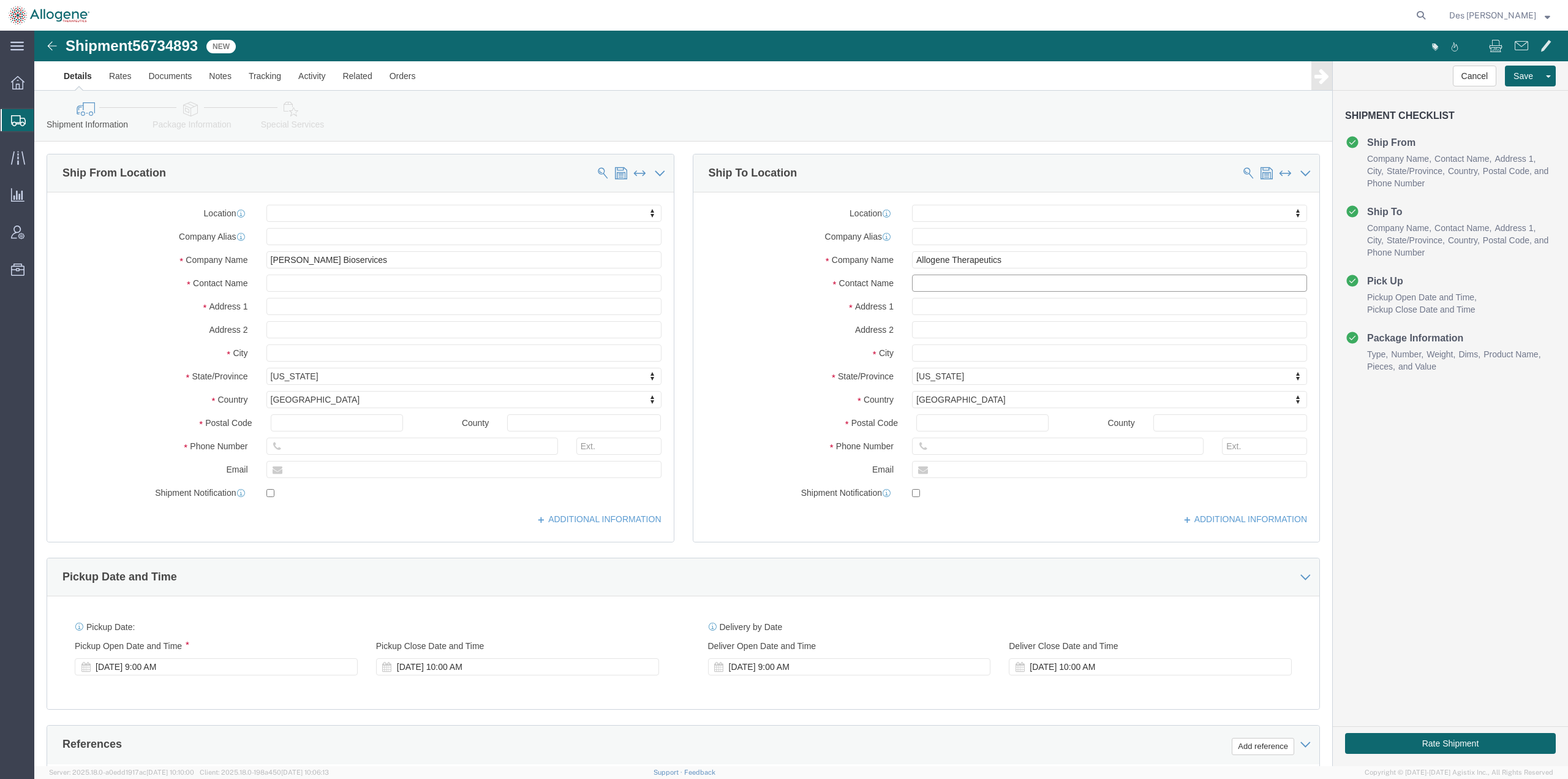
drag, startPoint x: 946, startPoint y: 253, endPoint x: 838, endPoint y: 253, distance: 108.0
click div "Contact Name"
type input "[PERSON_NAME]"
drag, startPoint x: 946, startPoint y: 437, endPoint x: 875, endPoint y: 436, distance: 71.0
click input "text"
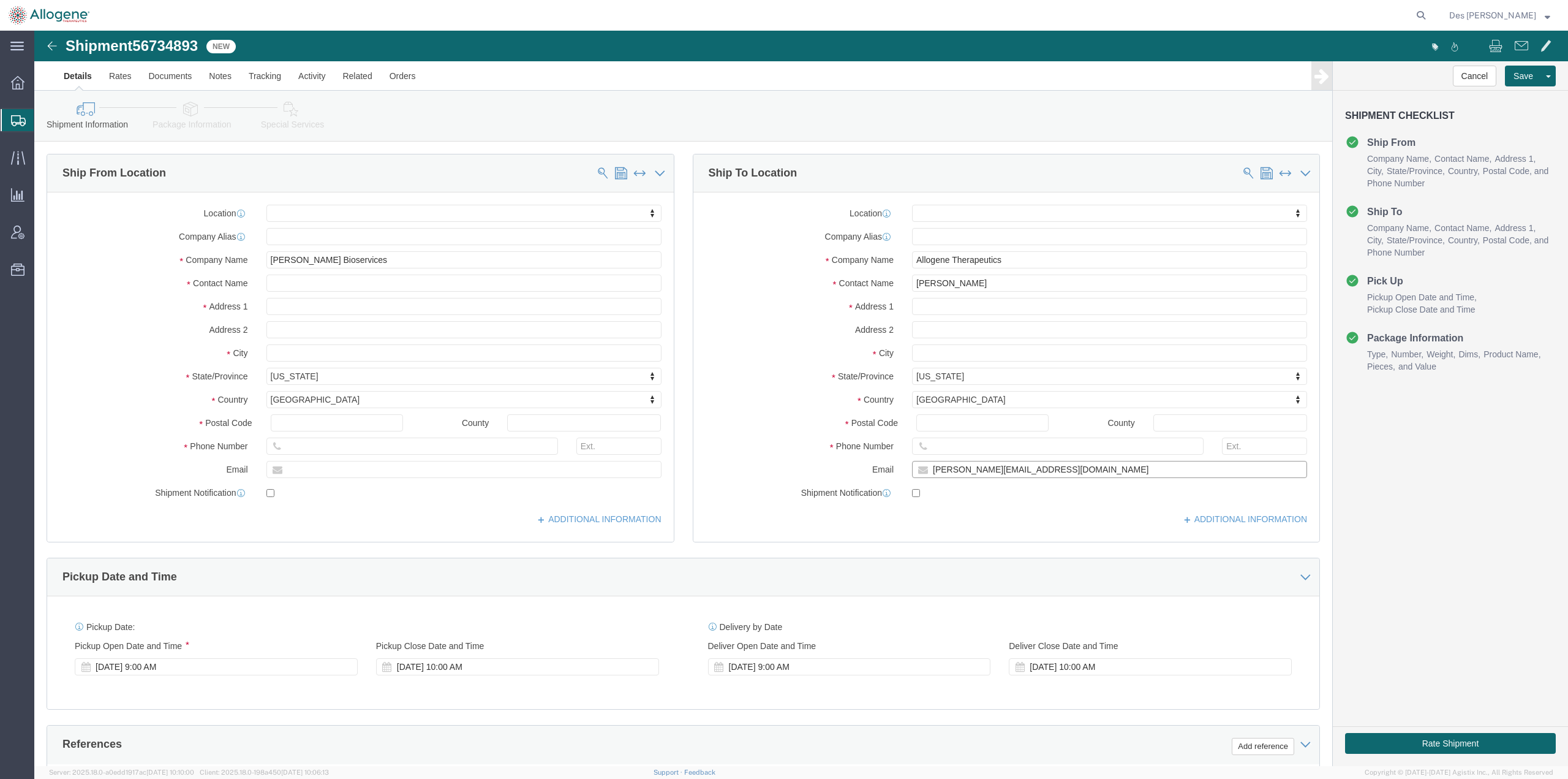
type input "[PERSON_NAME][EMAIL_ADDRESS][DOMAIN_NAME]"
drag, startPoint x: 967, startPoint y: 416, endPoint x: 879, endPoint y: 416, distance: 88.0
click input "text"
type input "[PHONE_NUMBER]"
click div "ADDITIONAL INFORMATION"
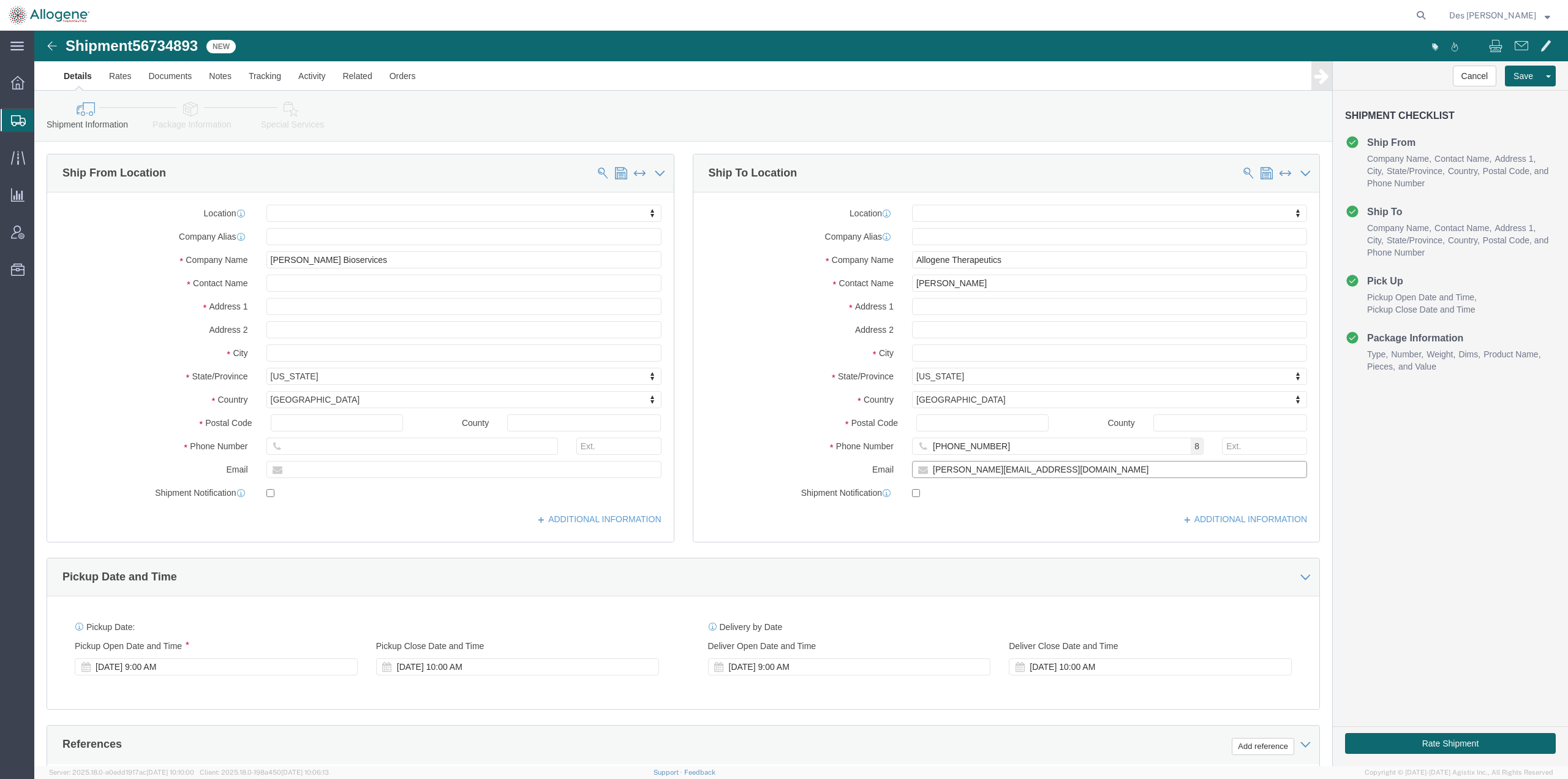
click input "[PERSON_NAME][EMAIL_ADDRESS][DOMAIN_NAME]"
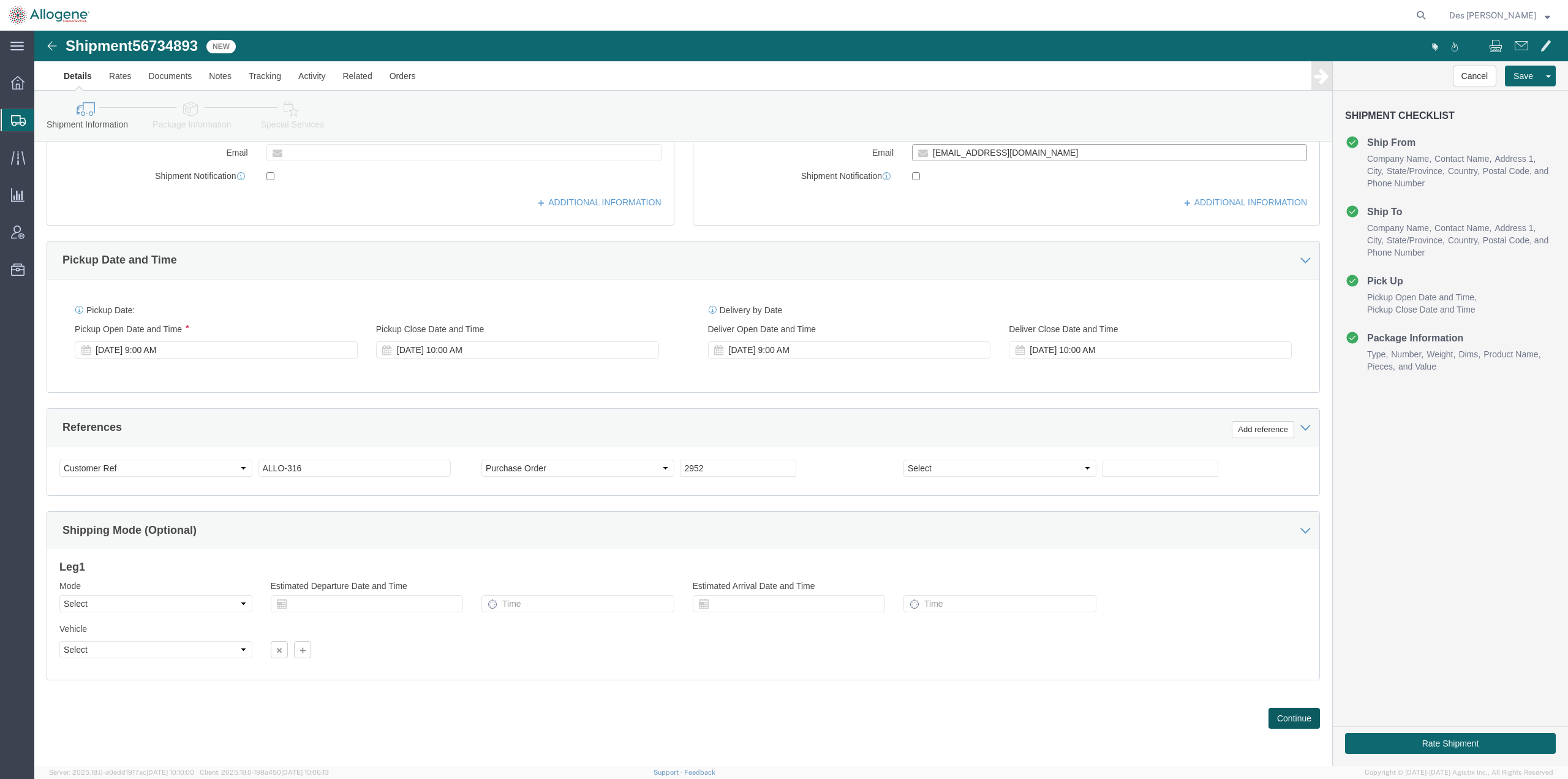
type input "[EMAIL_ADDRESS][DOMAIN_NAME]"
click button "Continue"
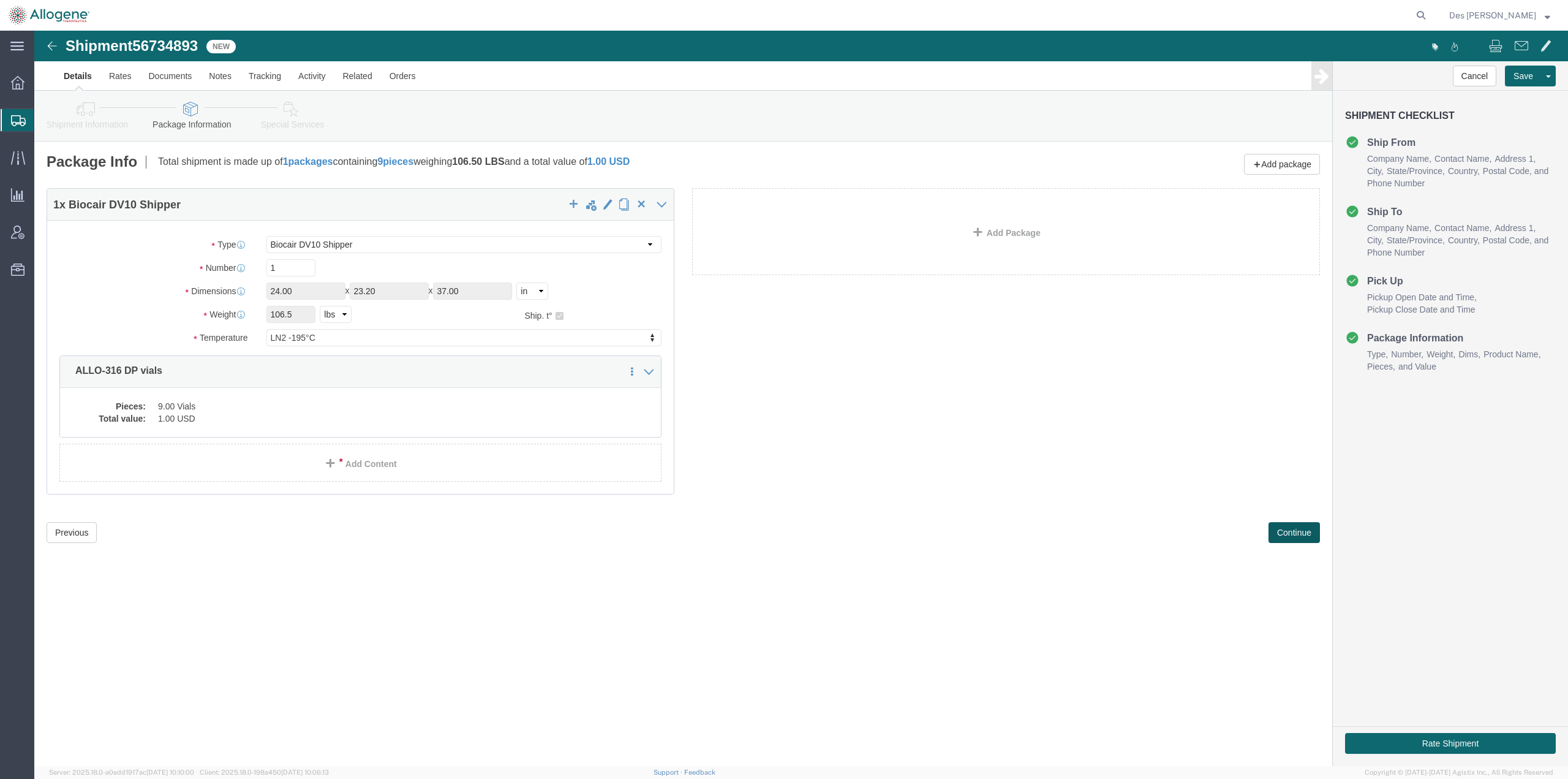
scroll to position [0, 0]
click button "Continue"
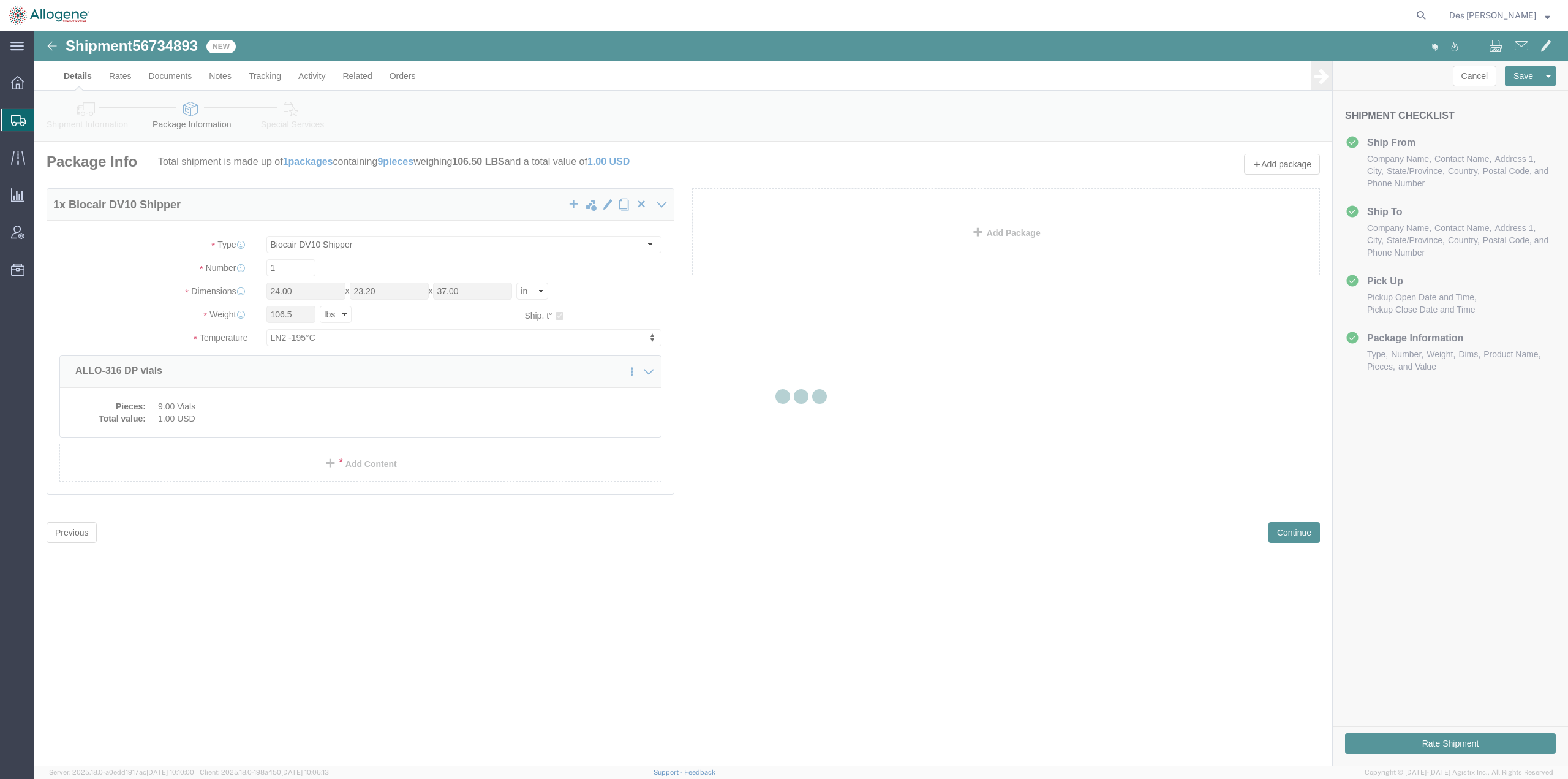
select select
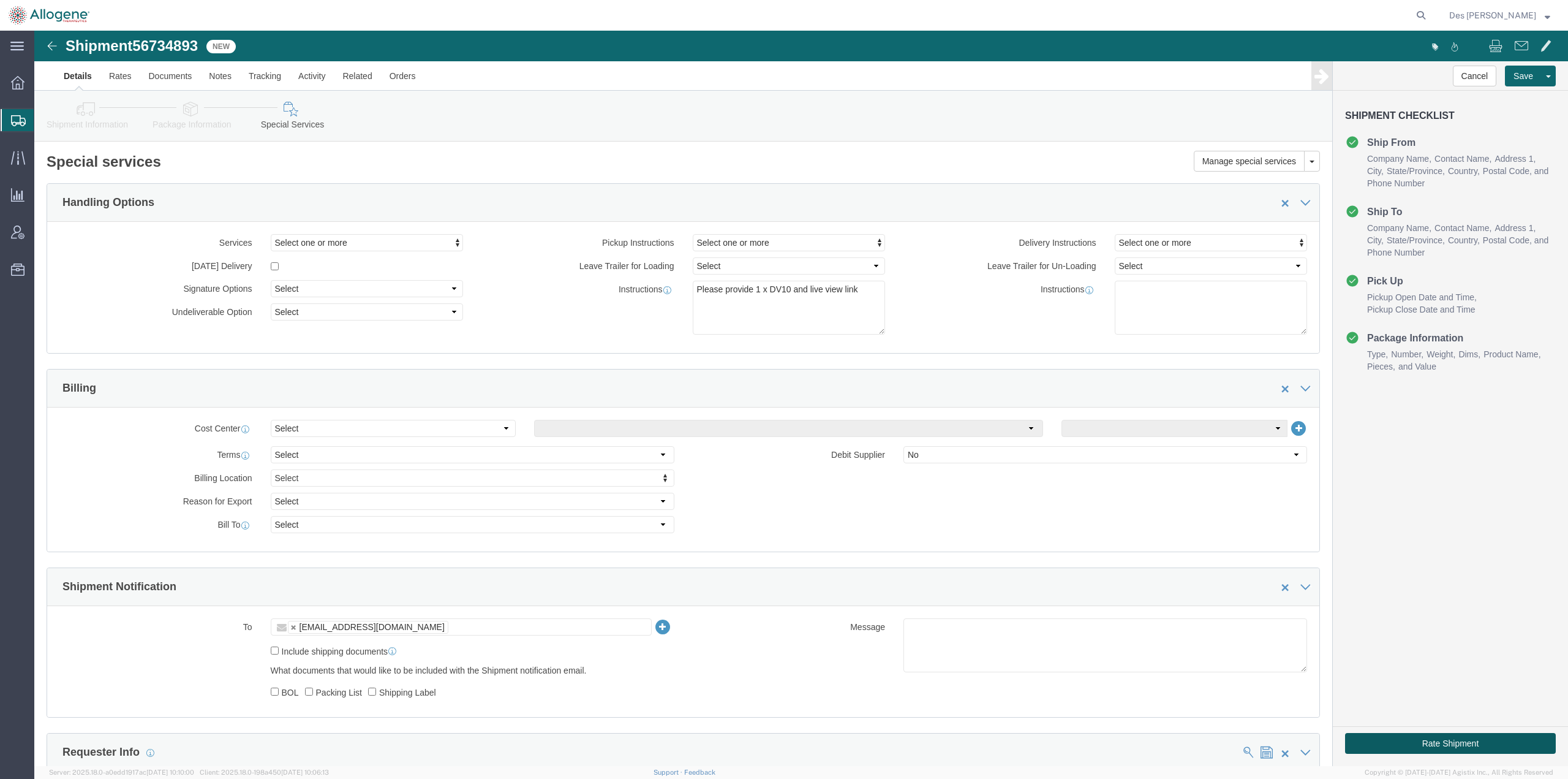
click button "Rate Shipment"
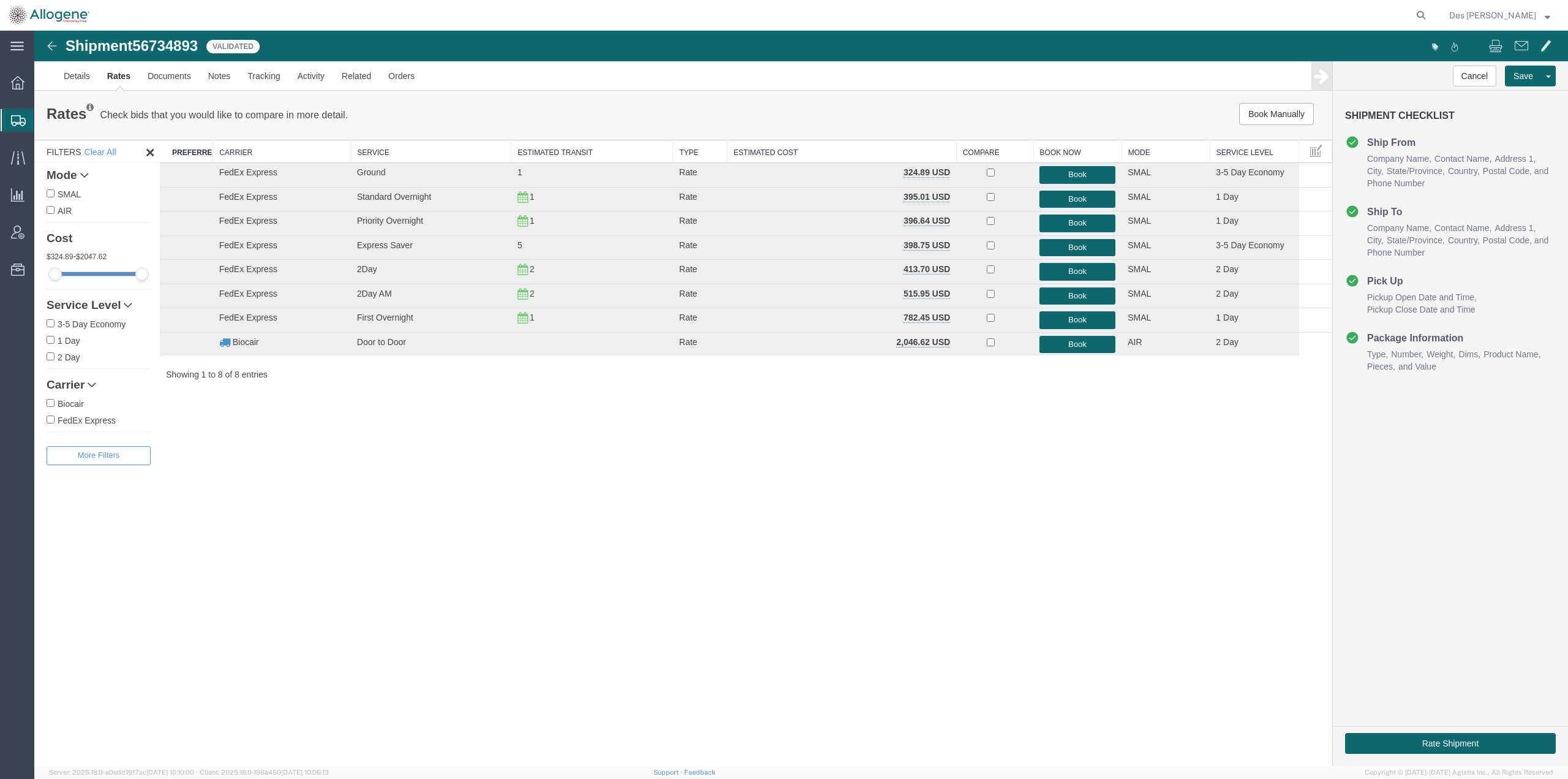
click at [640, 608] on div "Shipment 56734893 8 of 8 Validated Details Rates Documents Notes Tracking Activ…" at bounding box center [801, 398] width 1534 height 735
click at [1063, 346] on button "Book" at bounding box center [1078, 344] width 76 height 17
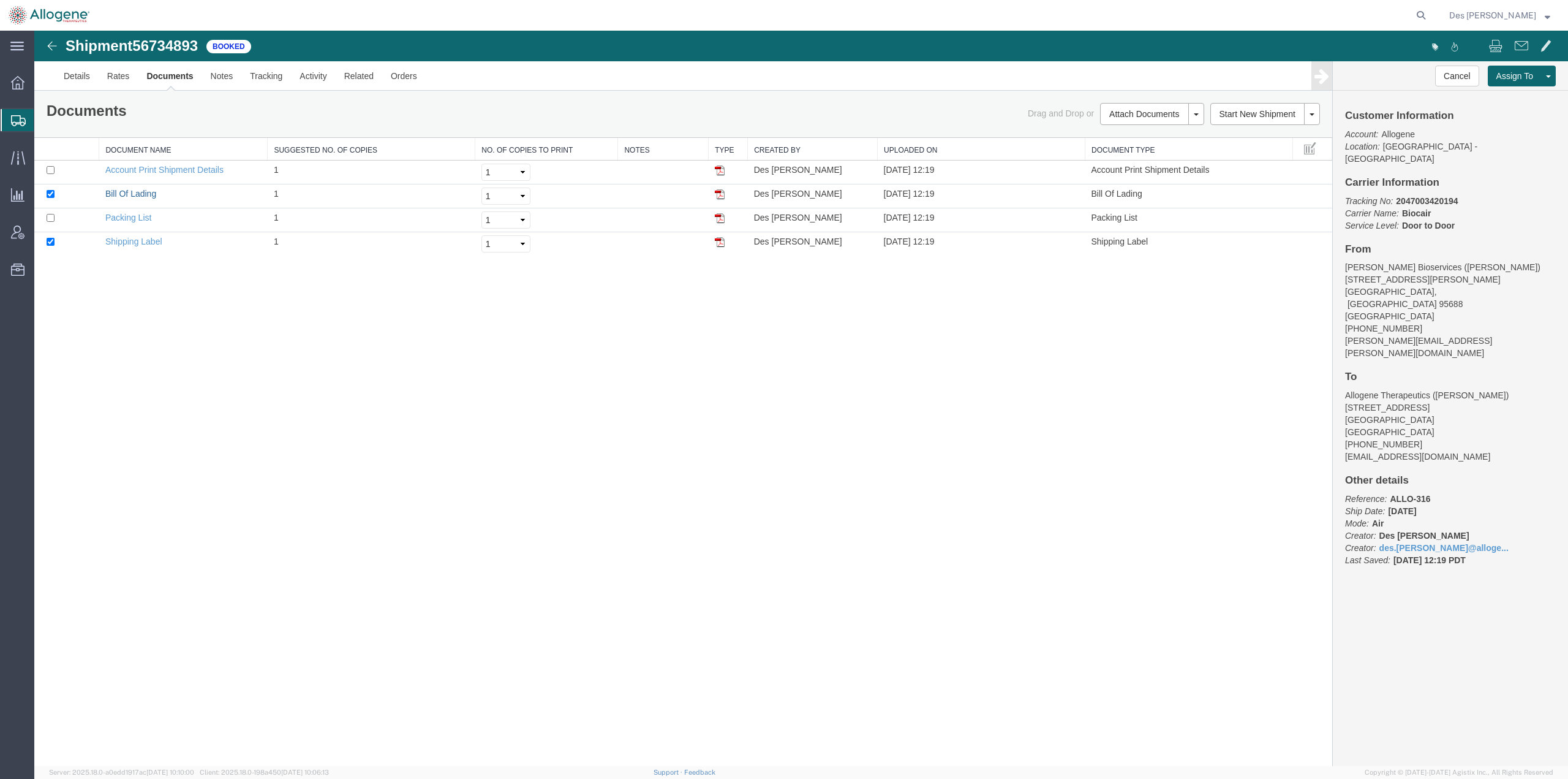
drag, startPoint x: 116, startPoint y: 194, endPoint x: 1205, endPoint y: 260, distance: 1091.0
click at [116, 194] on link "Bill Of Lading" at bounding box center [131, 194] width 51 height 10
click at [54, 42] on img at bounding box center [52, 46] width 15 height 15
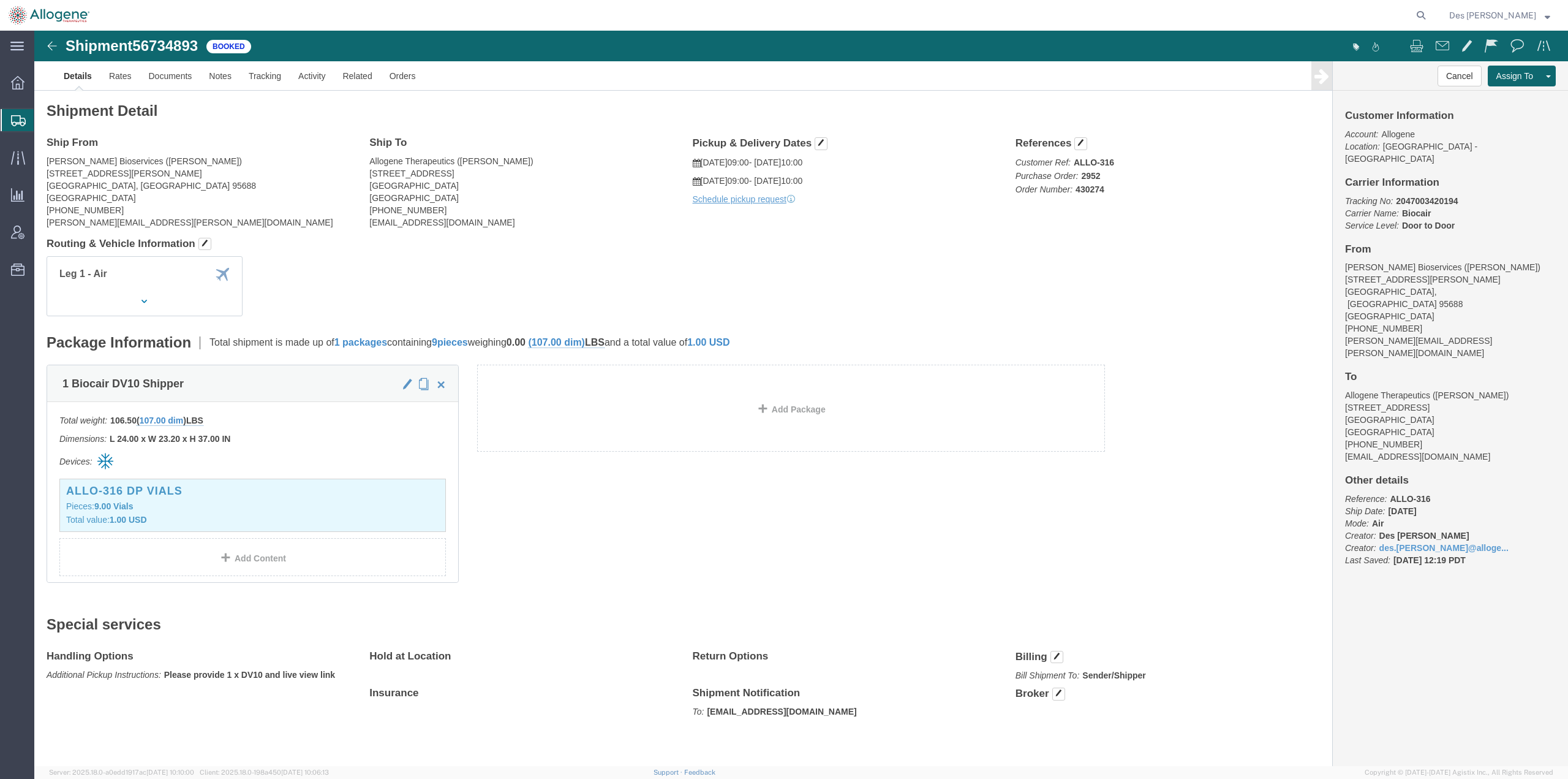
drag, startPoint x: 46, startPoint y: 118, endPoint x: 8, endPoint y: 116, distance: 38.1
click at [44, 118] on span "Shipments" at bounding box center [38, 120] width 10 height 24
